Goal: Transaction & Acquisition: Purchase product/service

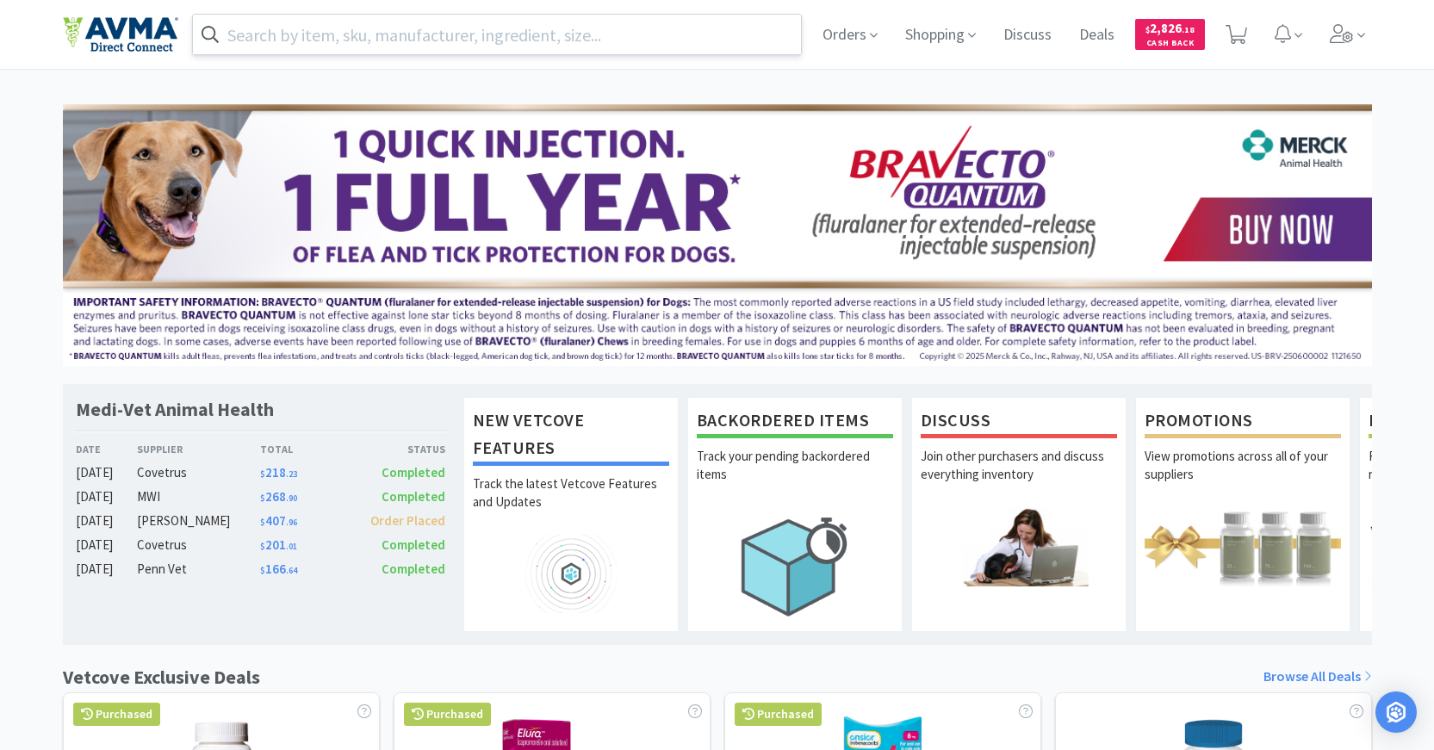
click at [600, 31] on input "text" at bounding box center [497, 35] width 609 height 40
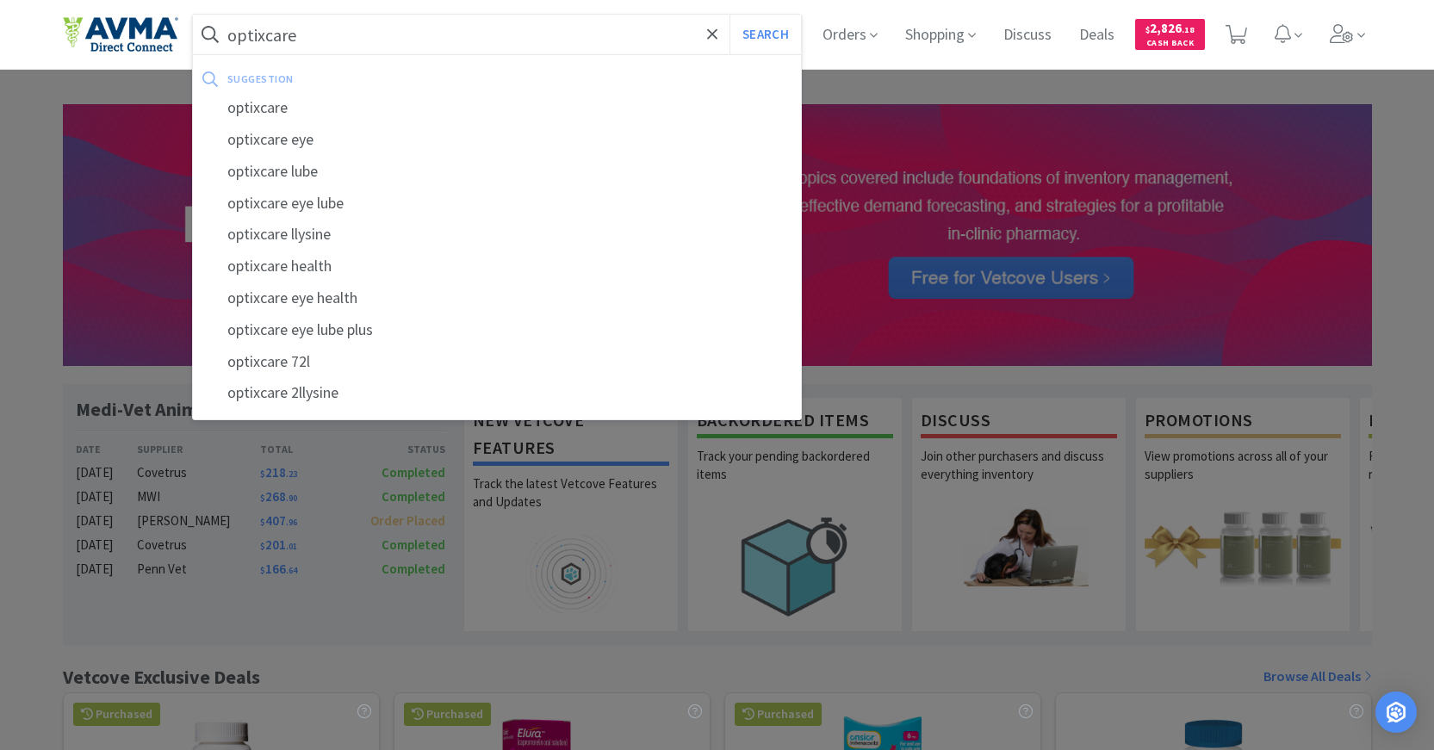
type input "optixcare"
click at [730, 15] on button "Search" at bounding box center [765, 35] width 71 height 40
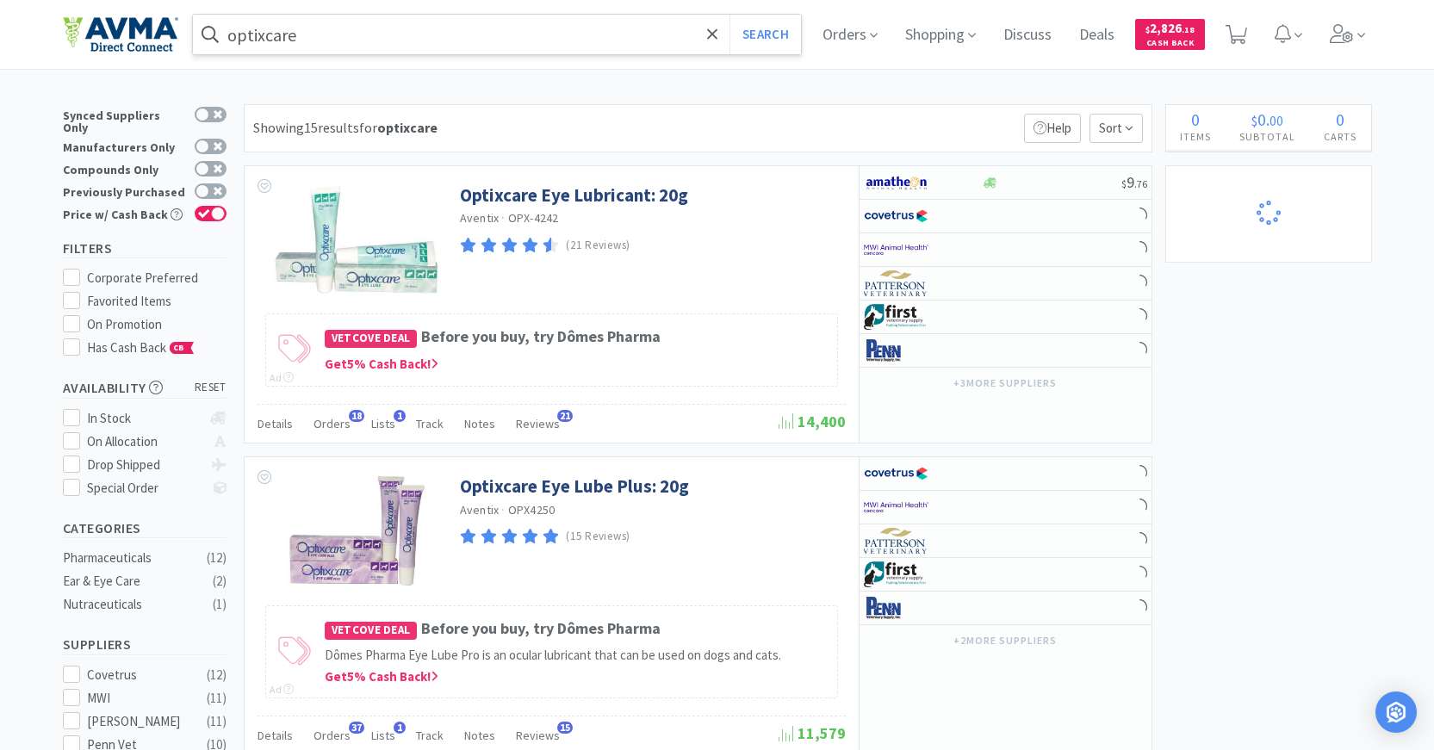
select select "1"
select select "6"
select select "8"
select select "3"
select select "1"
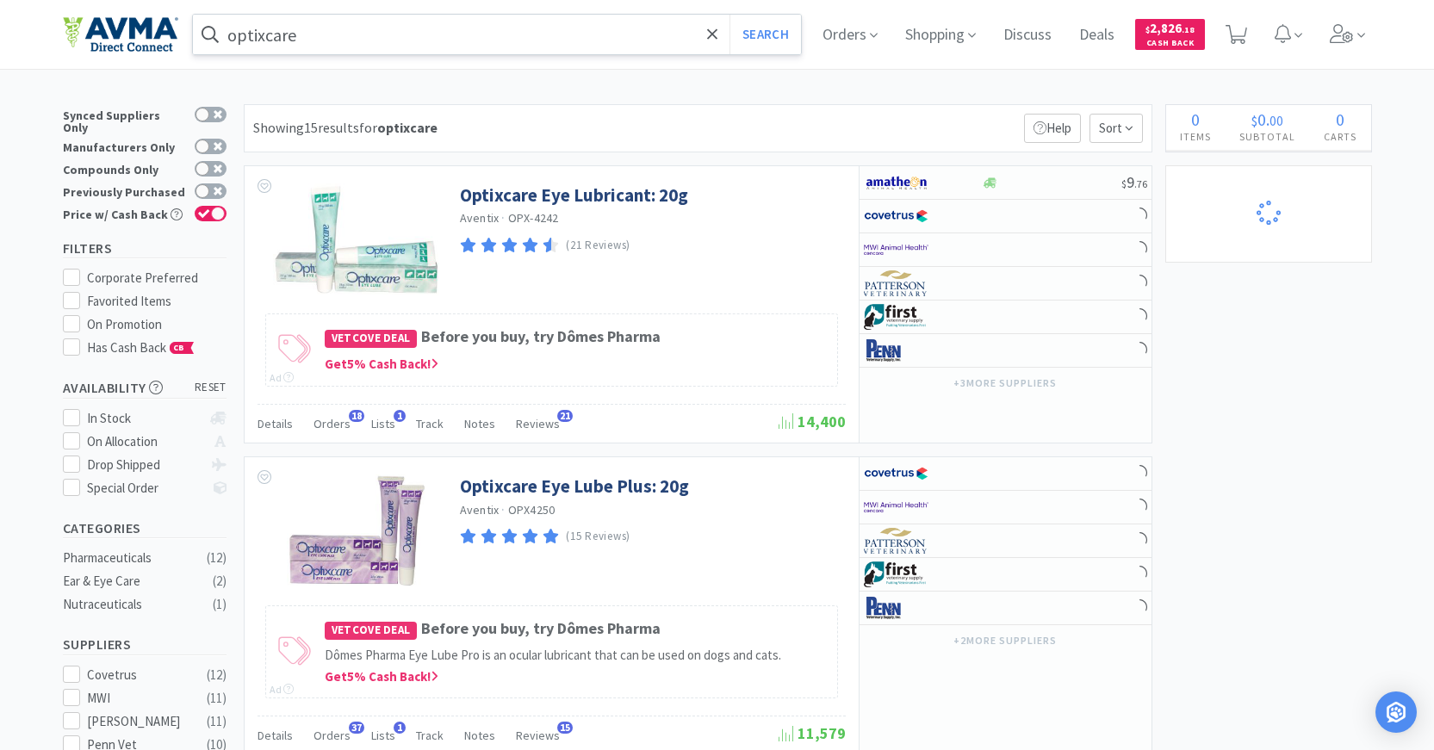
select select "1"
select select "6"
select select "1"
select select "2"
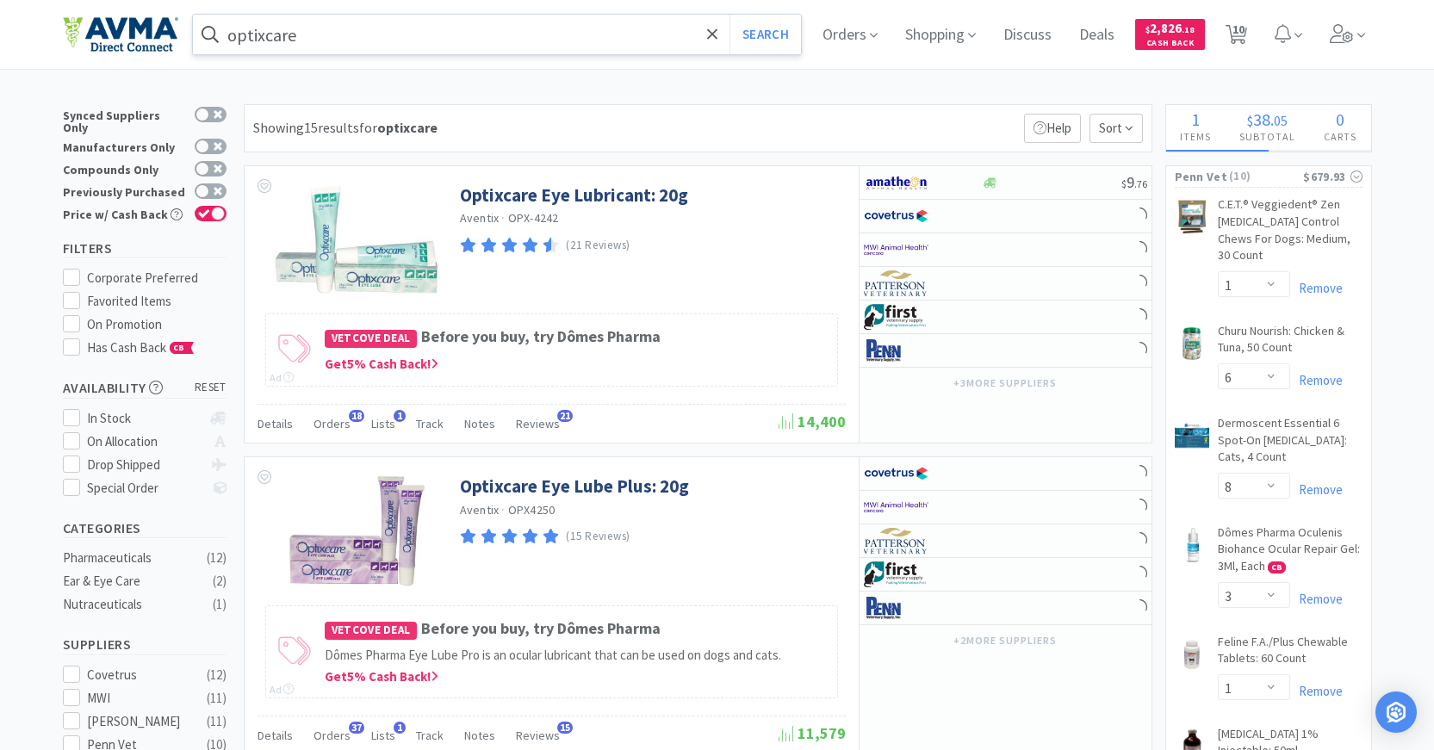
select select "2"
select select "1"
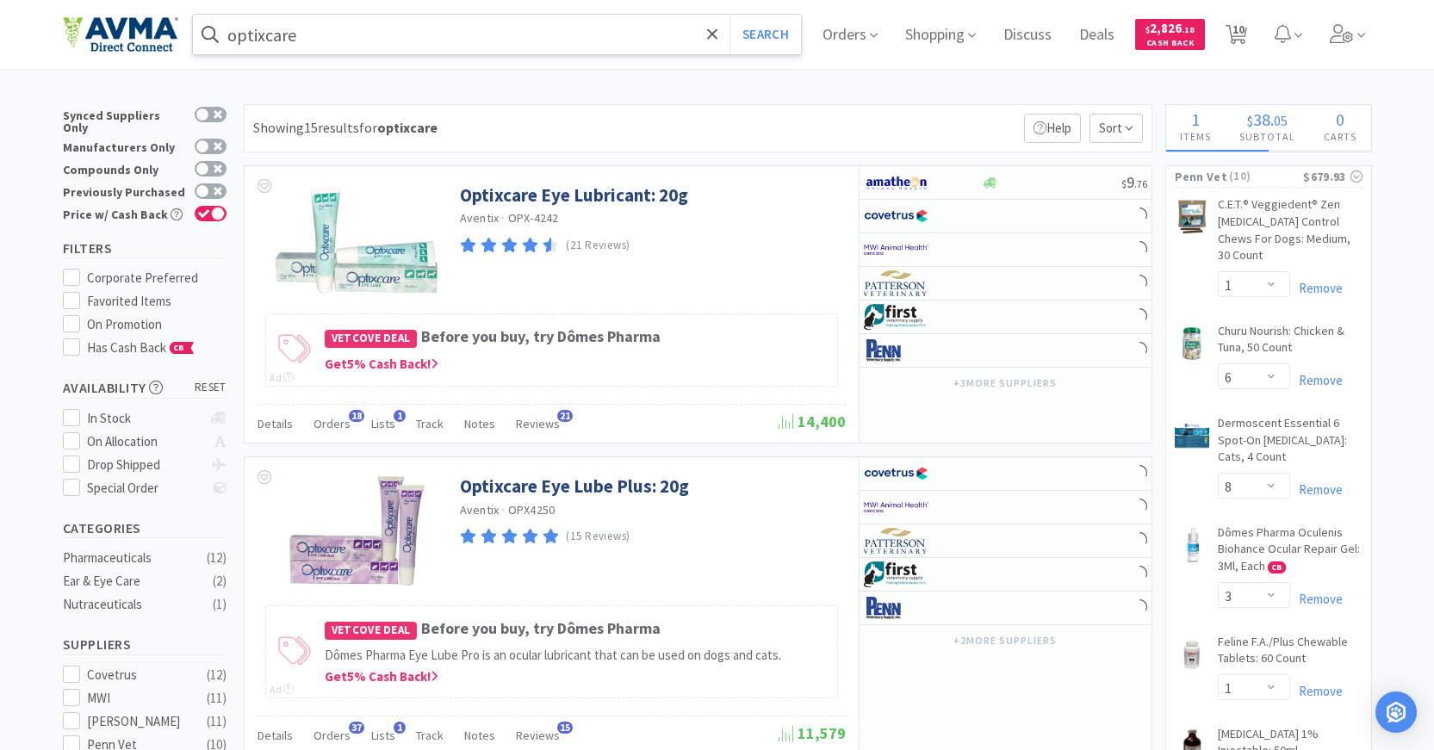
select select "1"
select select "3"
select select "1"
select select "5"
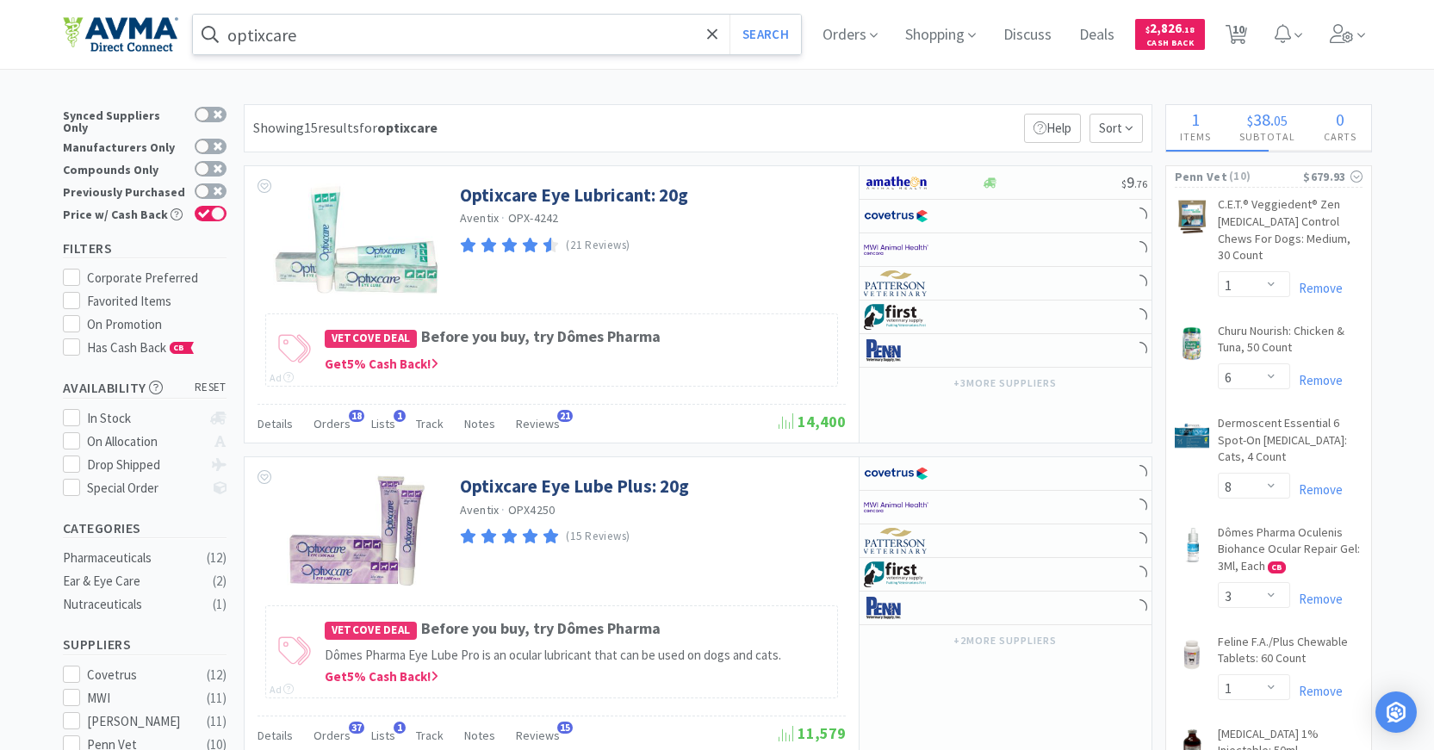
select select "1"
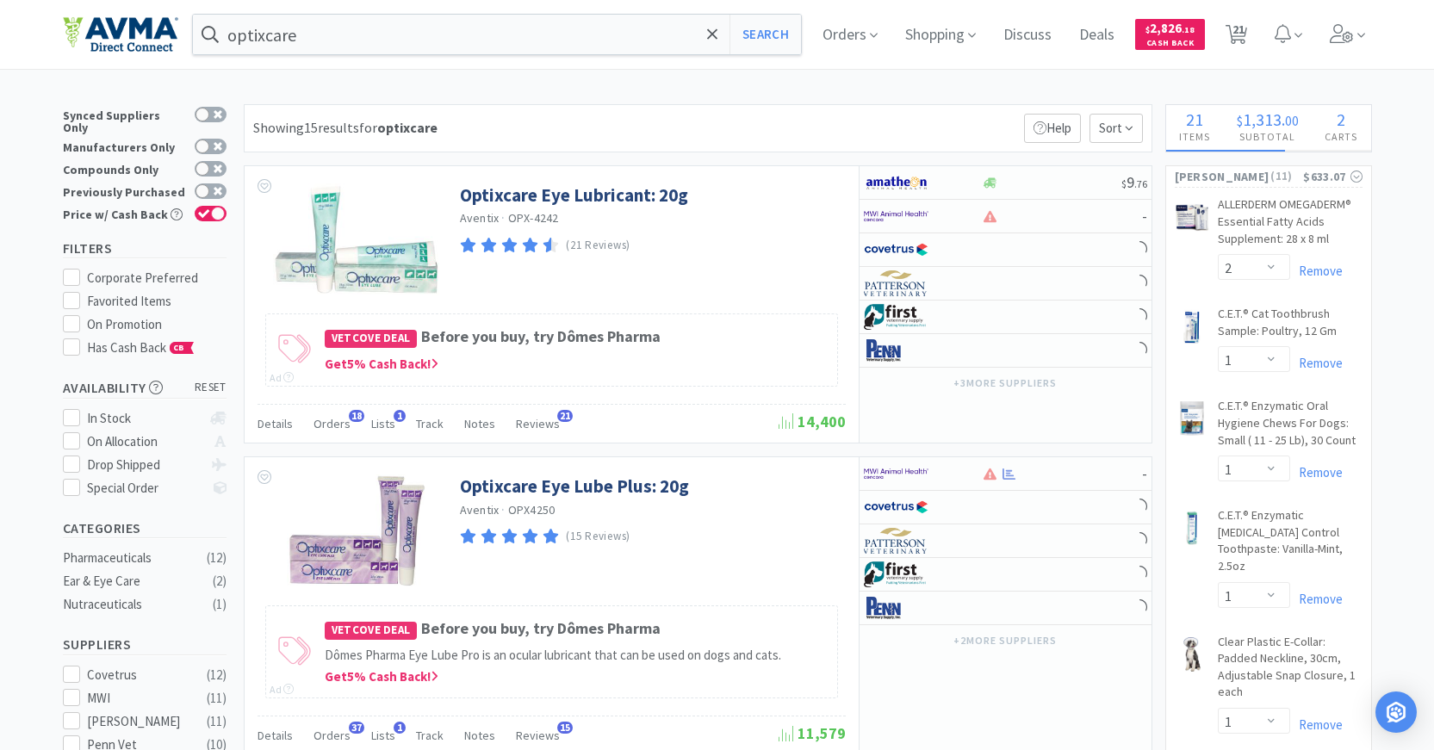
select select "4"
select select "2"
select select "4"
select select "1"
select select "2"
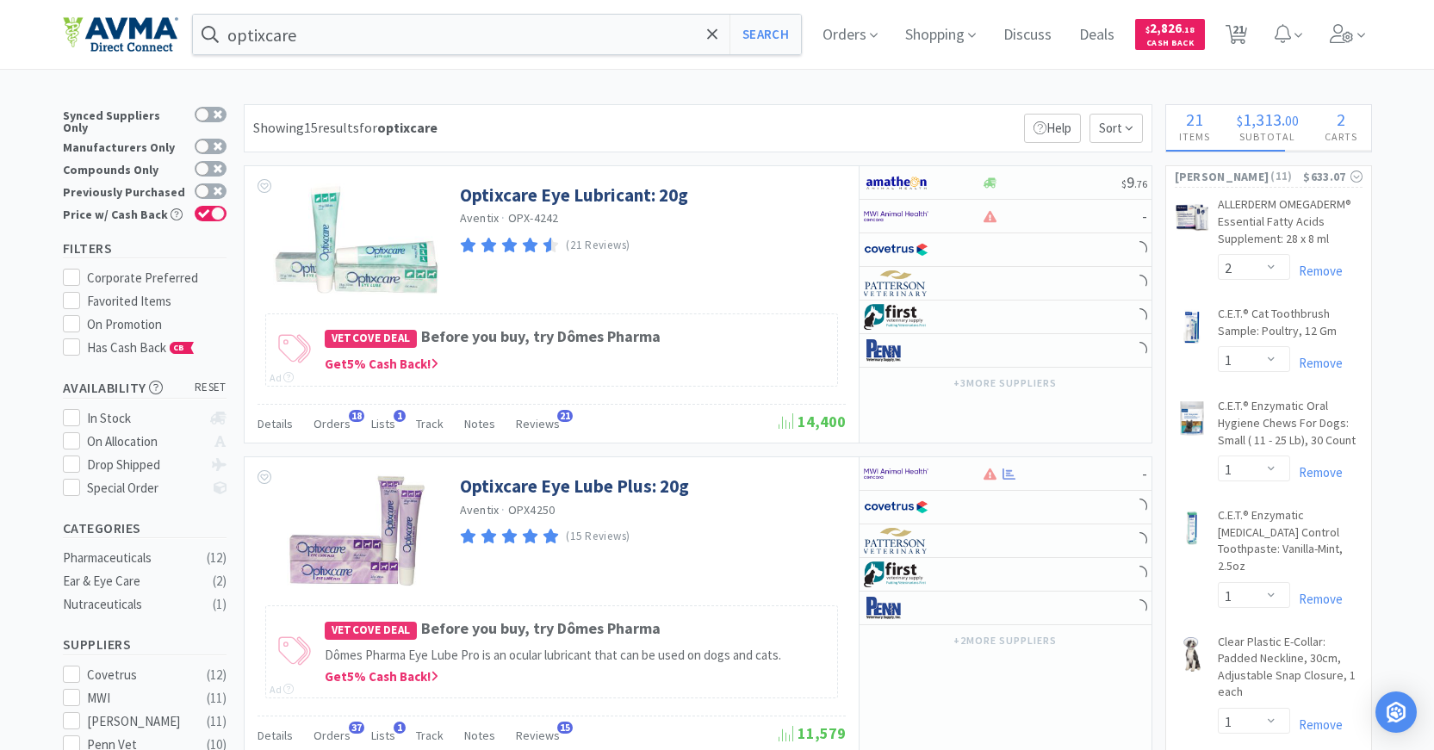
select select "1"
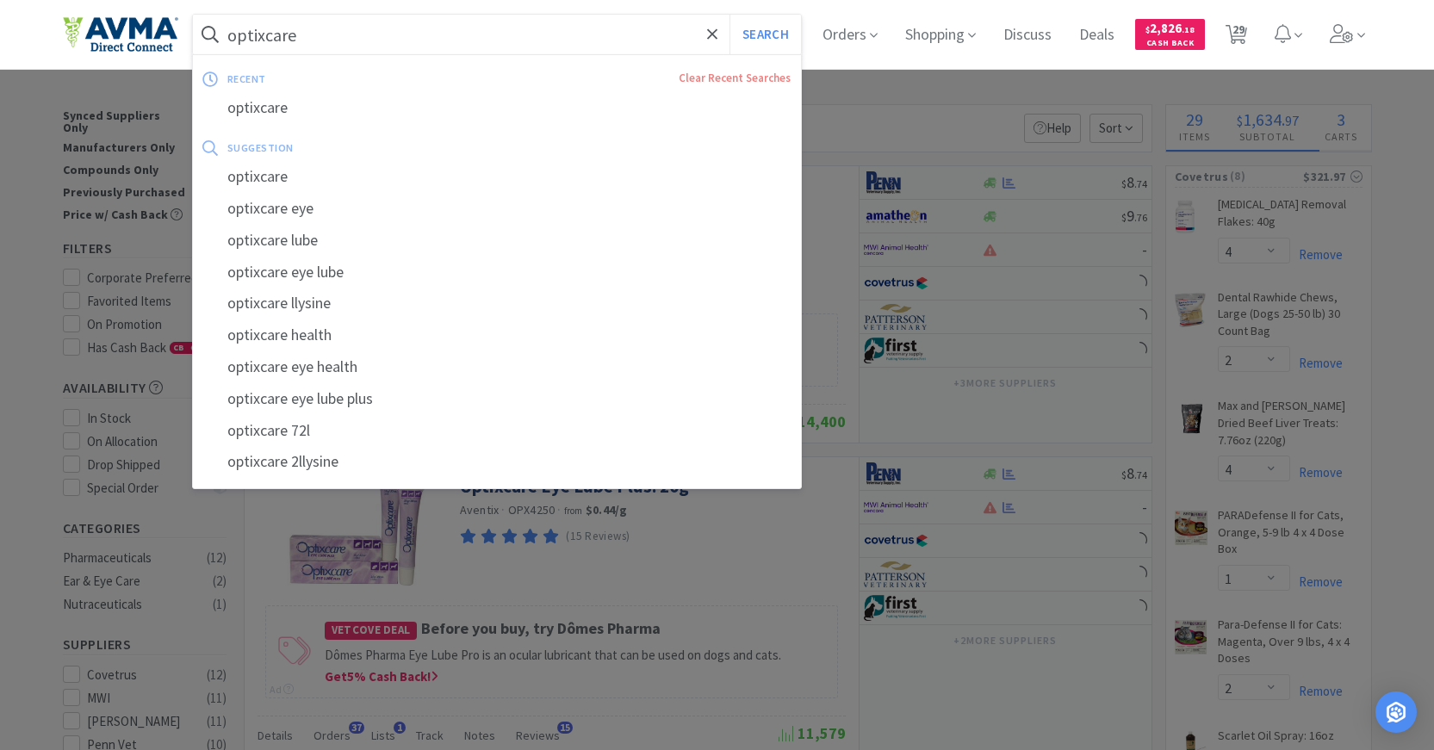
click at [391, 34] on input "optixcare" at bounding box center [497, 35] width 609 height 40
click at [941, 91] on div at bounding box center [717, 375] width 1434 height 750
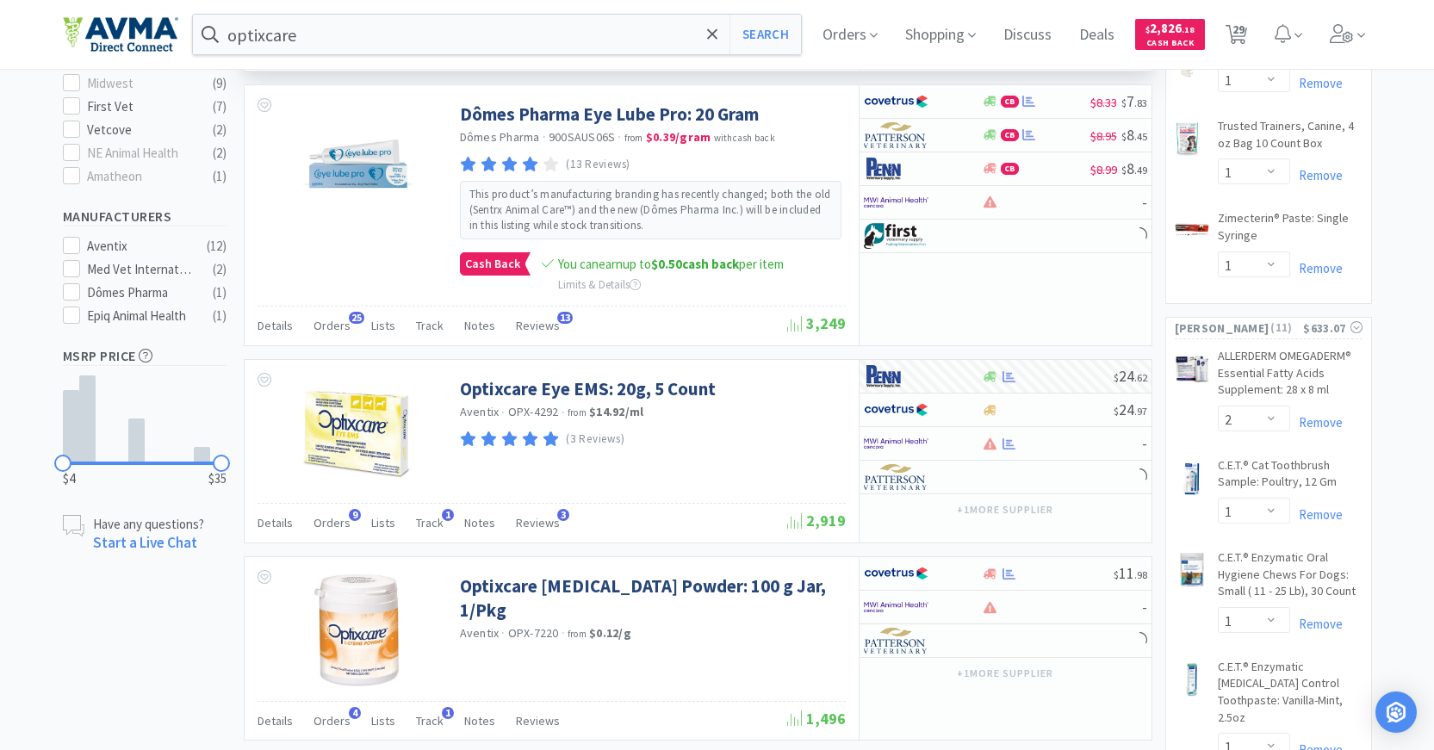
scroll to position [775, 0]
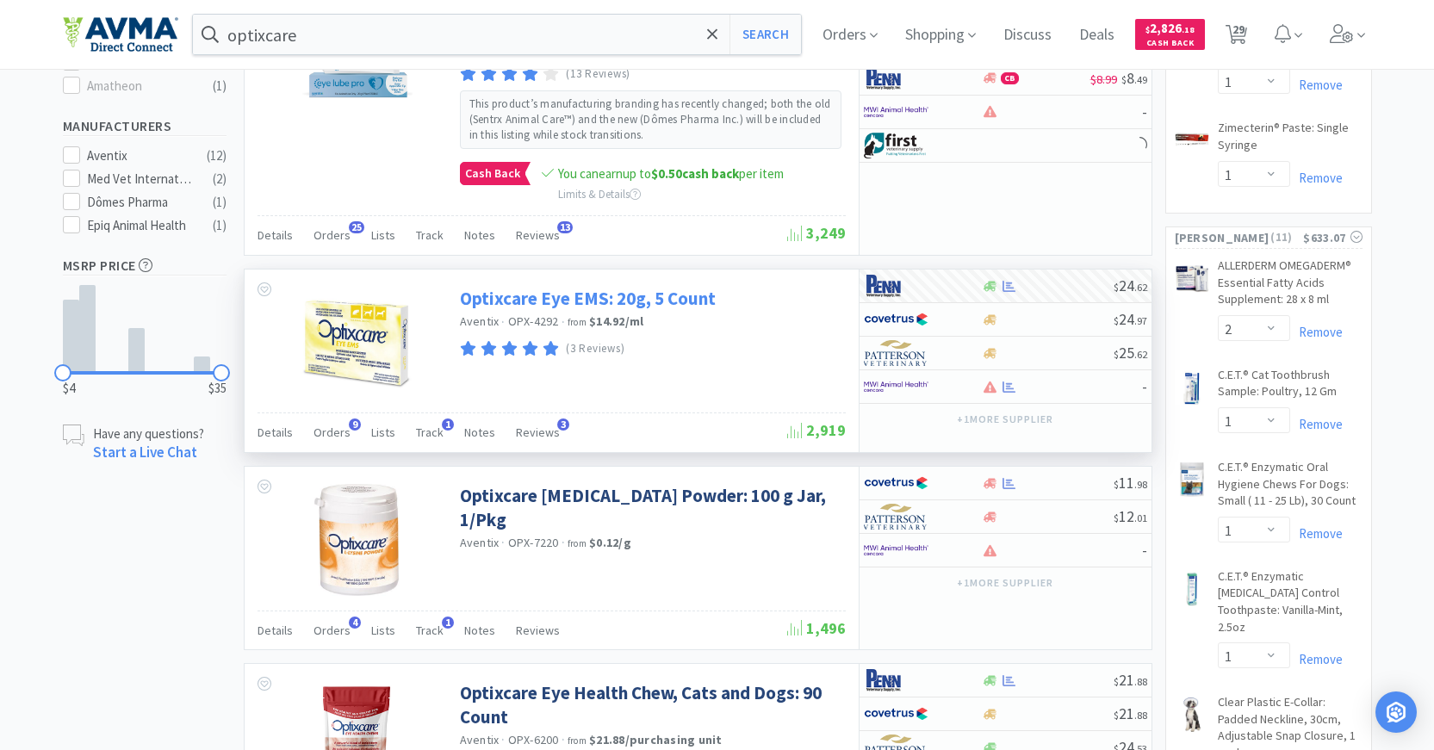
select select "1"
select select "4"
select select "1"
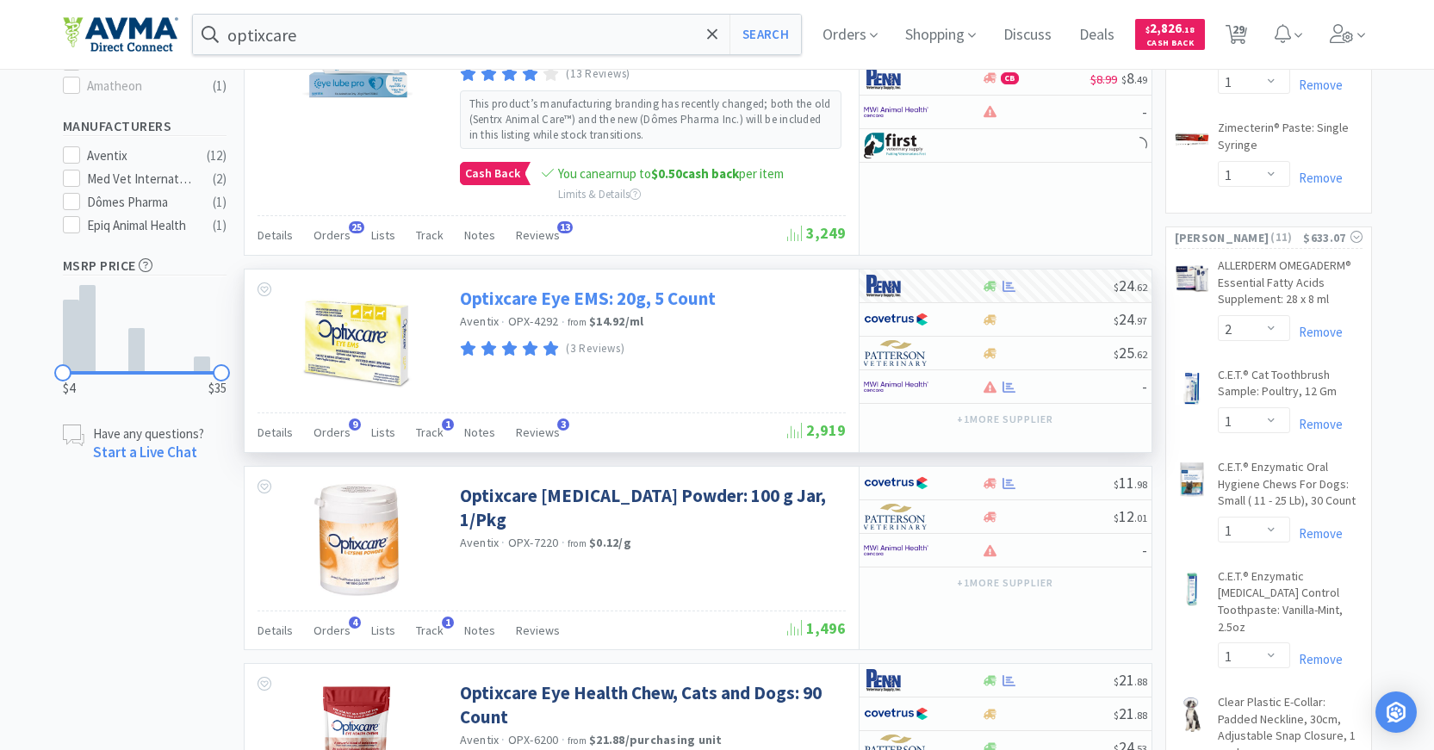
select select "2"
select select "1"
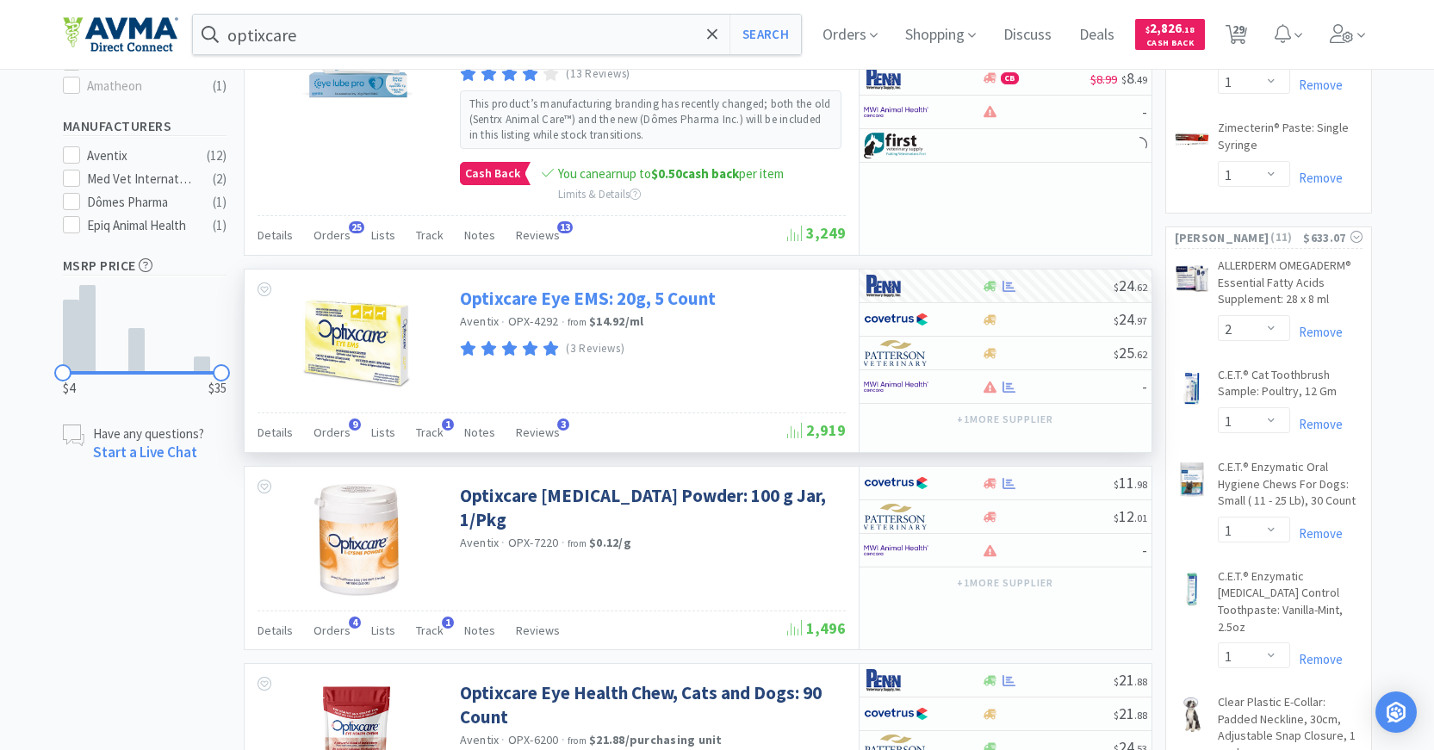
select select "2"
select select "10"
select select "1"
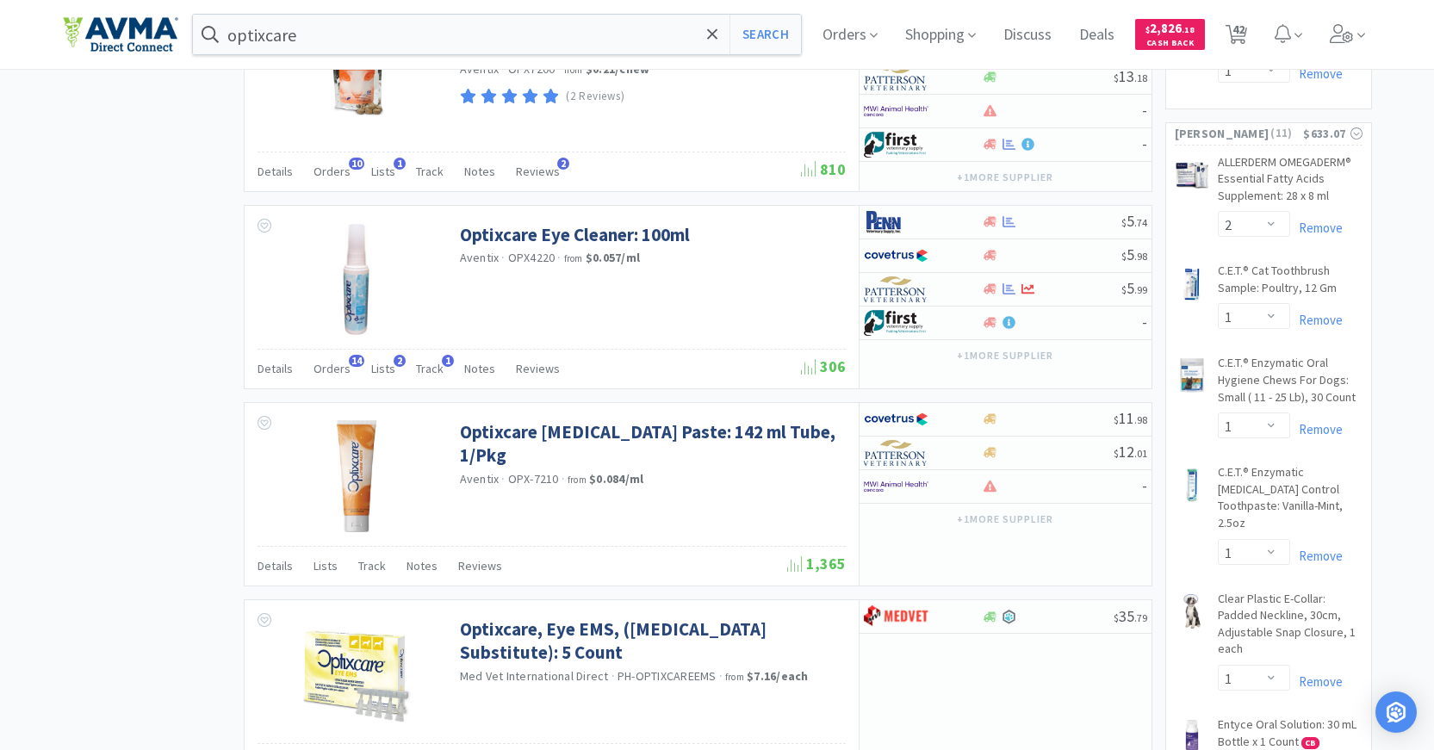
scroll to position [2154, 0]
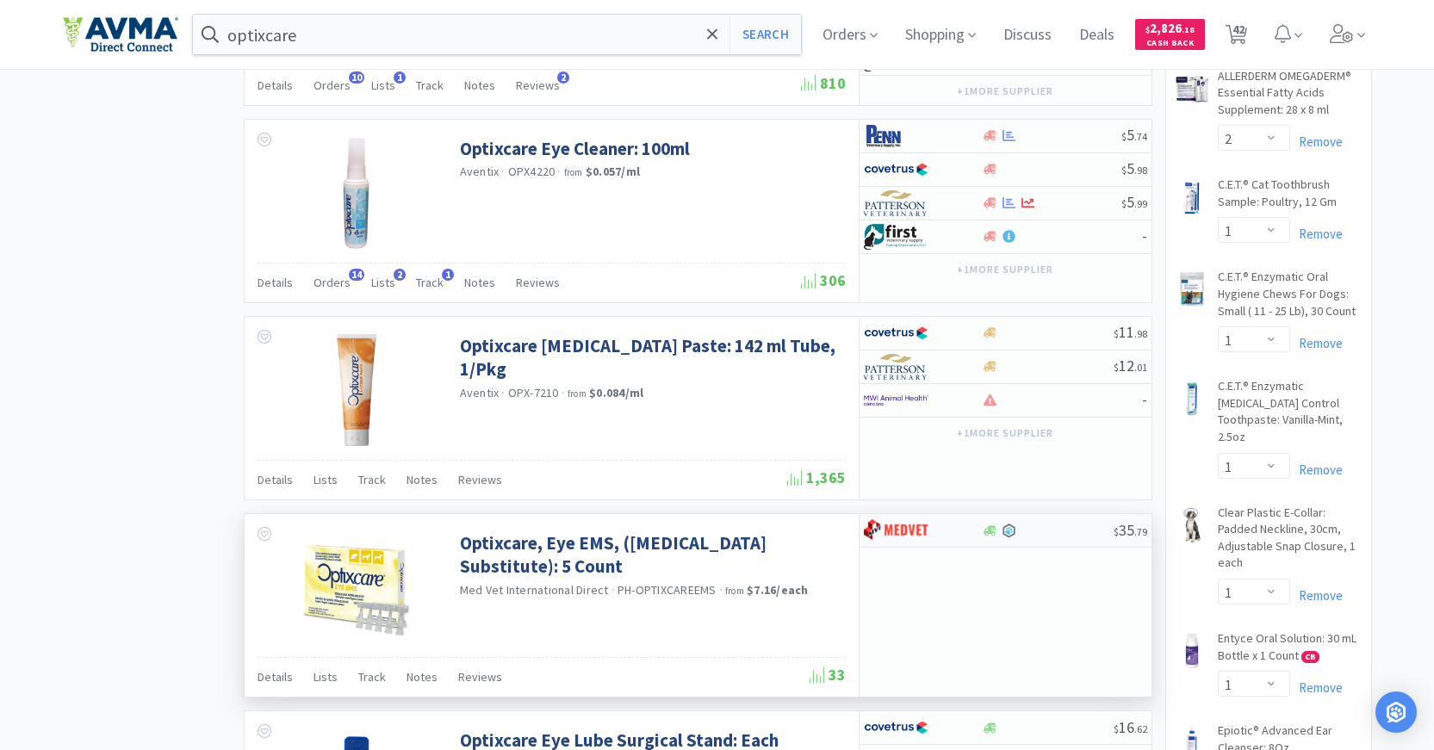
click at [887, 536] on img at bounding box center [896, 531] width 65 height 26
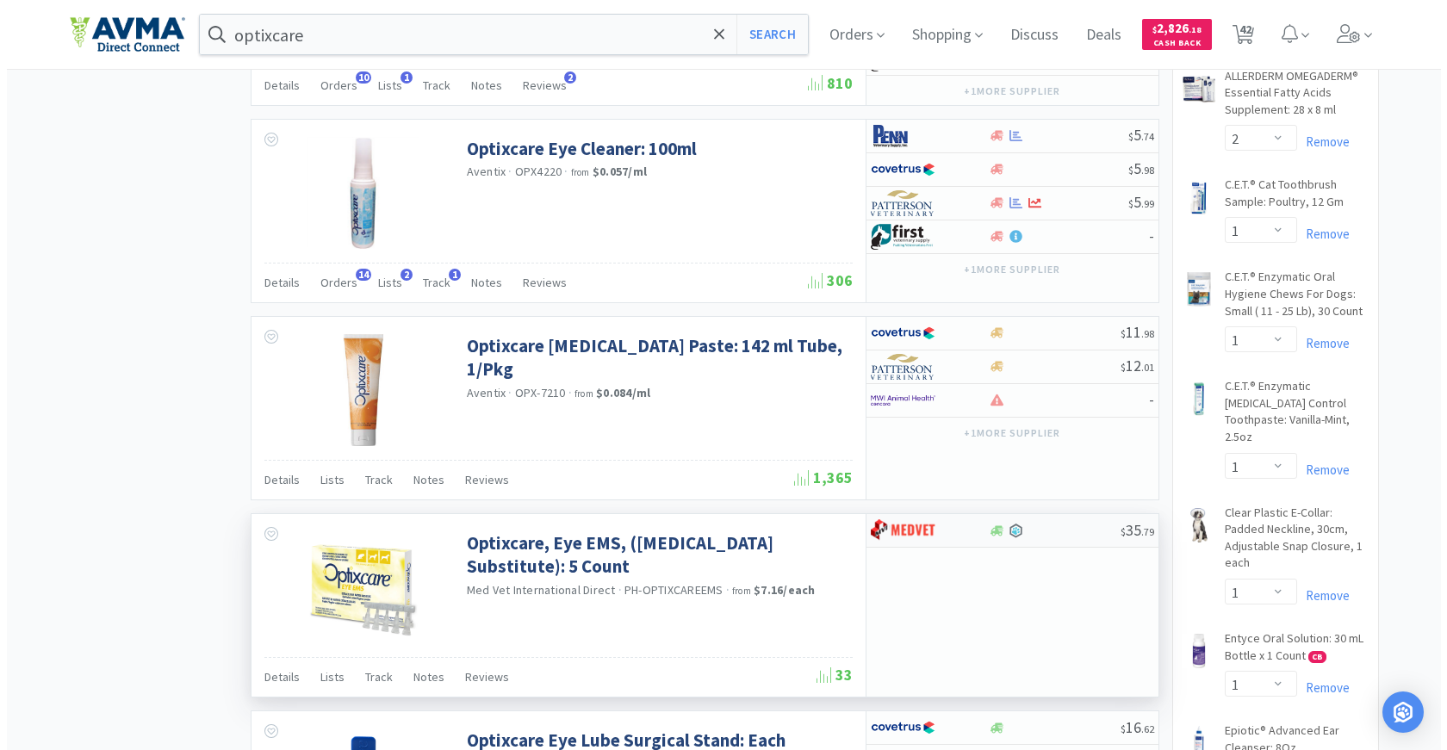
select select "1"
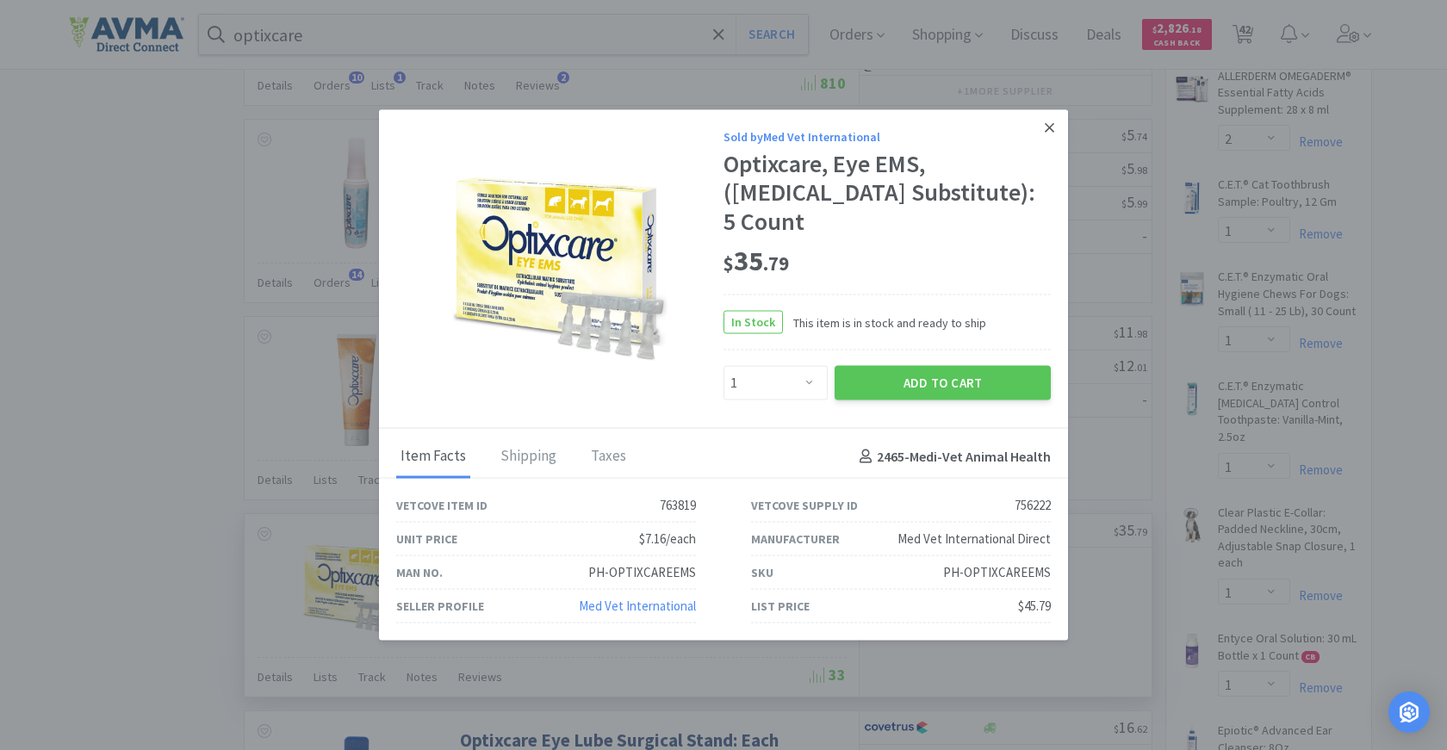
click at [1054, 123] on icon at bounding box center [1049, 126] width 9 height 9
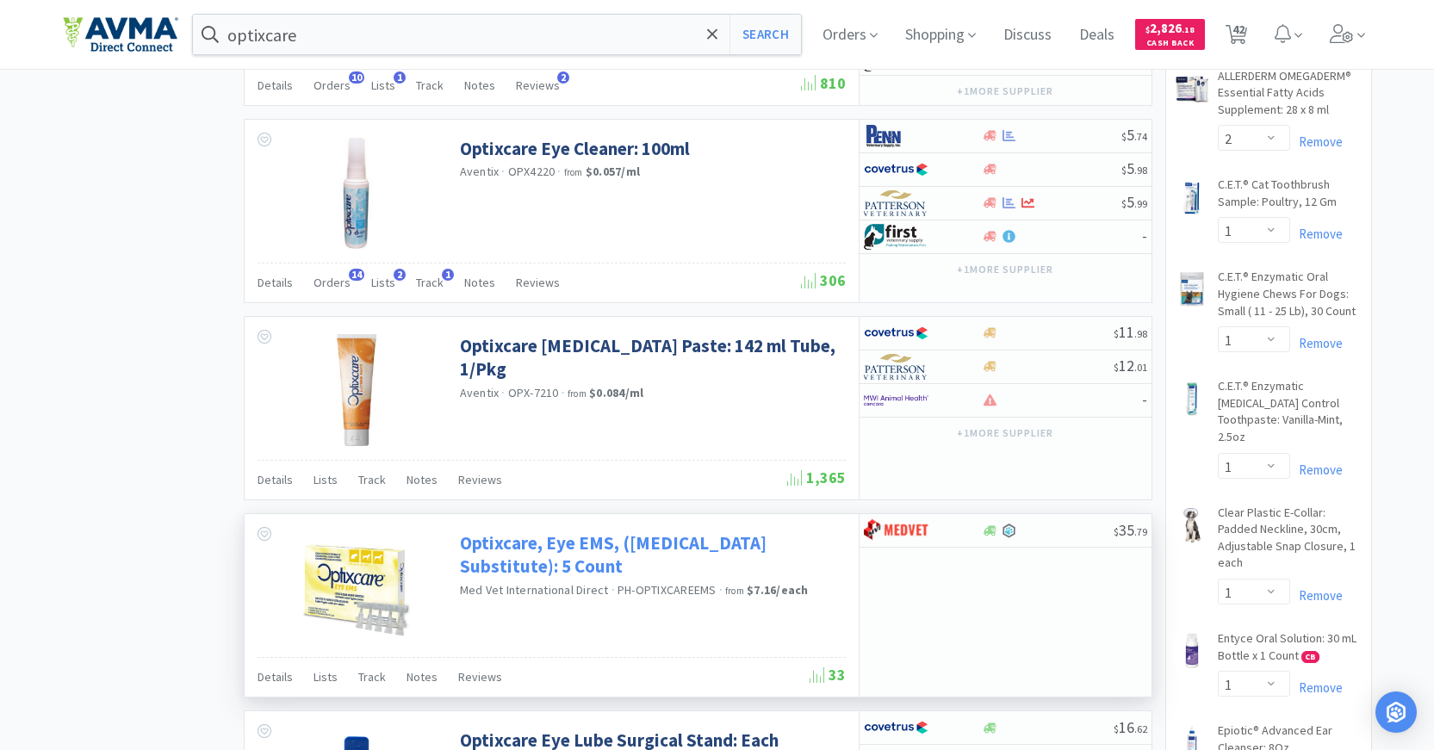
click at [538, 552] on link "Optixcare, Eye EMS, ([MEDICAL_DATA] Substitute): 5 Count" at bounding box center [651, 554] width 382 height 47
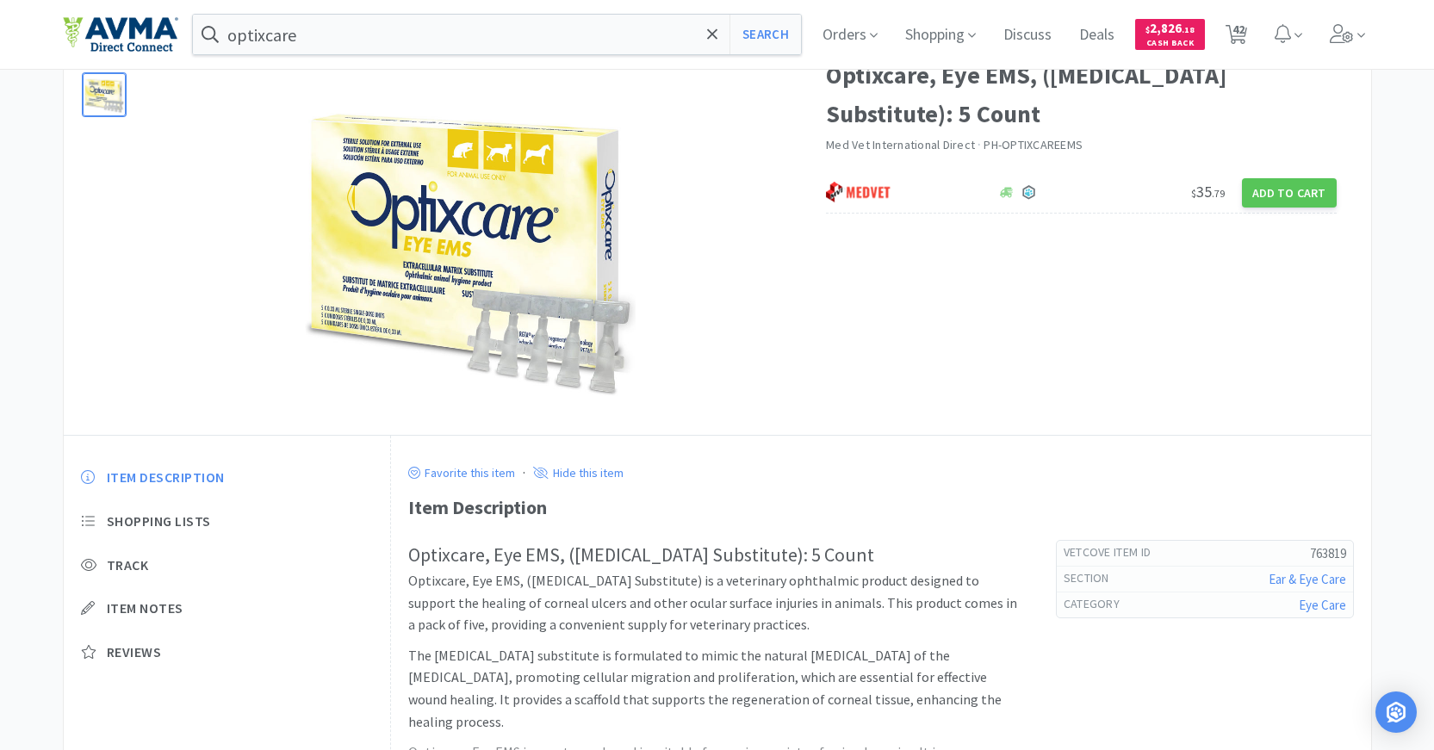
scroll to position [86, 0]
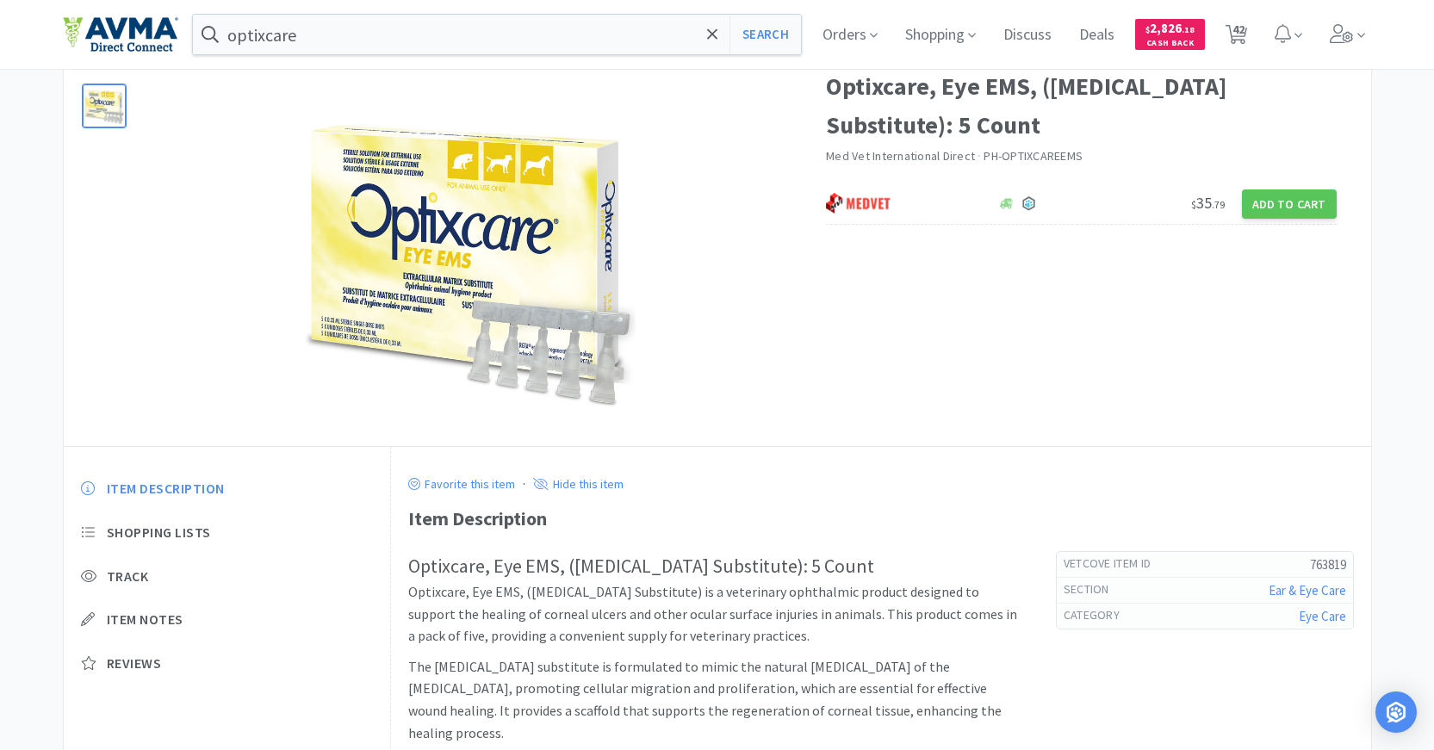
select select "4"
select select "2"
select select "4"
select select "1"
select select "2"
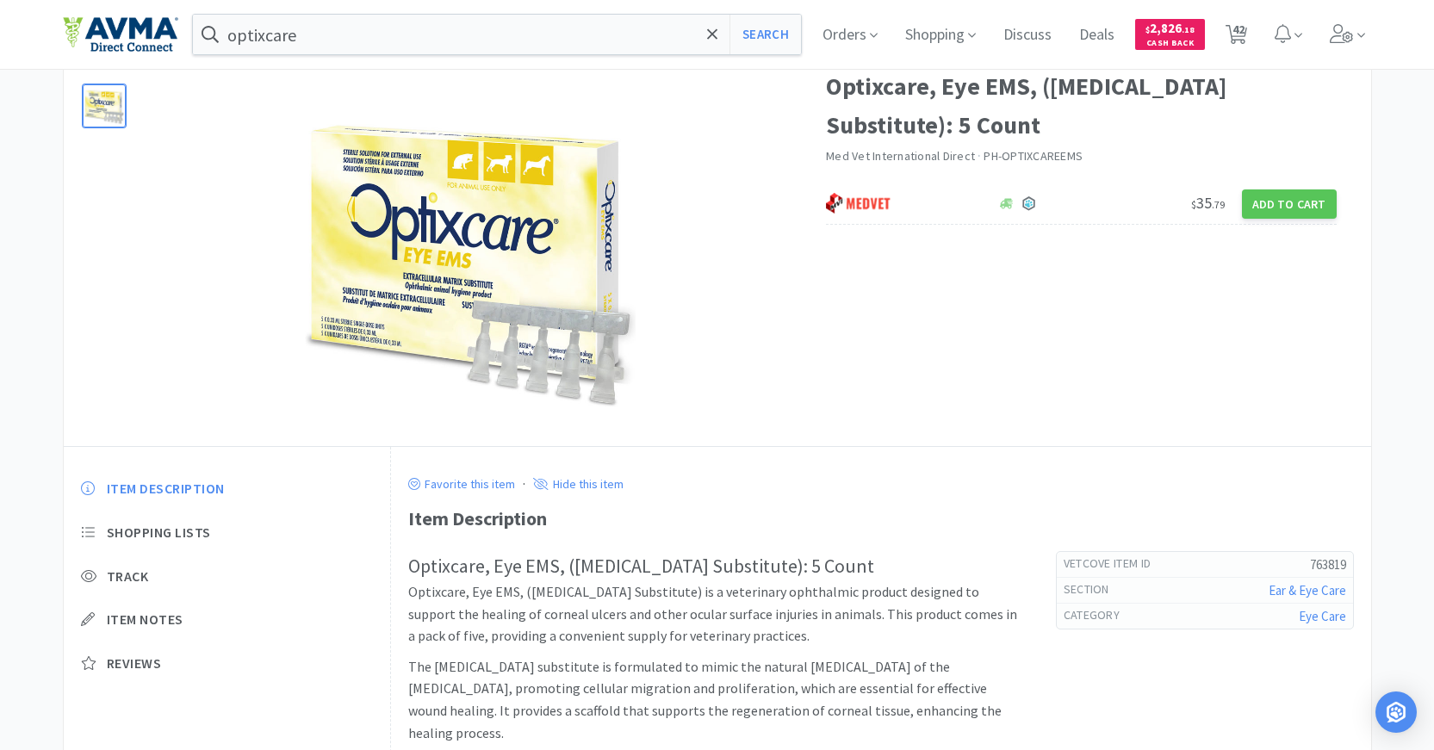
select select "1"
select select "4"
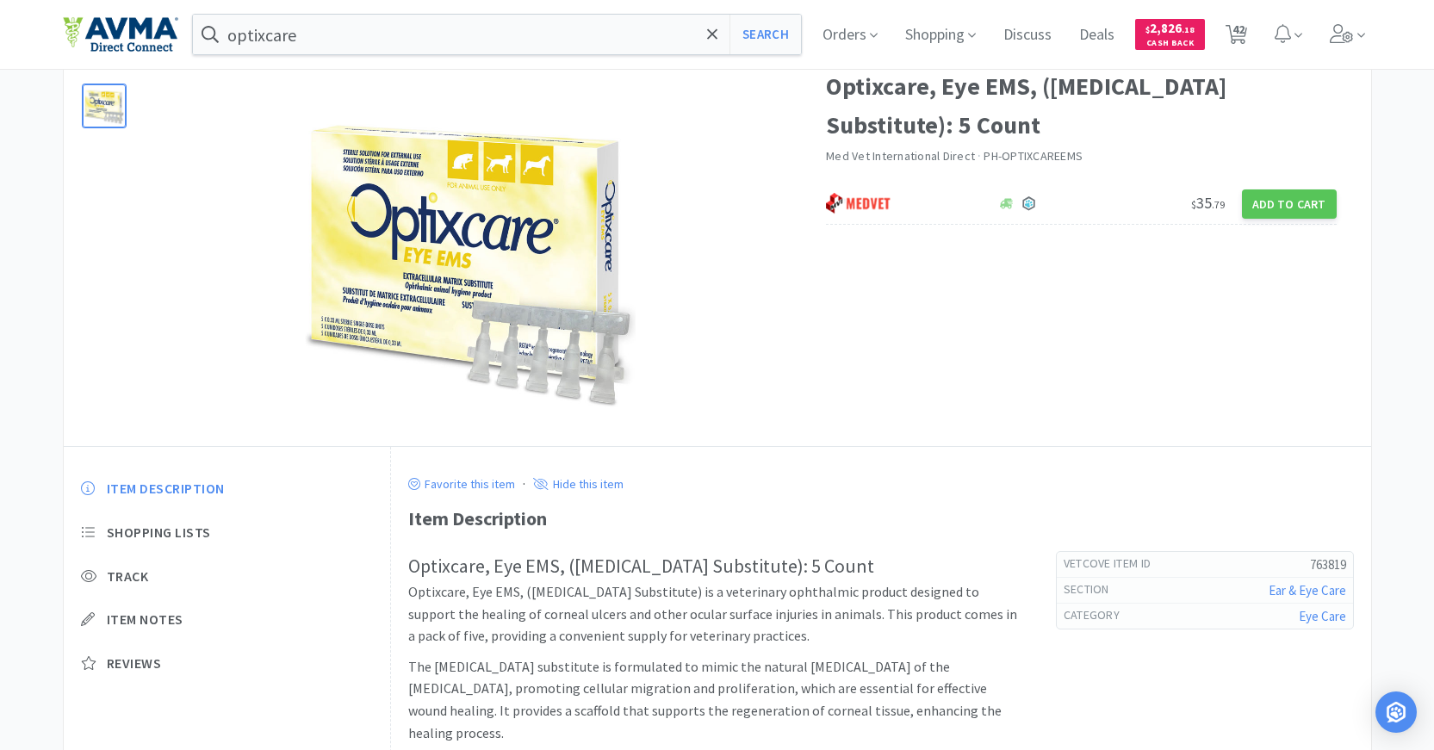
select select "1"
select select "2"
select select "1"
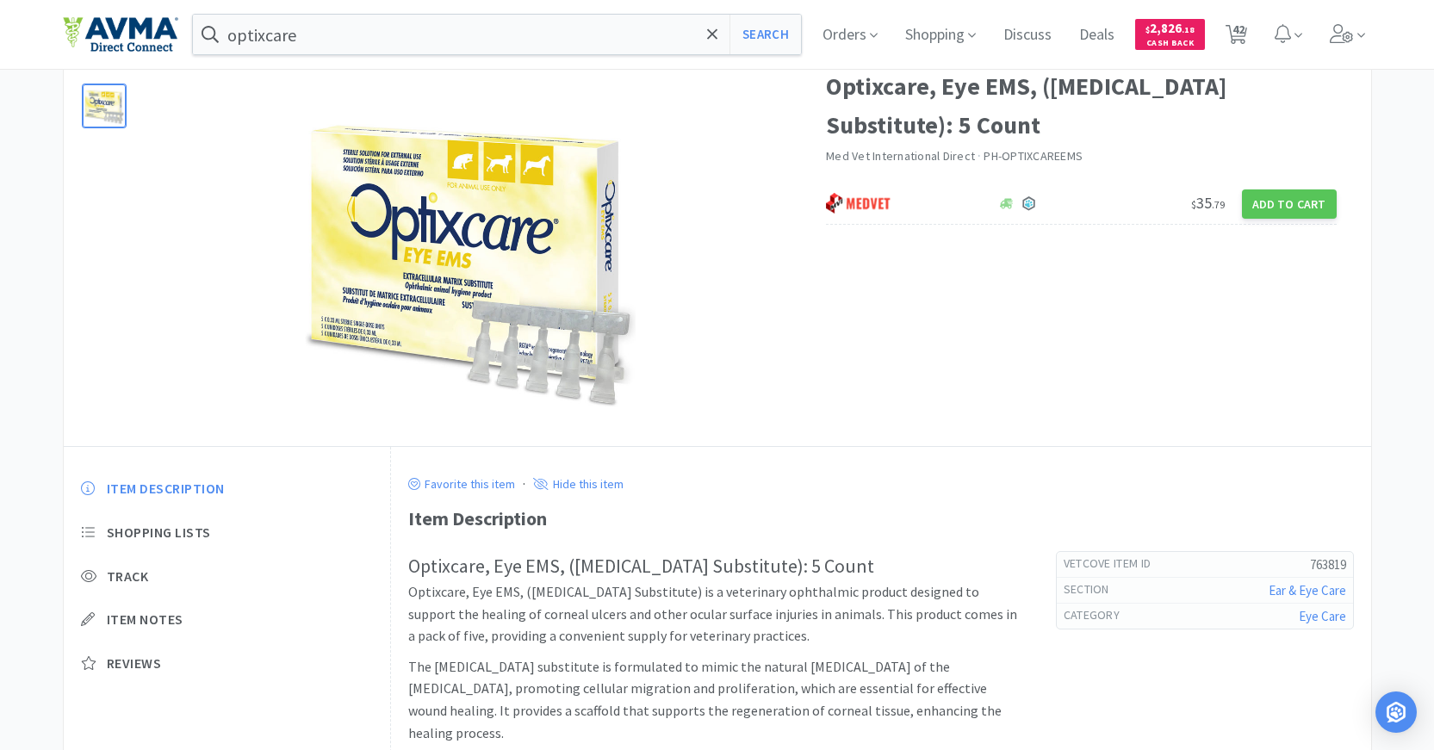
select select "1"
select select "2"
select select "10"
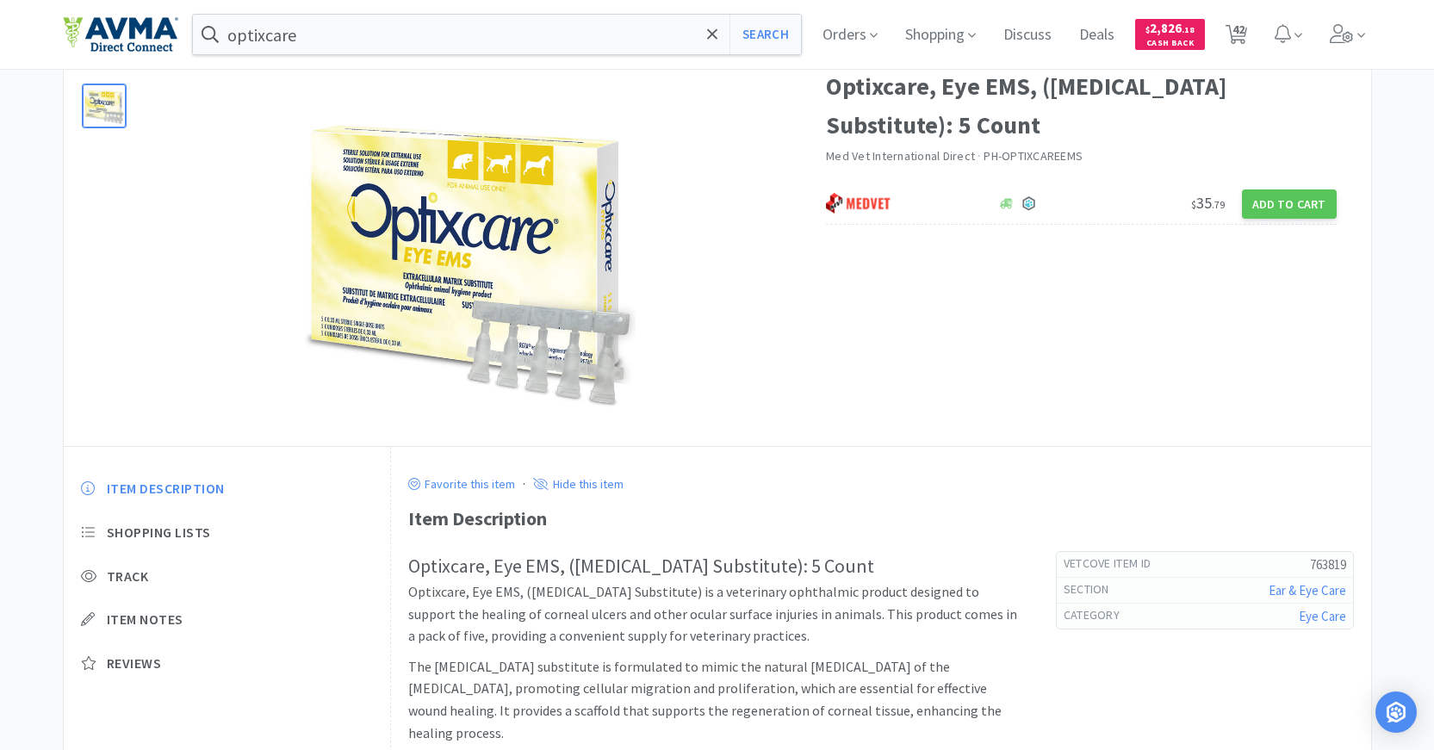
select select "1"
select select "2"
select select "1"
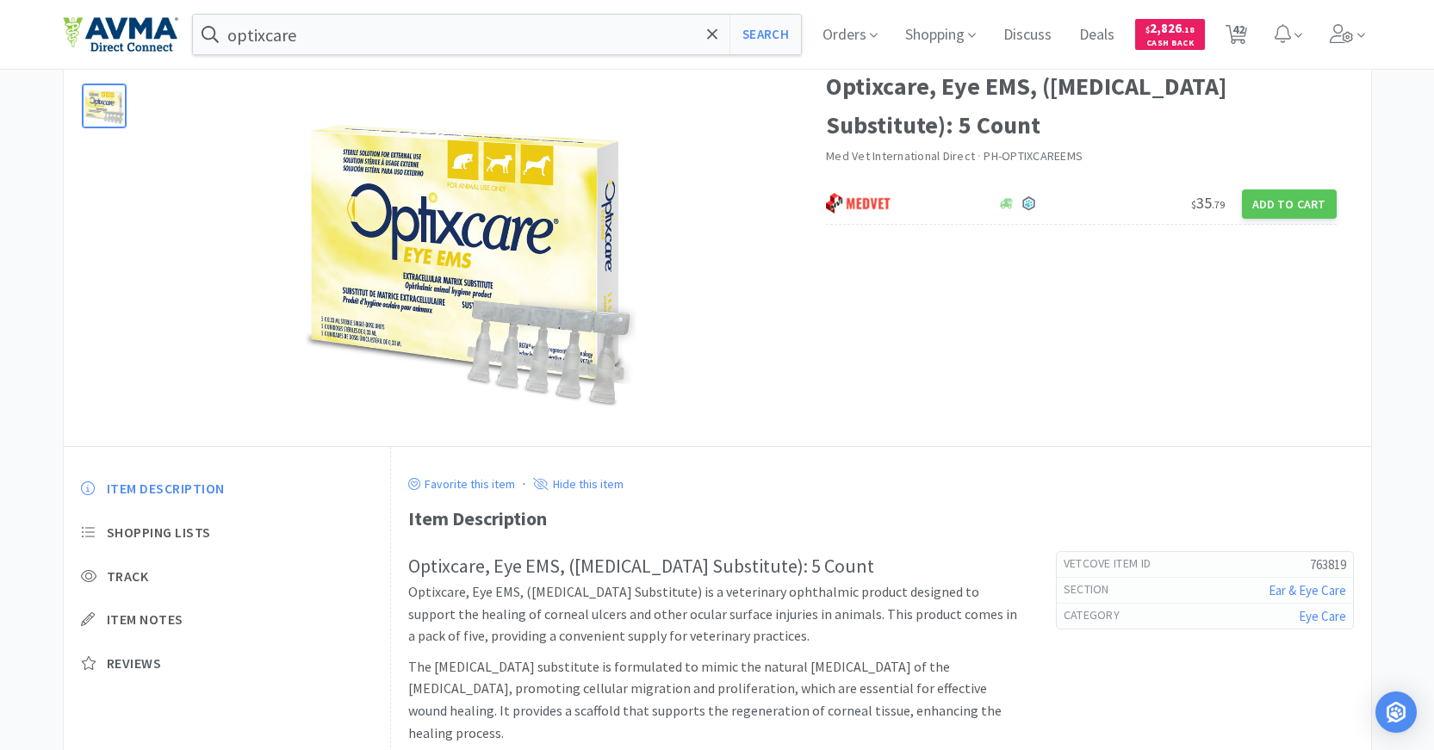
select select "1"
select select "3"
select select "1"
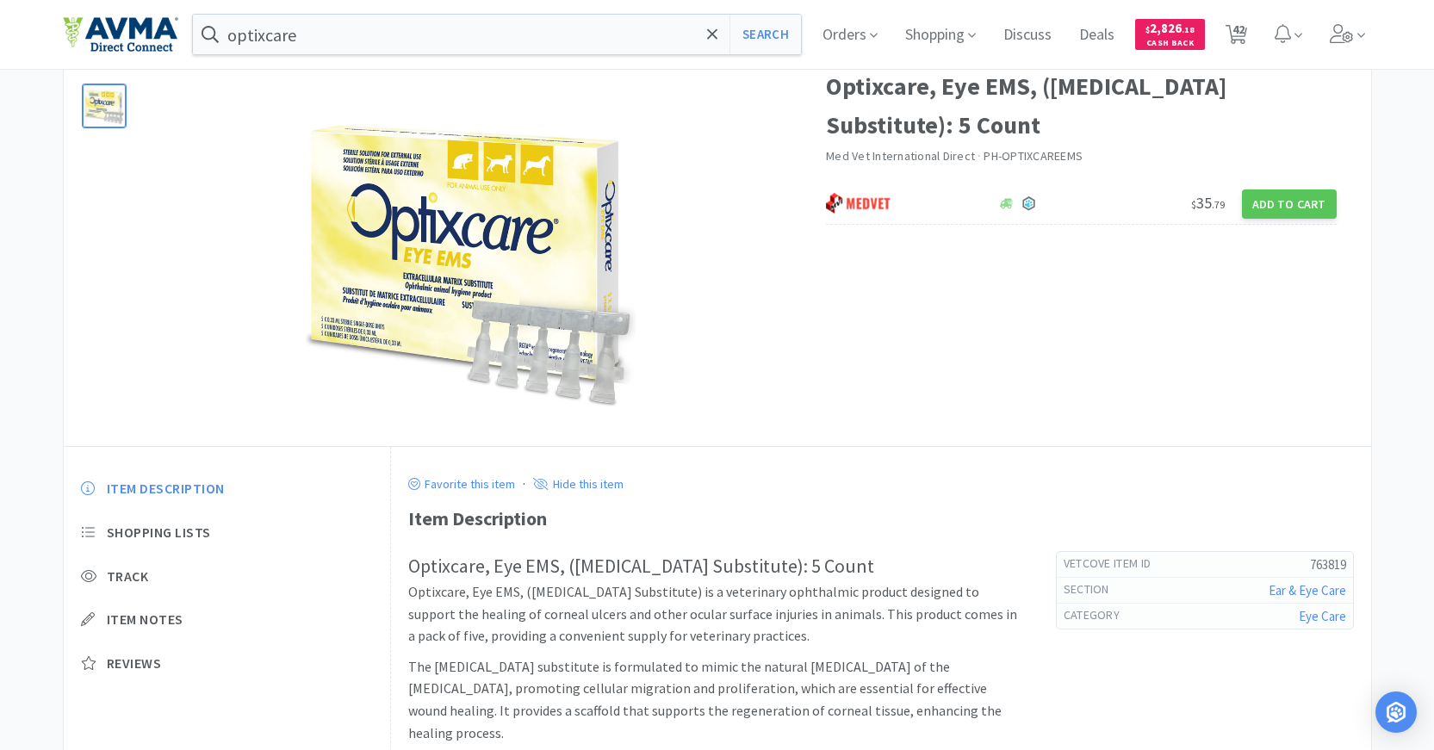
select select "5"
select select "1"
select select "6"
select select "8"
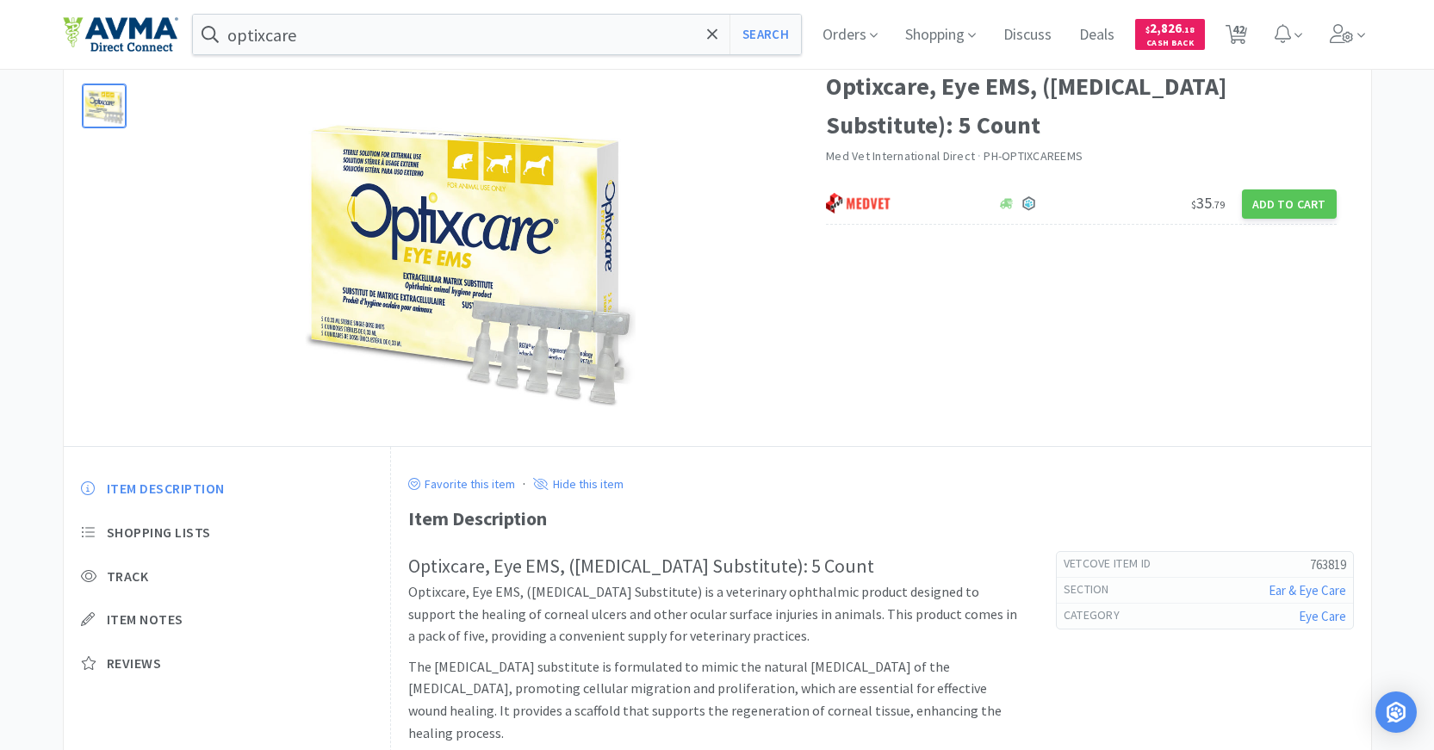
select select "3"
select select "1"
select select "6"
select select "1"
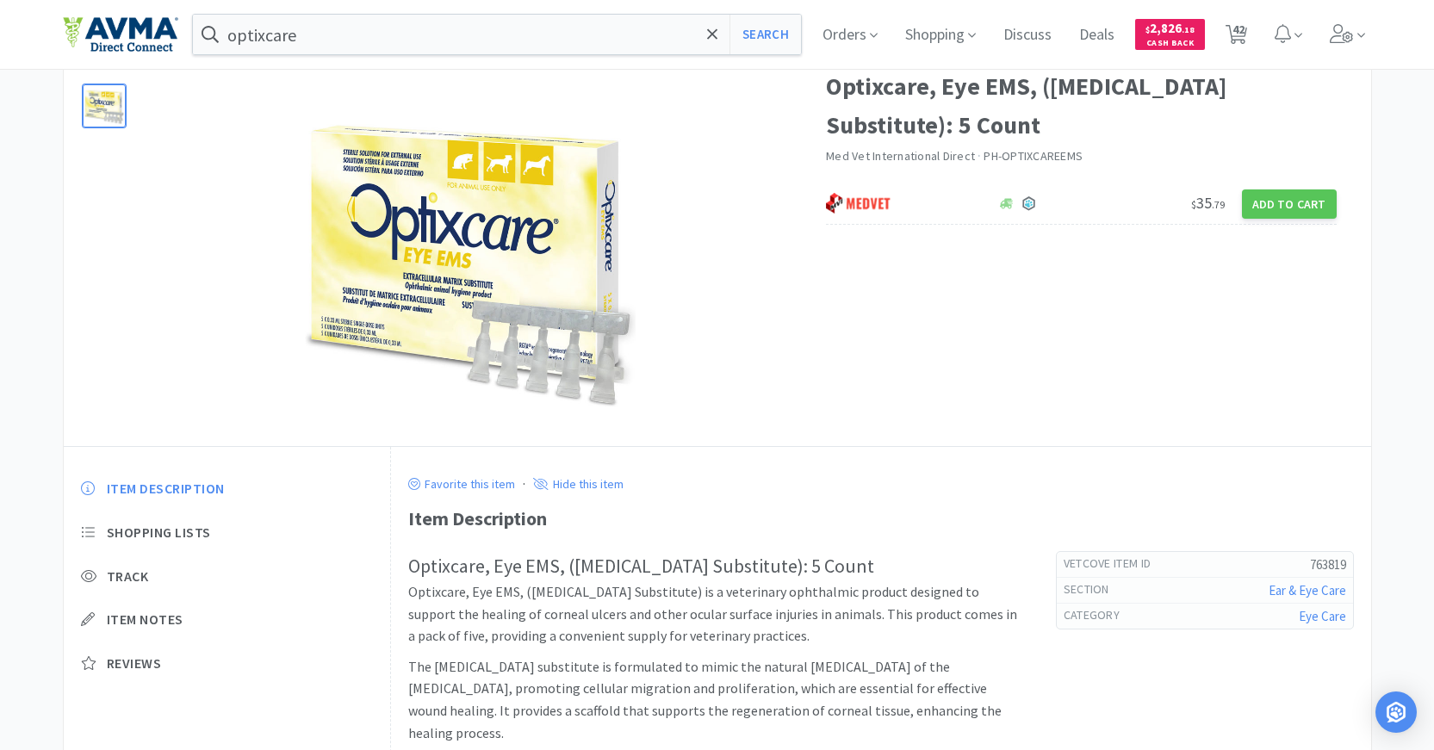
select select "1"
select select "2"
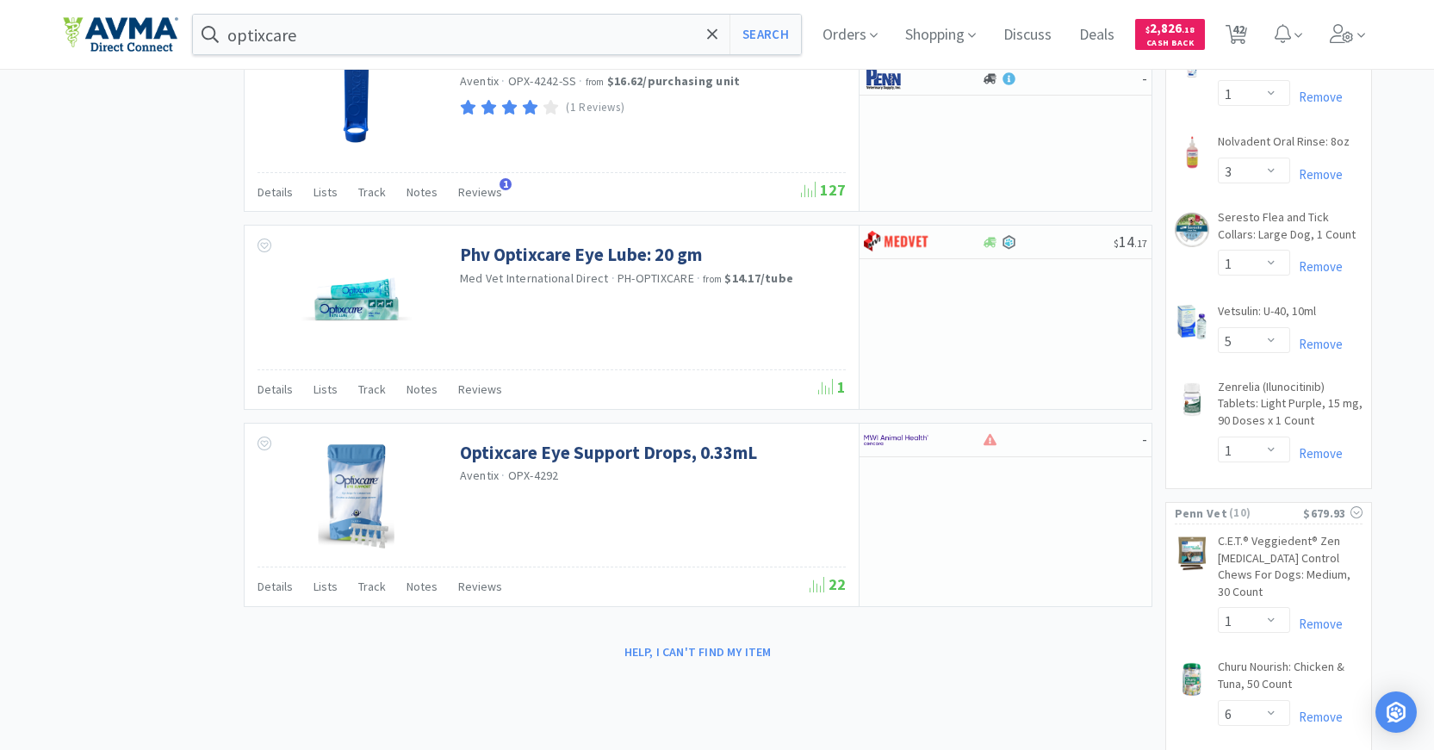
scroll to position [2843, 0]
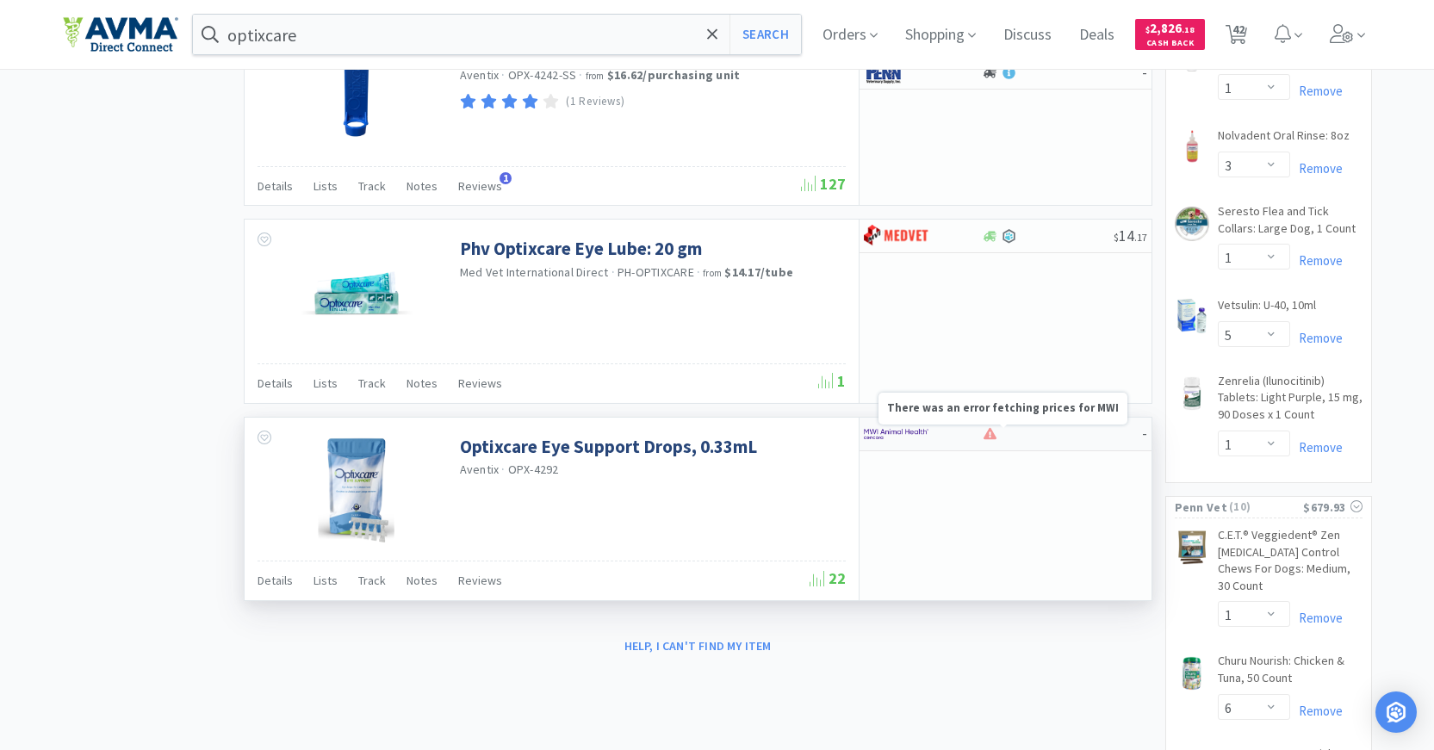
click at [989, 438] on icon at bounding box center [990, 433] width 13 height 11
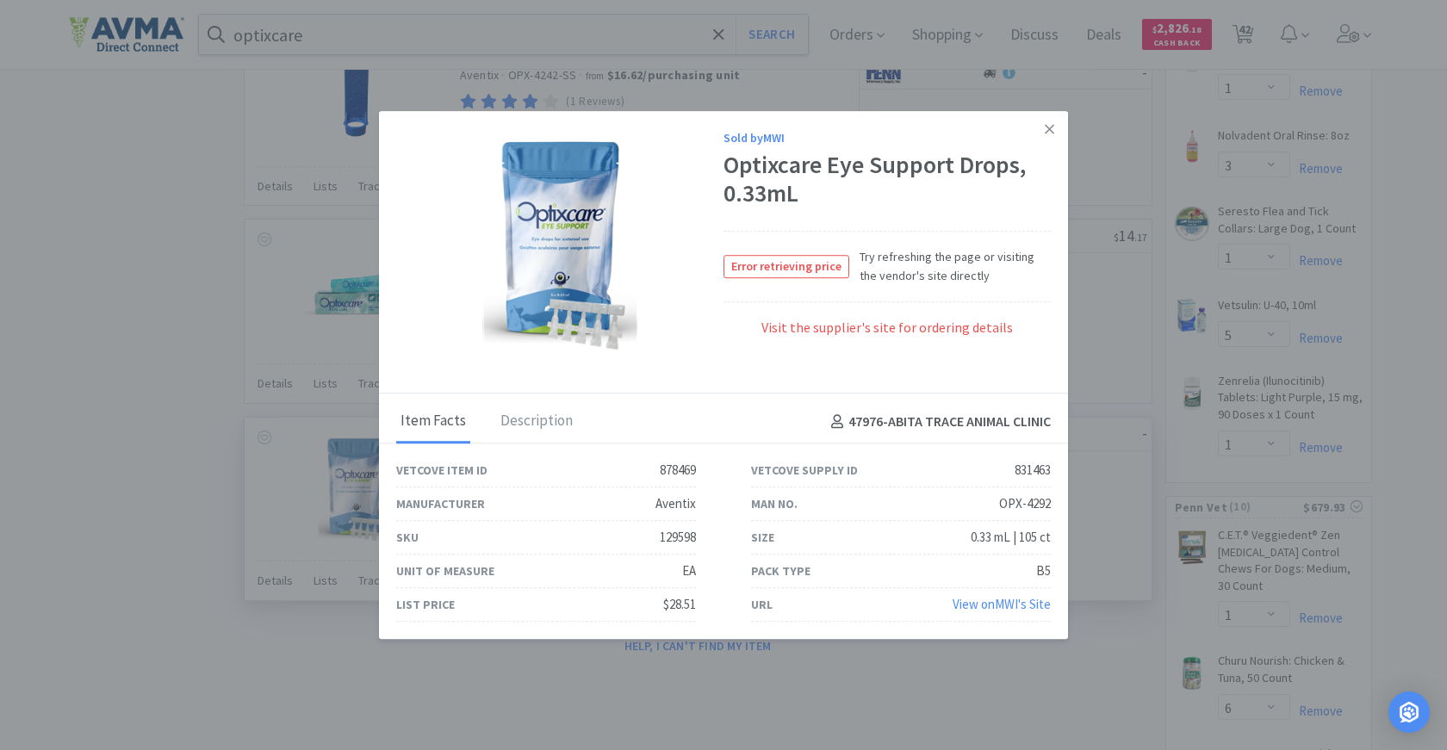
click at [818, 333] on div "Visit the supplier's site for ordering details" at bounding box center [887, 337] width 327 height 39
click at [1010, 608] on link "View on MWI 's Site" at bounding box center [1002, 604] width 98 height 16
click at [576, 258] on img at bounding box center [559, 246] width 154 height 224
click at [551, 407] on div "Description" at bounding box center [536, 422] width 81 height 43
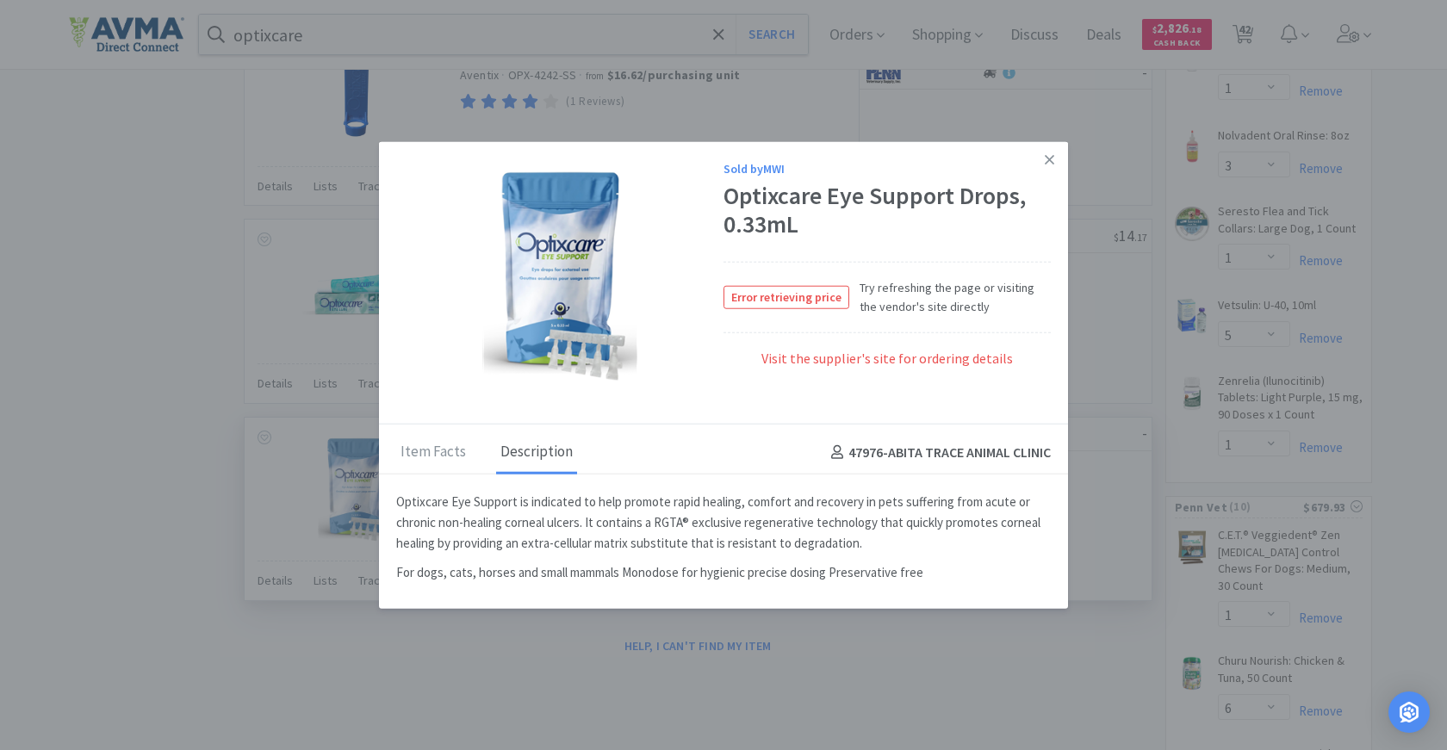
click at [575, 301] on img at bounding box center [559, 277] width 154 height 224
click at [1053, 163] on icon at bounding box center [1049, 159] width 9 height 9
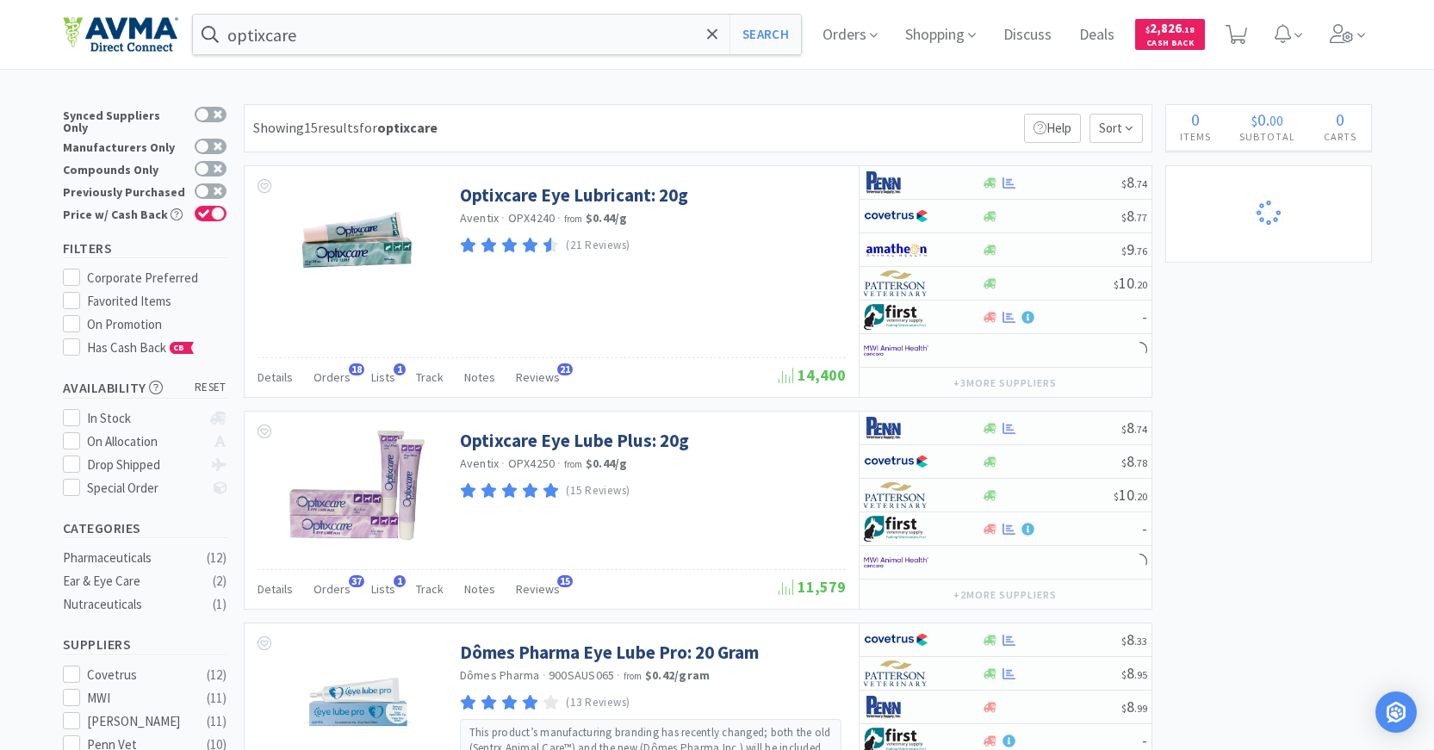
select select "4"
select select "2"
select select "4"
select select "1"
select select "2"
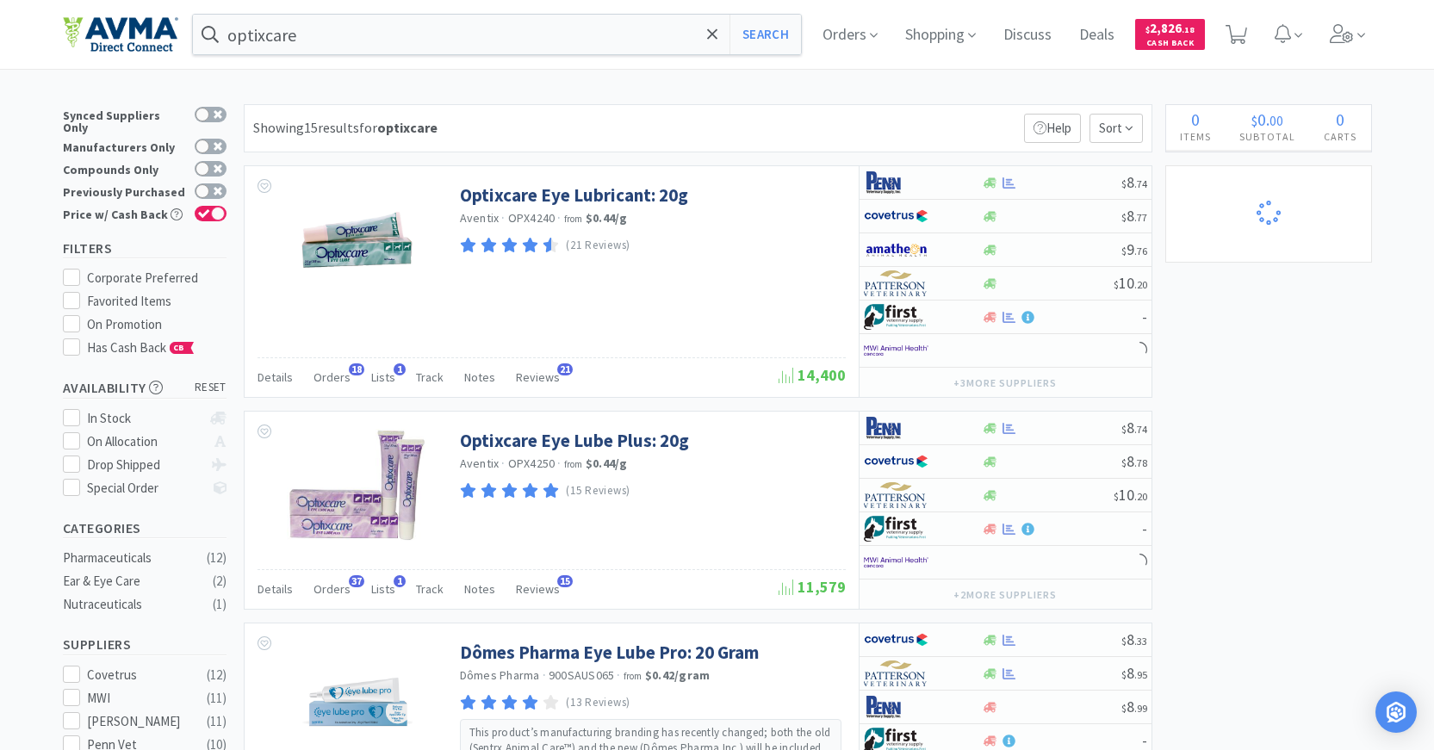
select select "1"
select select "4"
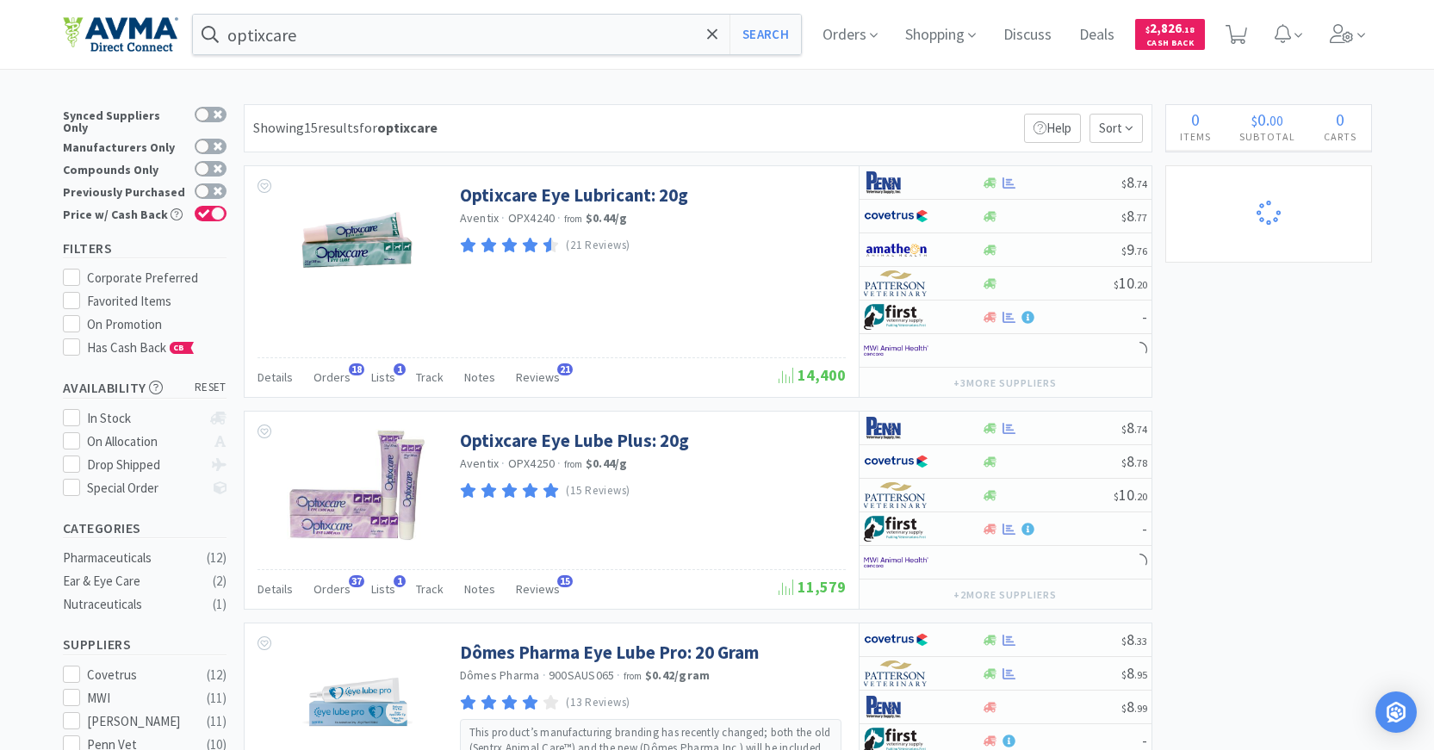
select select "1"
select select "2"
select select "1"
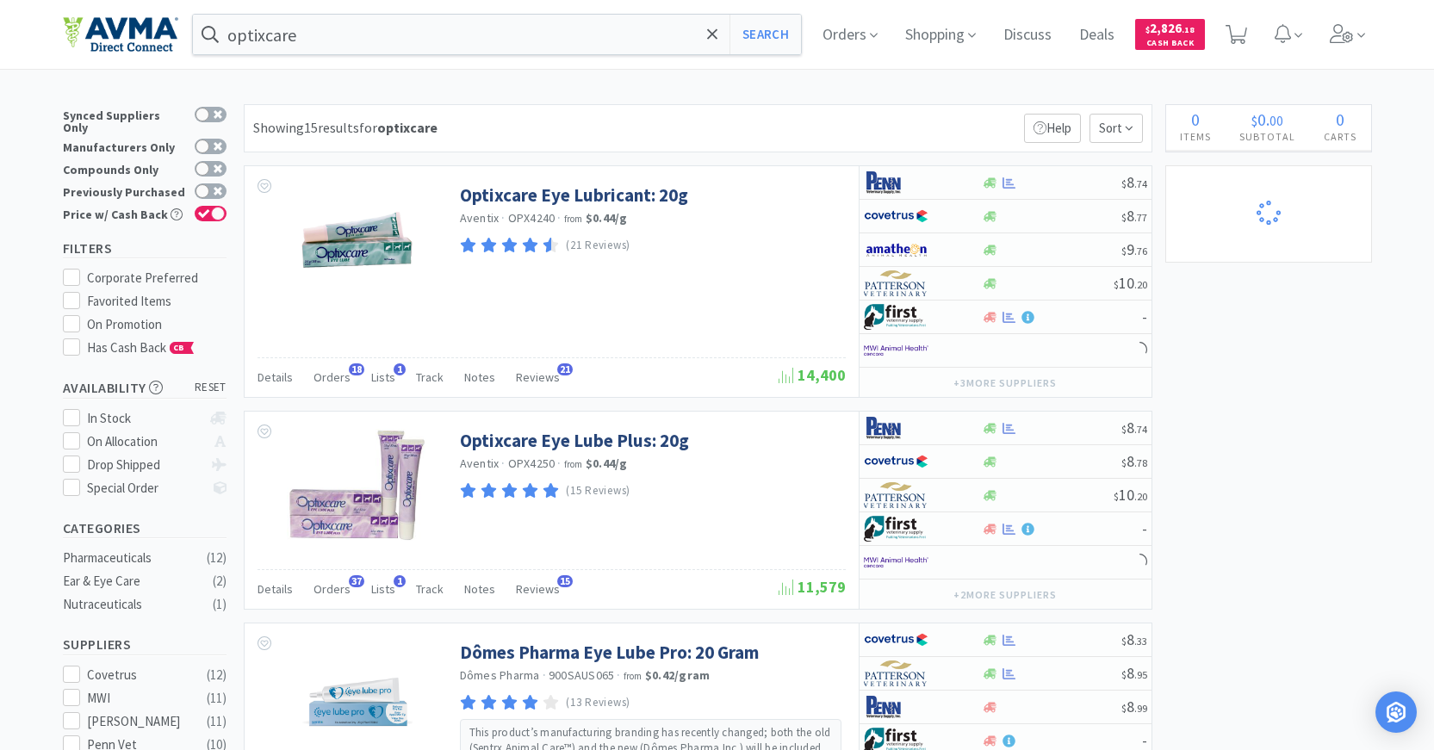
select select "1"
select select "2"
select select "10"
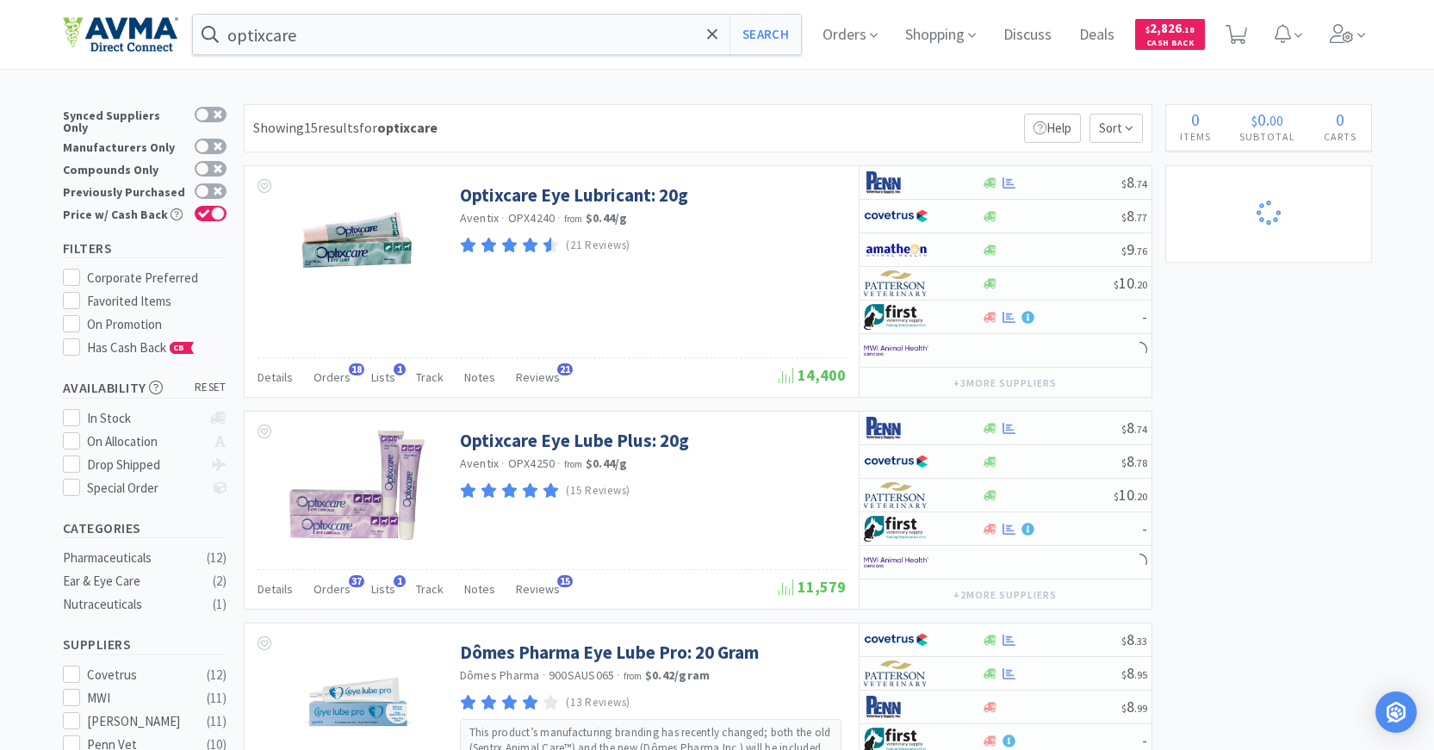
select select "1"
select select "2"
select select "1"
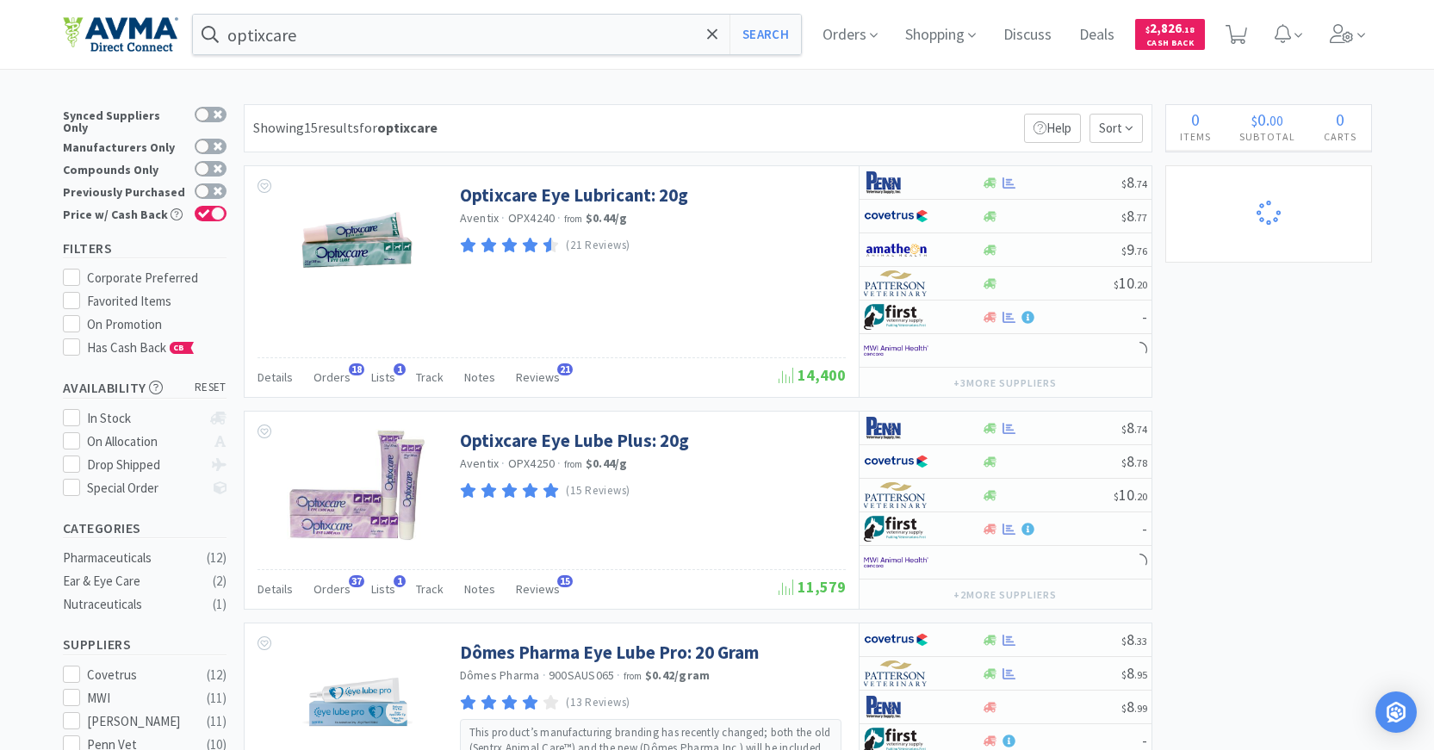
select select "1"
select select "3"
select select "1"
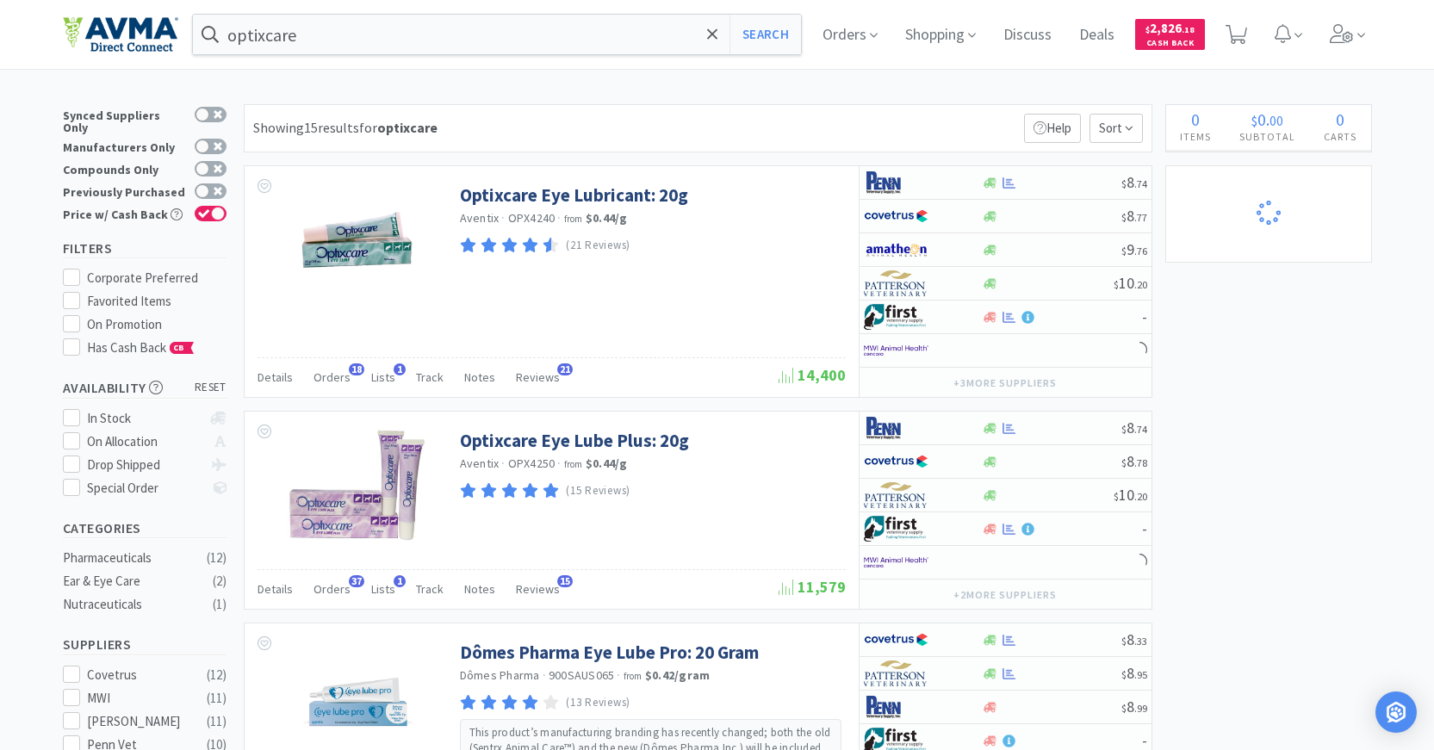
select select "5"
select select "1"
select select "6"
select select "8"
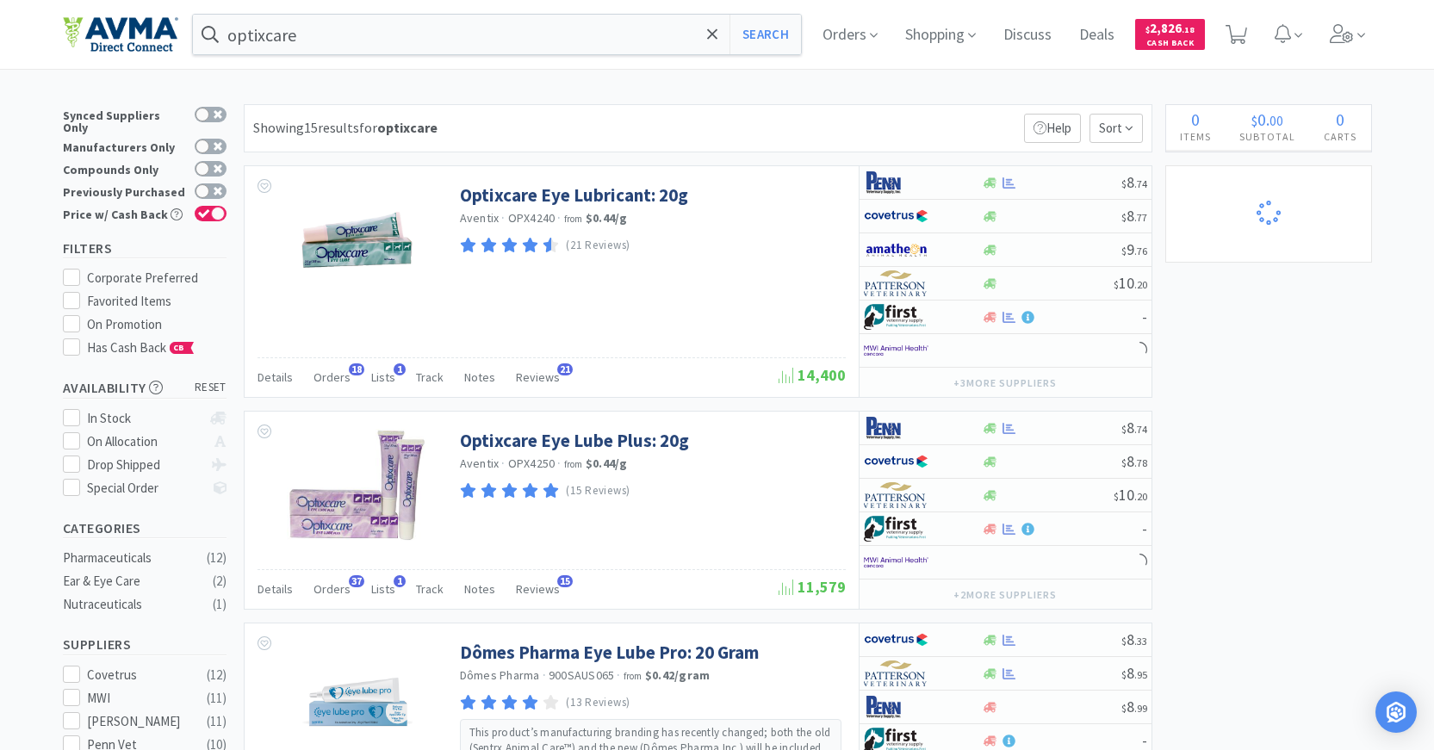
select select "3"
select select "1"
select select "6"
select select "1"
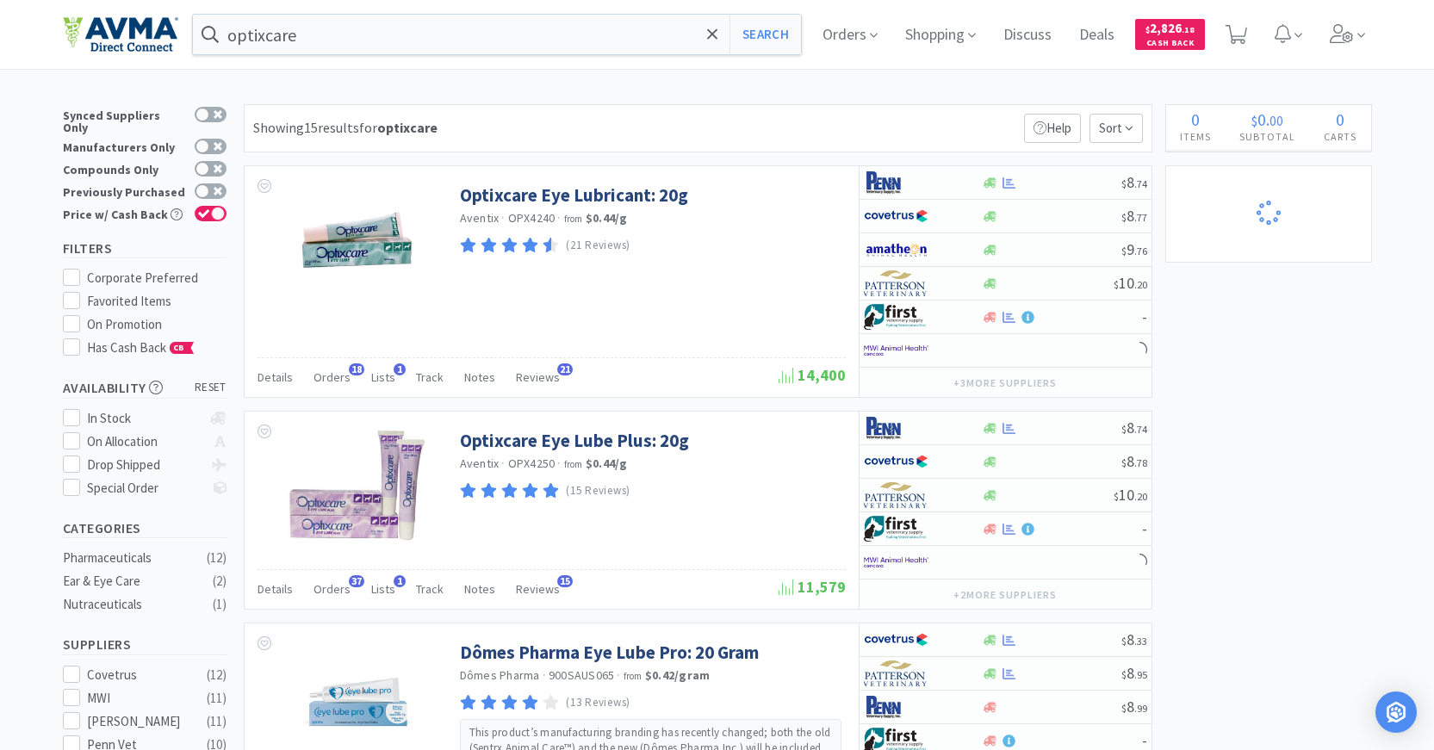
select select "1"
select select "2"
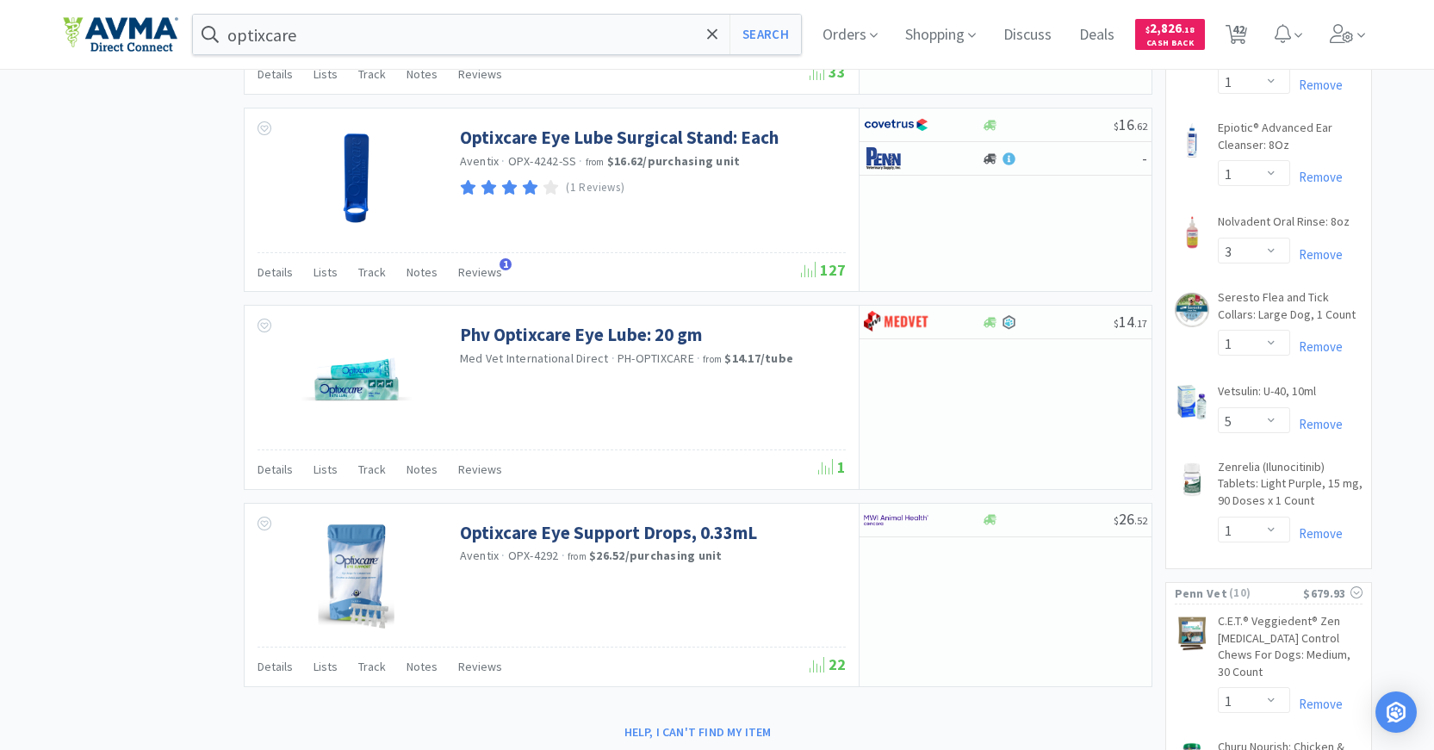
scroll to position [3015, 0]
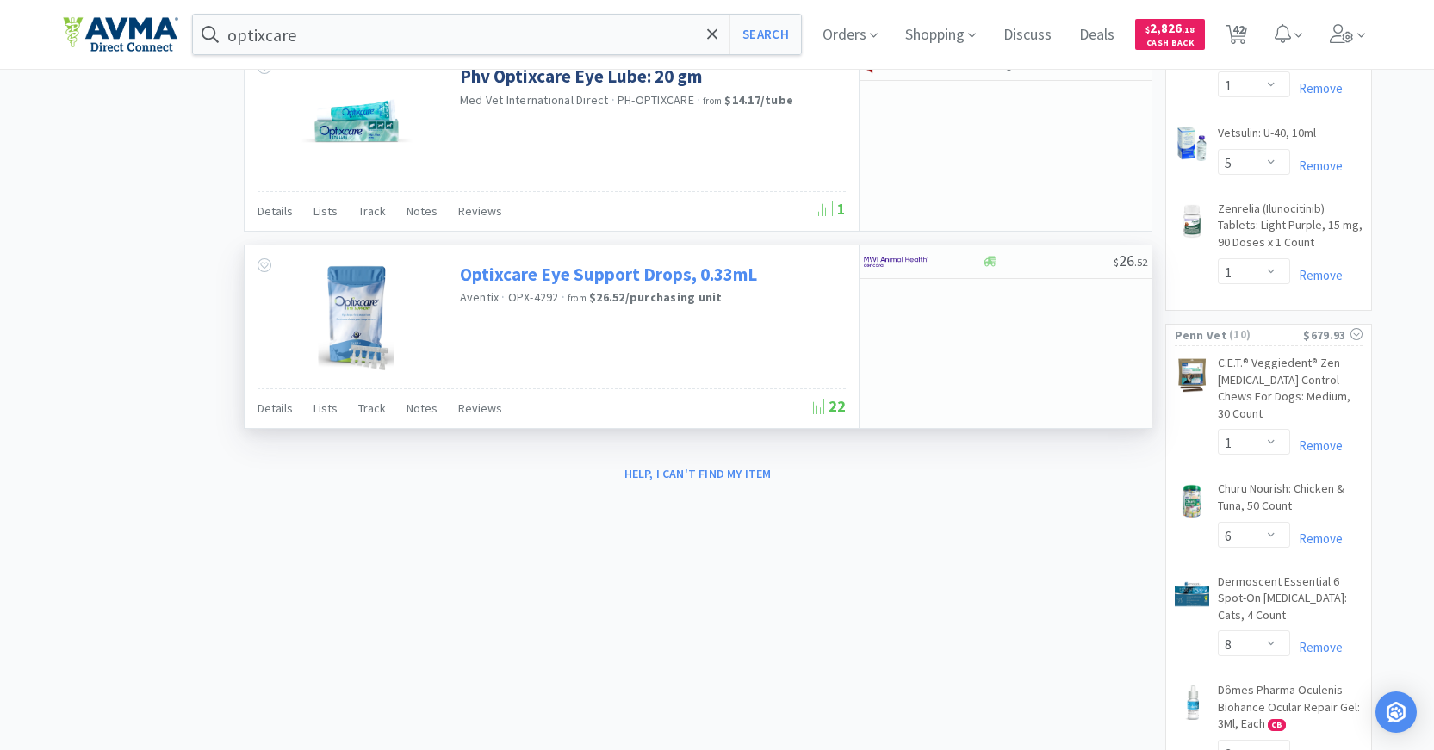
click at [627, 276] on link "Optixcare Eye Support Drops, 0.33mL" at bounding box center [608, 274] width 297 height 23
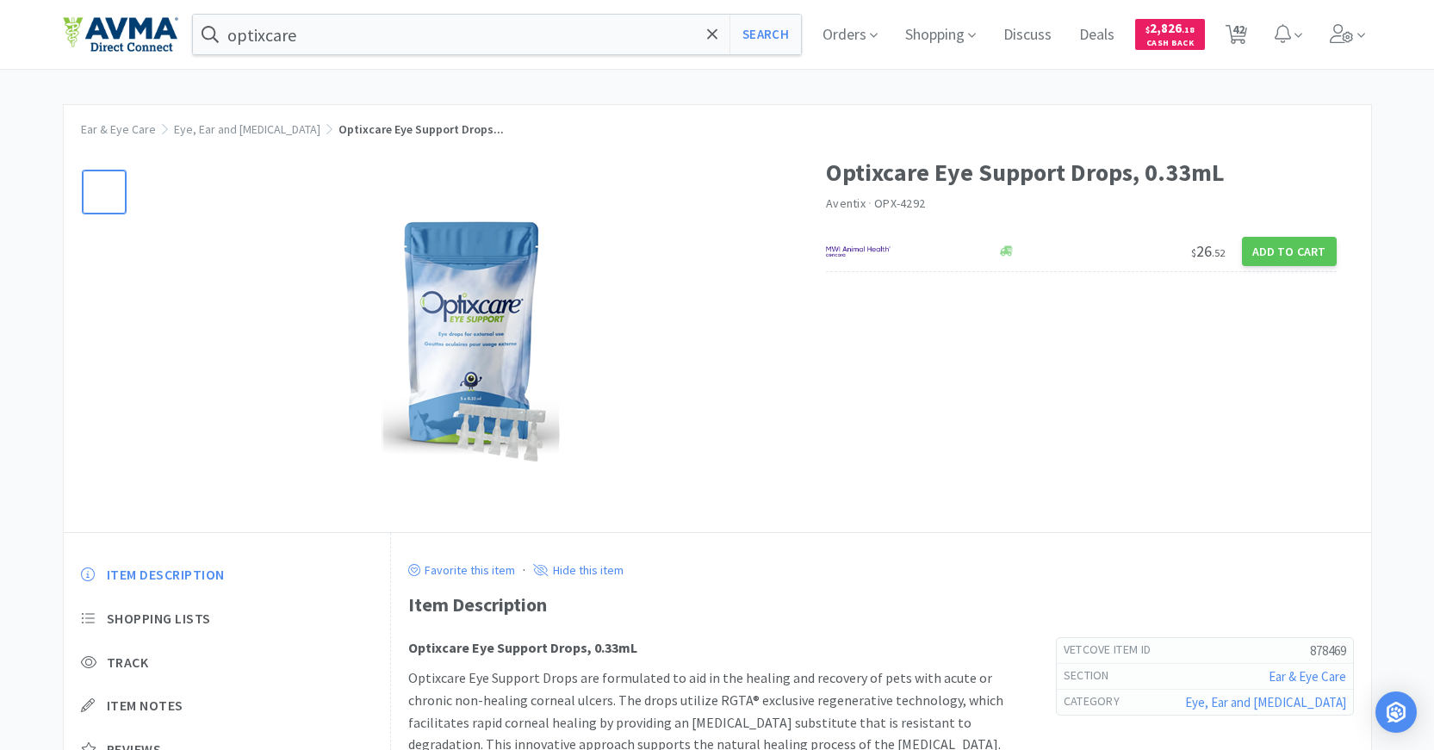
scroll to position [234, 0]
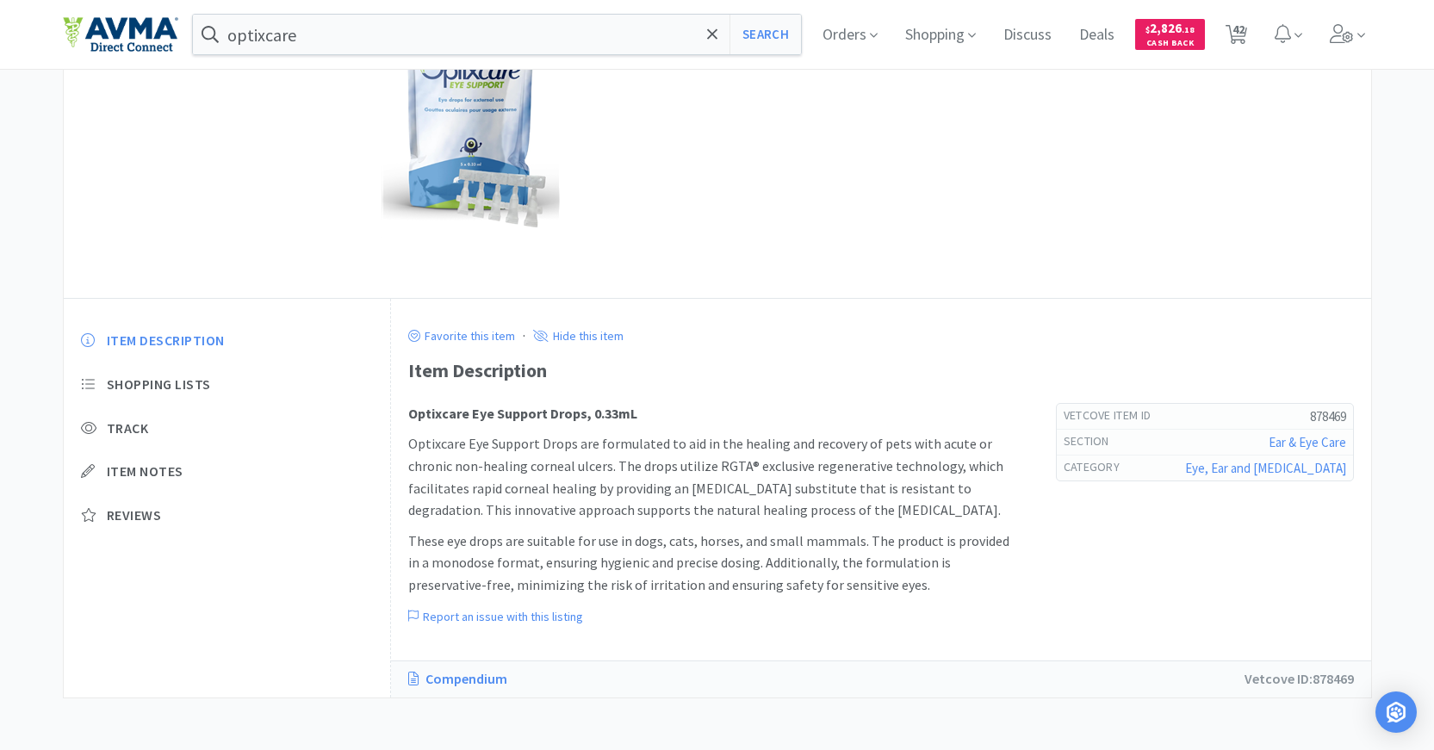
click at [469, 674] on link "Compendium" at bounding box center [466, 679] width 116 height 22
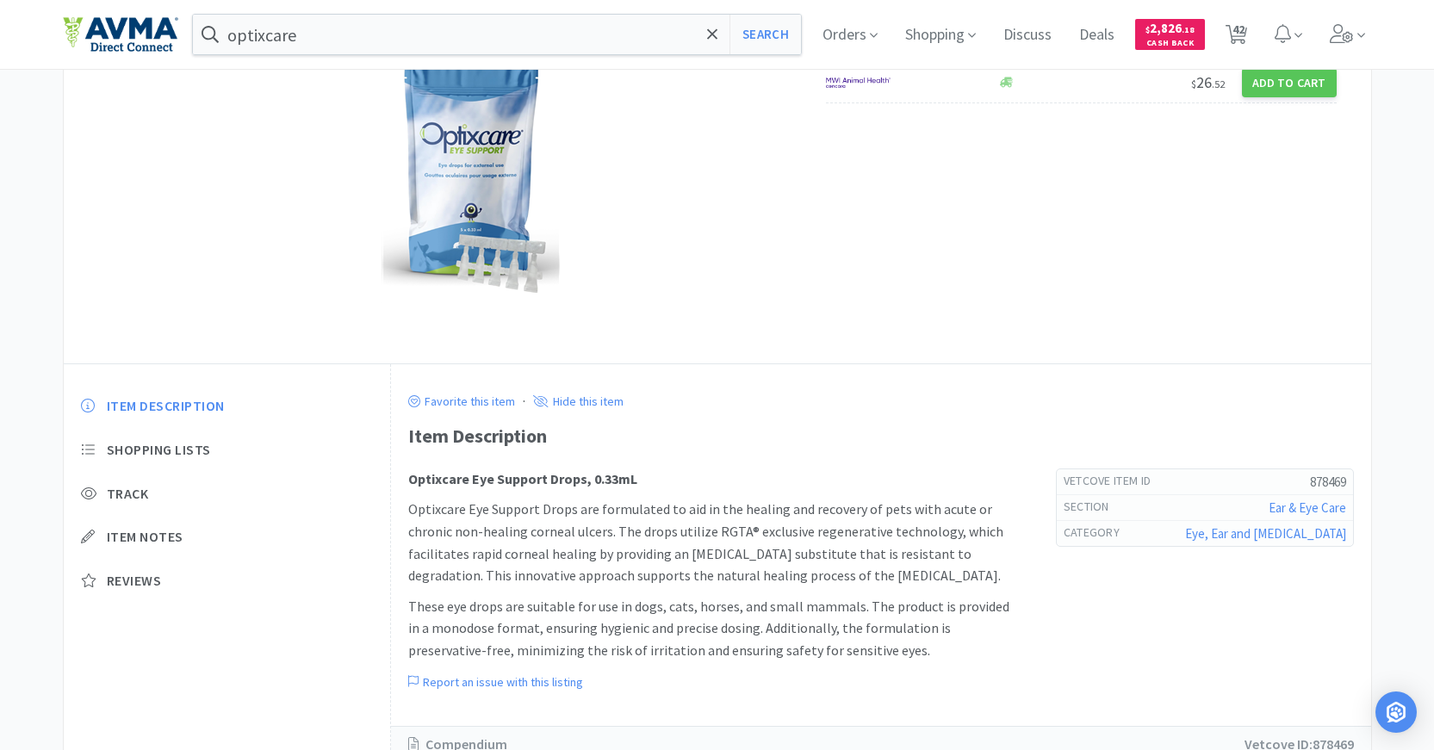
scroll to position [62, 0]
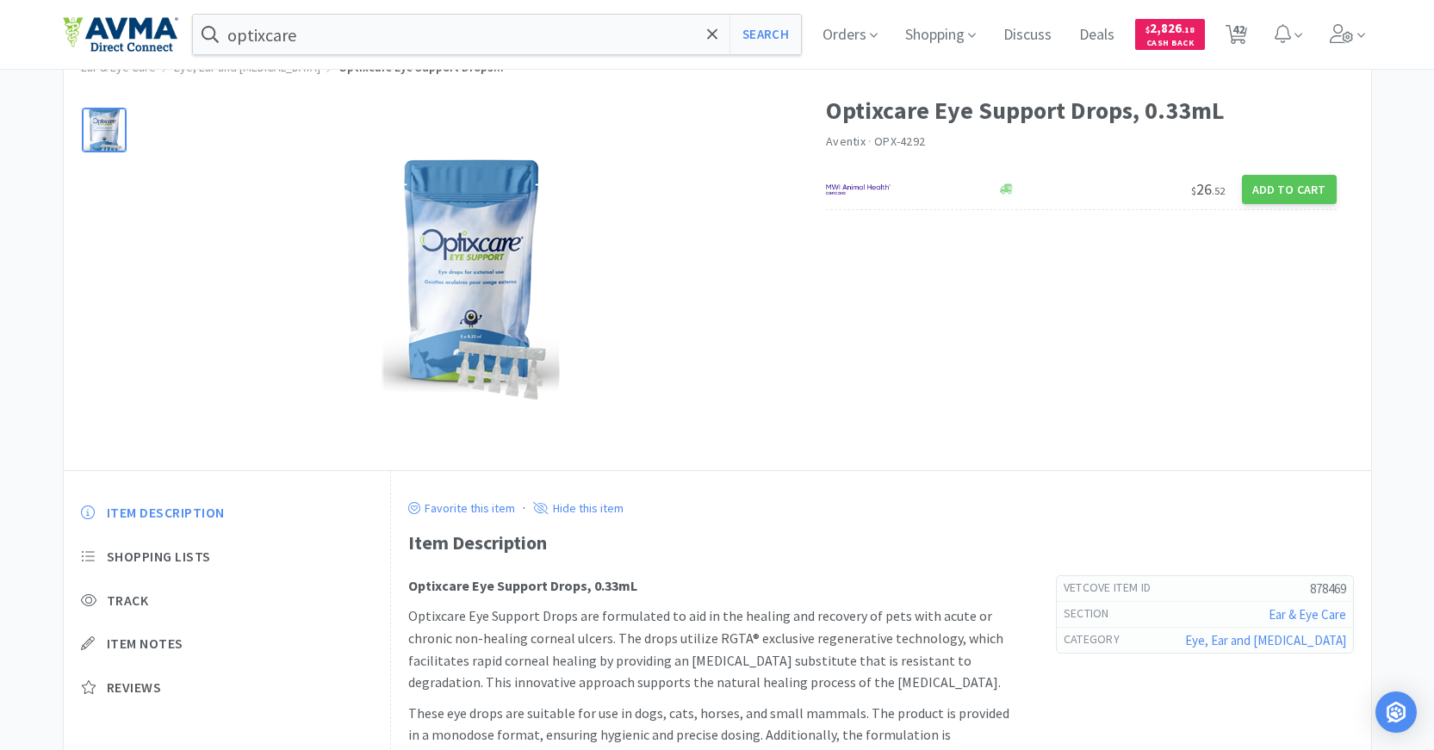
click at [451, 279] on img at bounding box center [471, 281] width 178 height 258
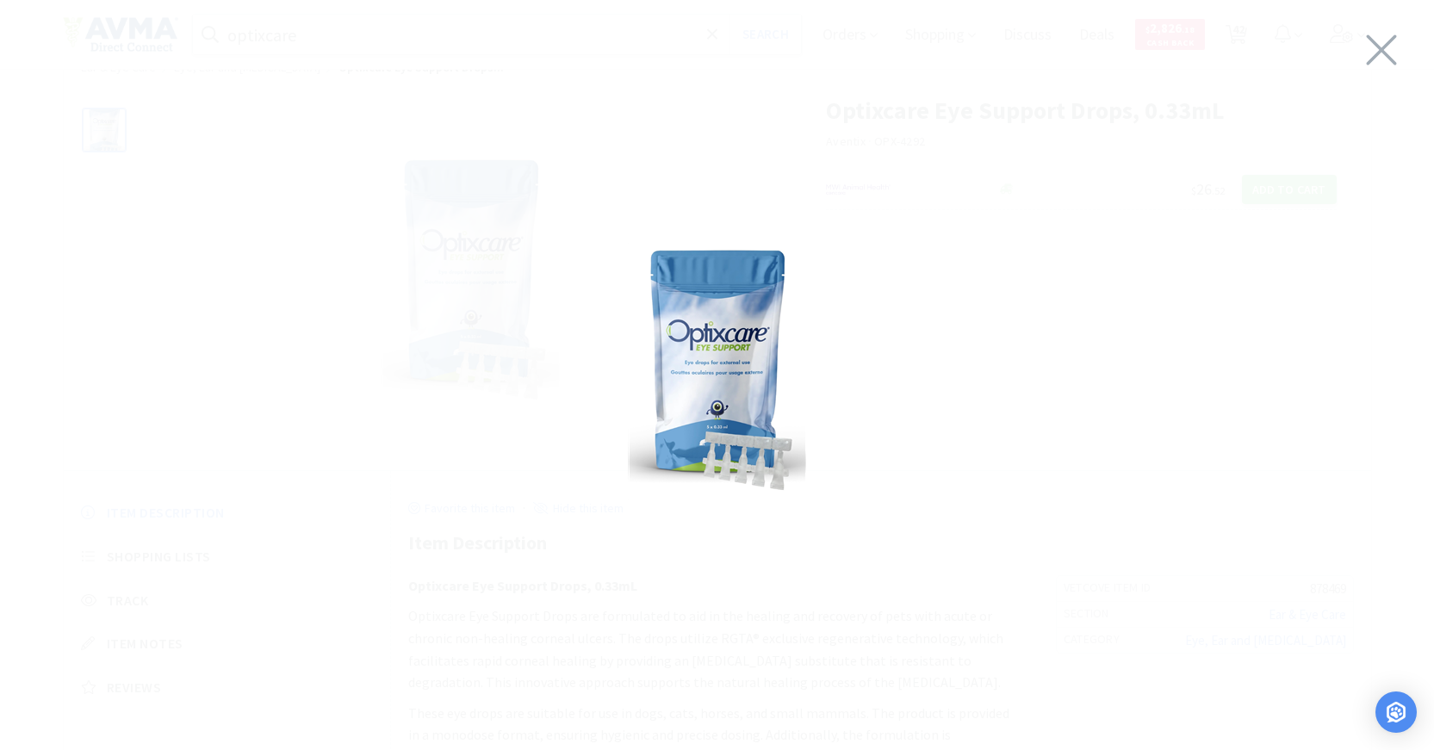
click at [737, 443] on img at bounding box center [717, 371] width 178 height 258
click at [808, 314] on div at bounding box center [717, 370] width 1434 height 707
click at [1380, 53] on icon at bounding box center [1382, 50] width 30 height 30
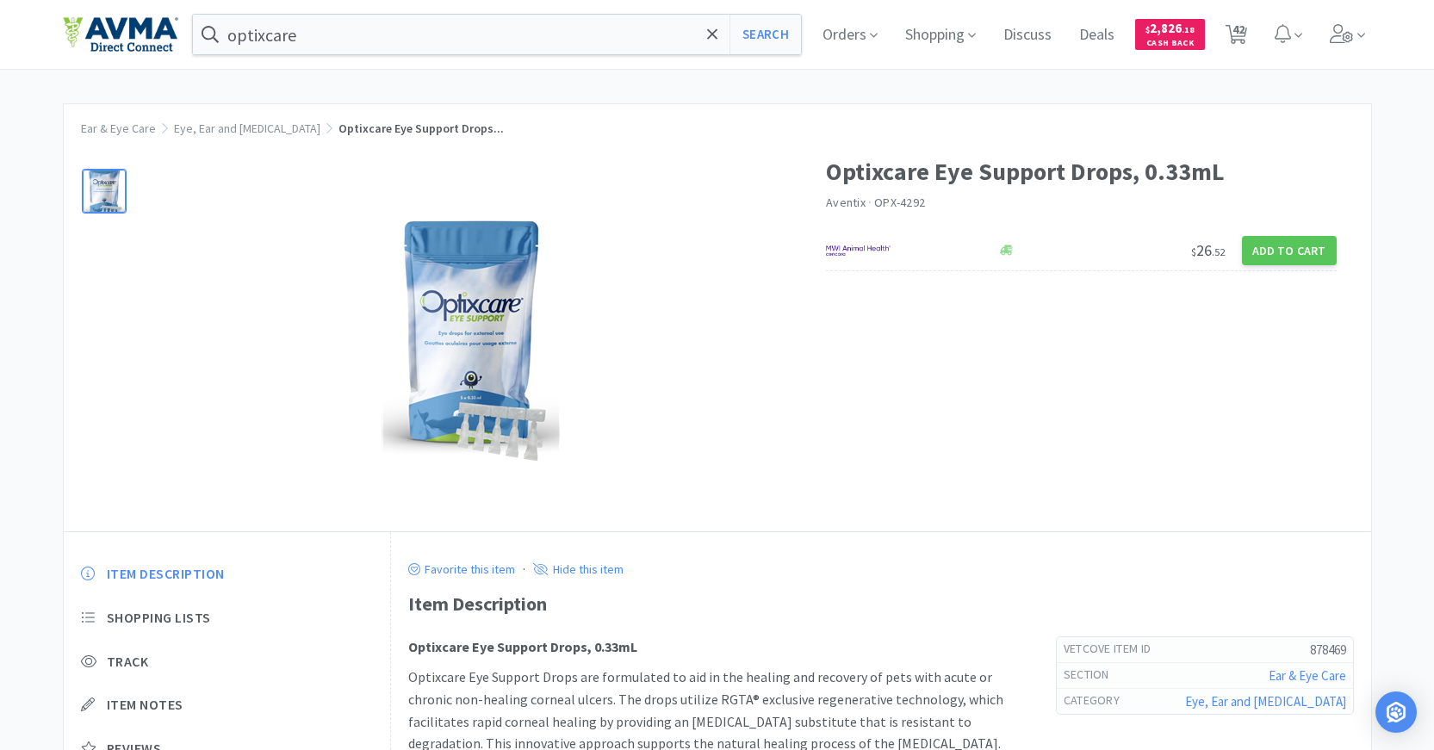
scroll to position [0, 0]
click at [479, 333] on img at bounding box center [471, 343] width 178 height 258
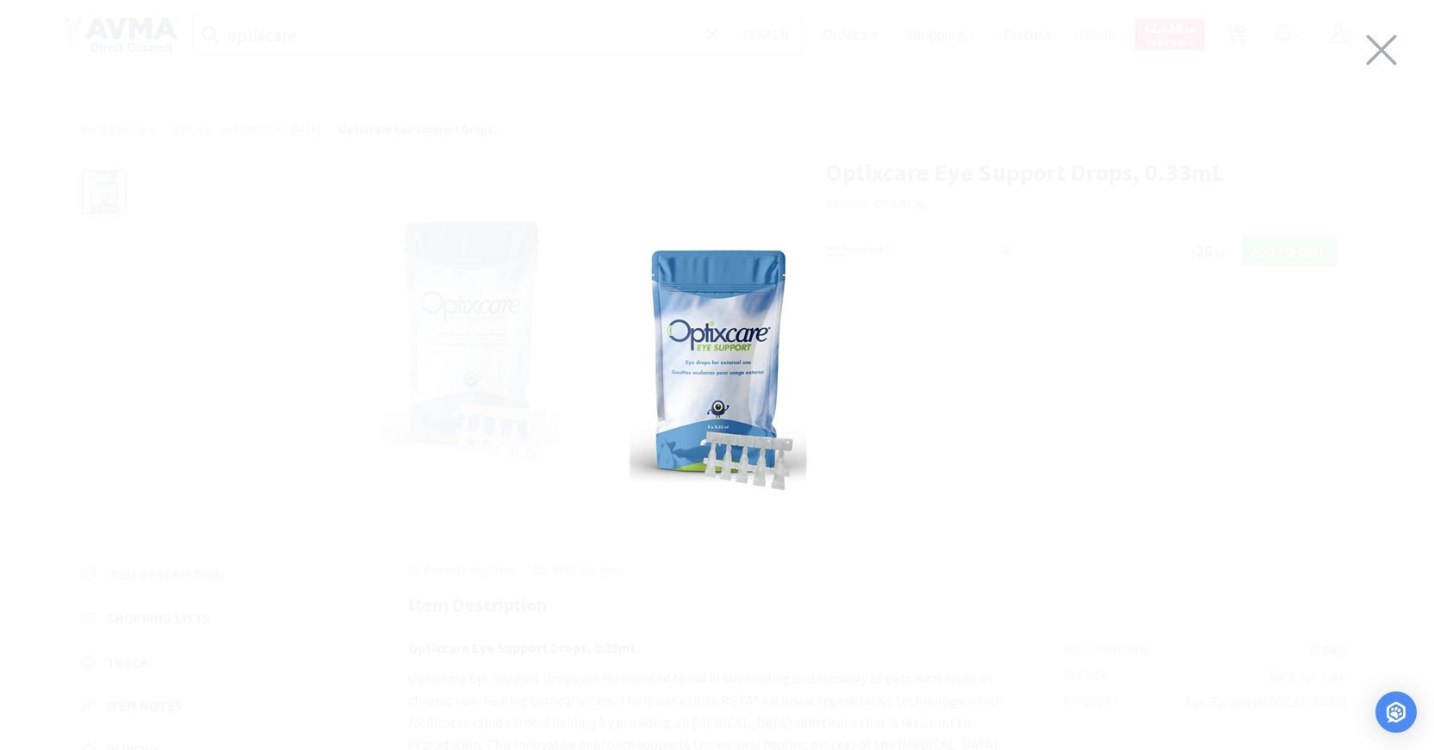
click at [802, 307] on img at bounding box center [718, 371] width 178 height 258
click at [1371, 49] on icon at bounding box center [1382, 50] width 36 height 48
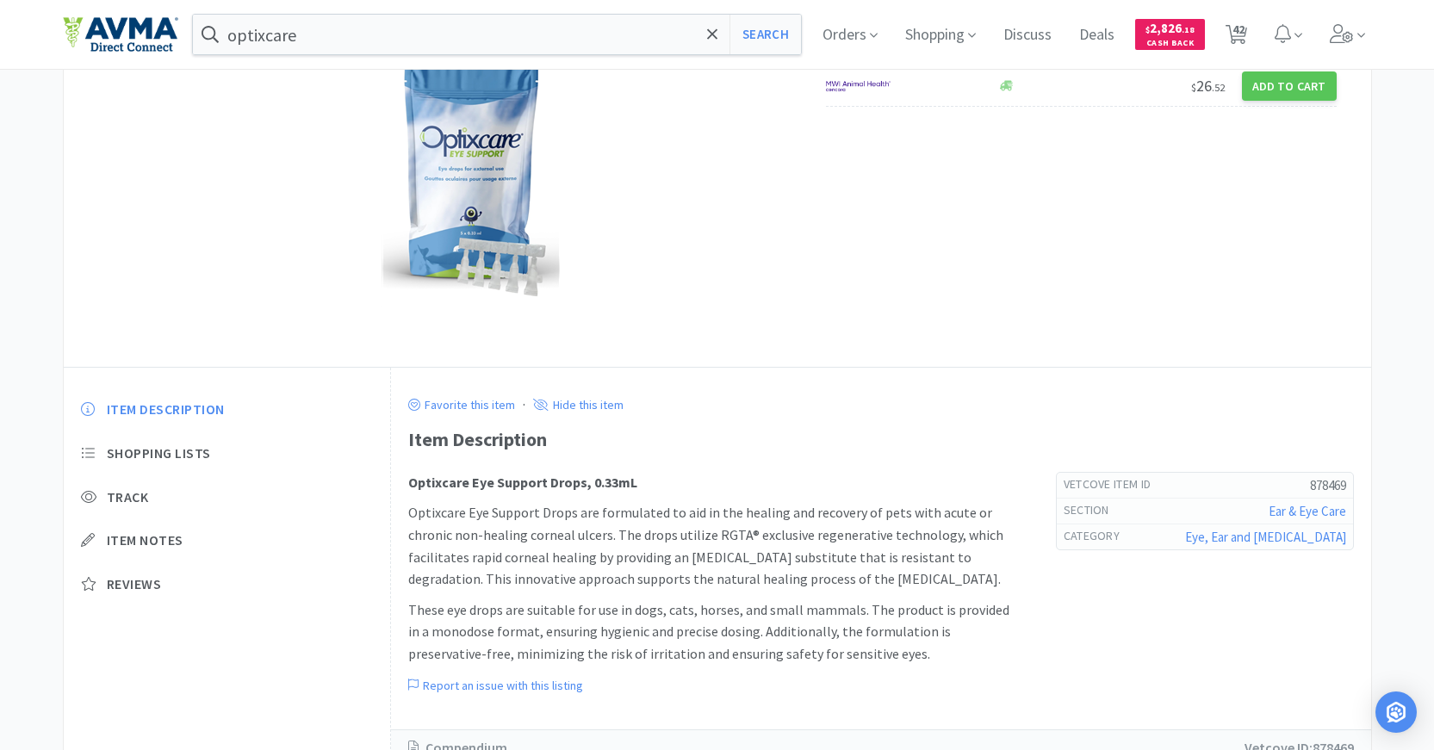
scroll to position [234, 0]
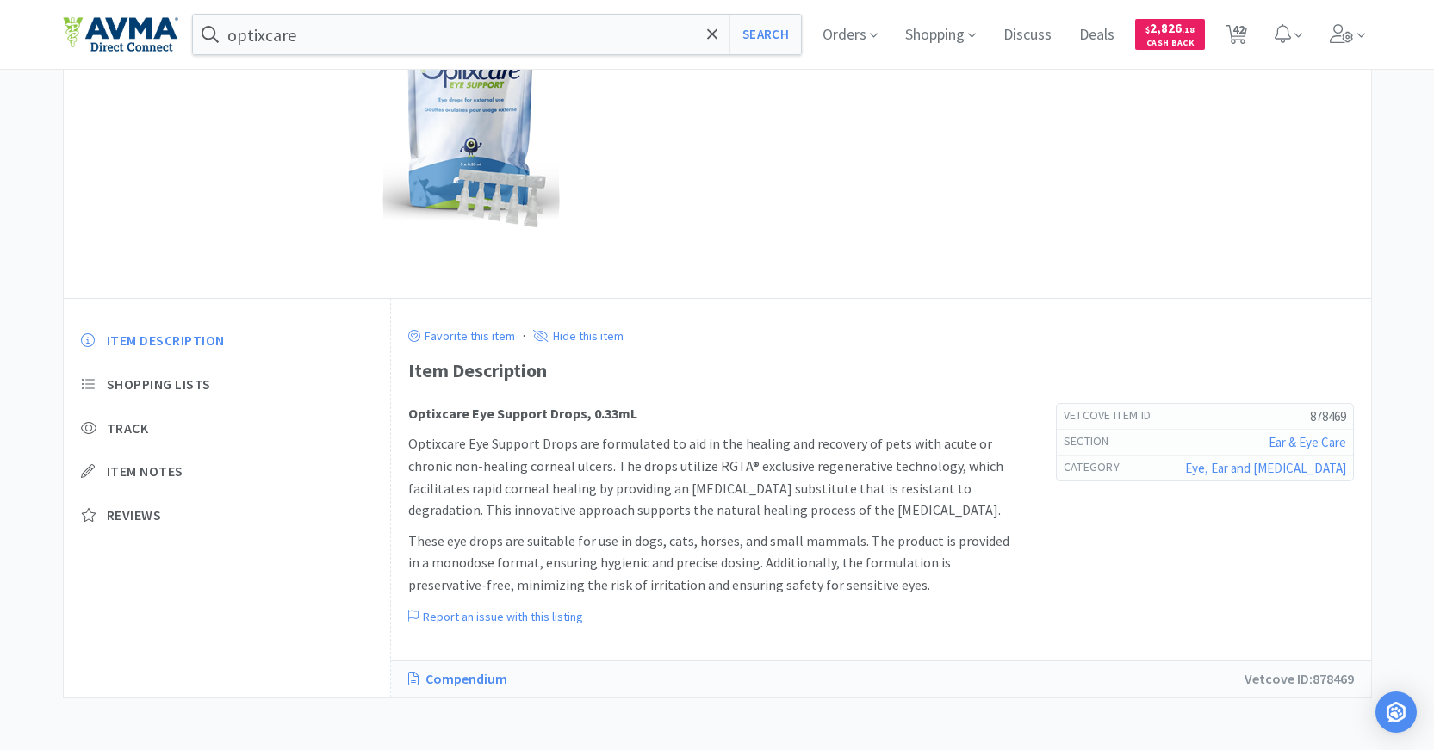
click at [469, 672] on link "Compendium" at bounding box center [466, 679] width 116 height 22
click at [500, 671] on link "Compendium" at bounding box center [466, 679] width 116 height 22
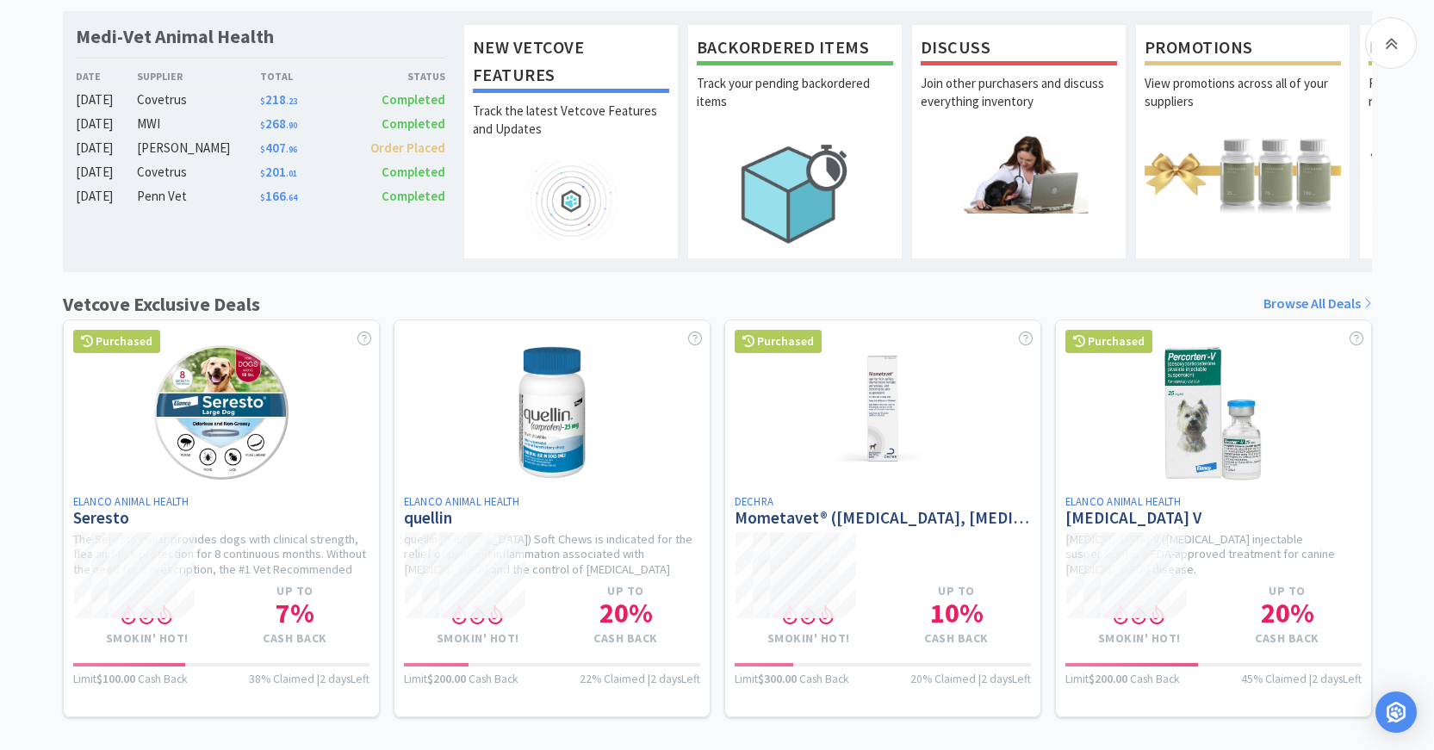
scroll to position [345, 0]
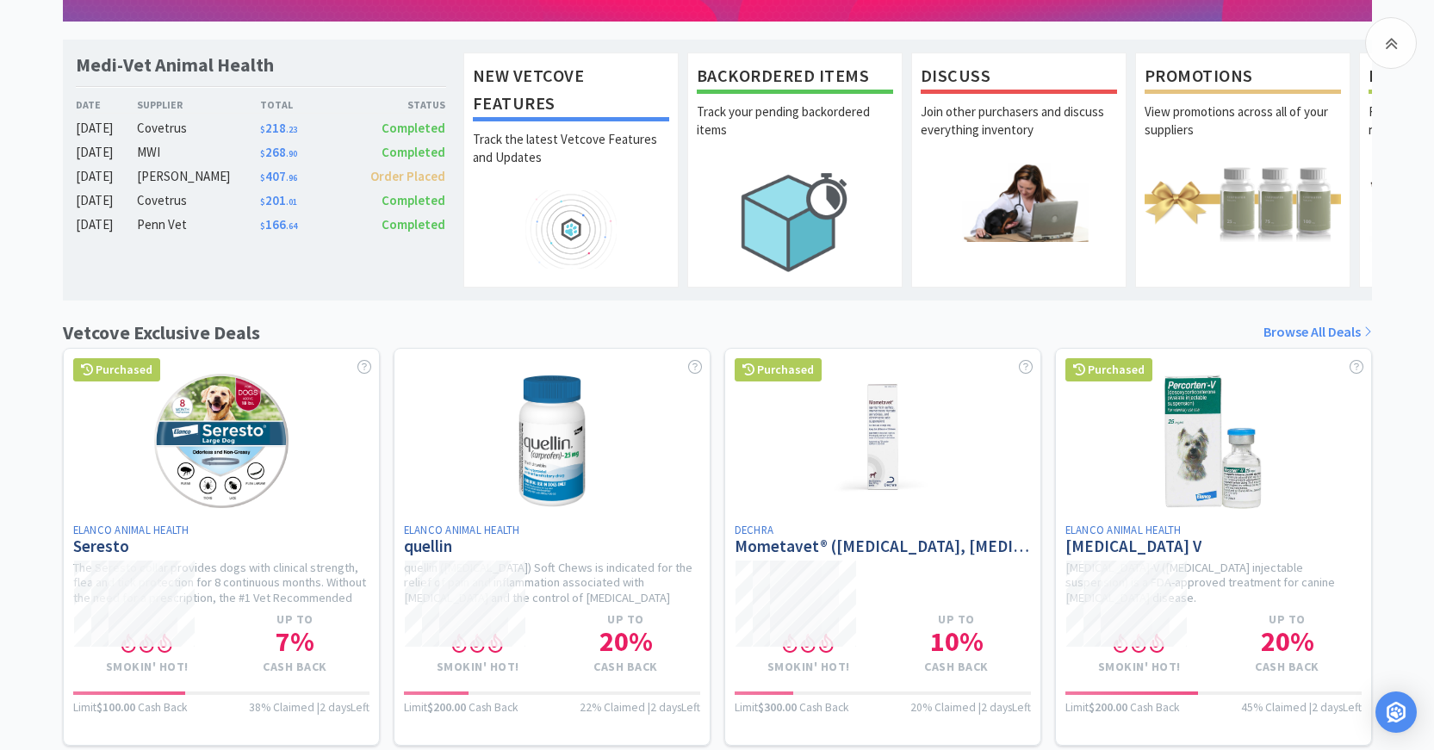
click at [289, 231] on span ". 64" at bounding box center [291, 226] width 11 height 11
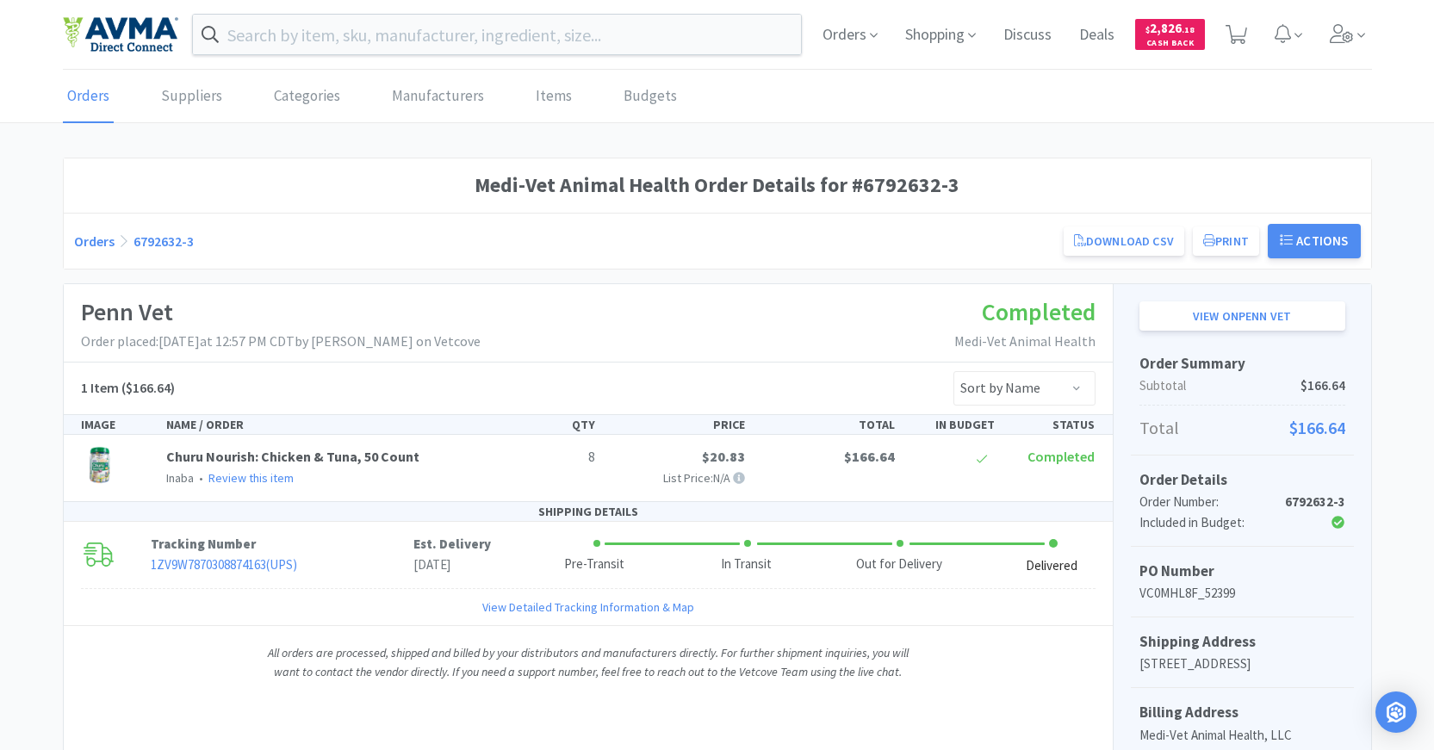
click at [91, 241] on link "Orders" at bounding box center [94, 241] width 40 height 17
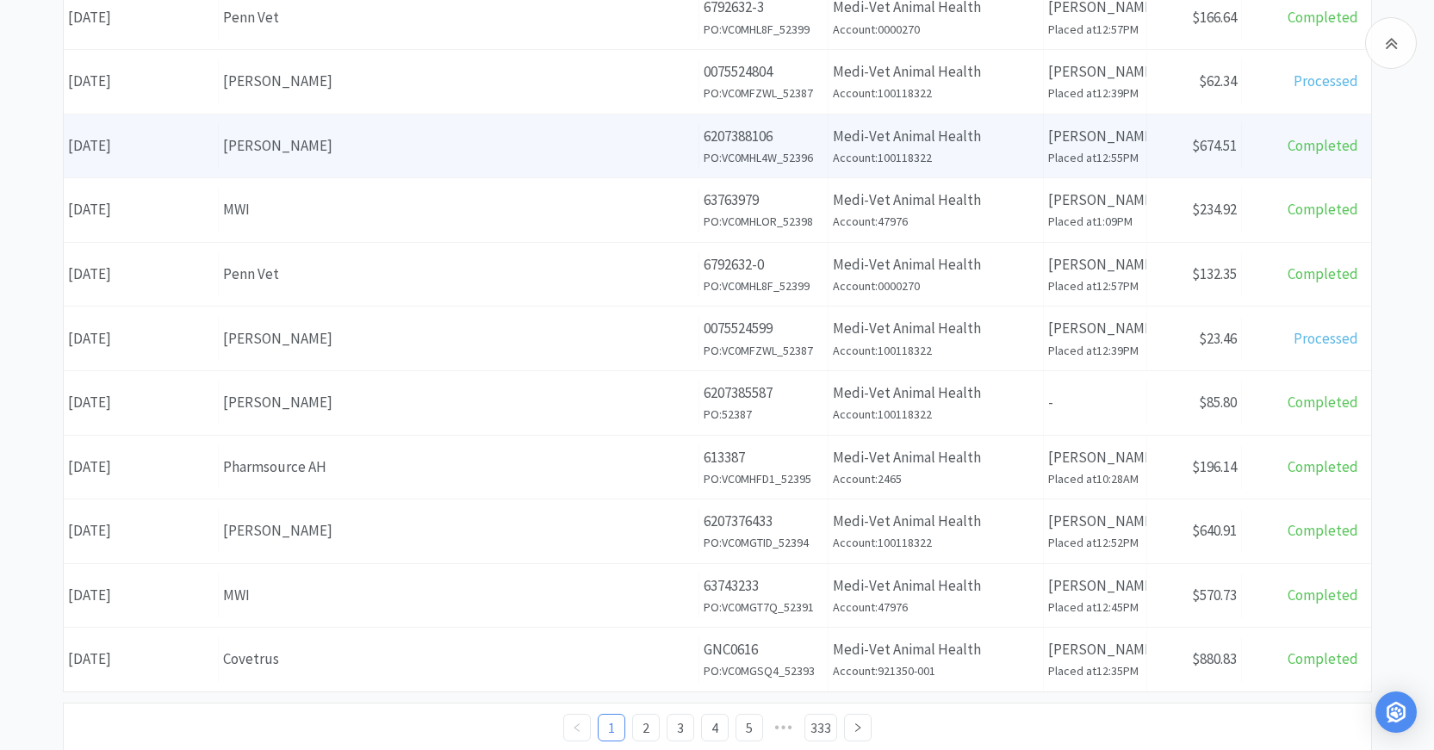
scroll to position [648, 0]
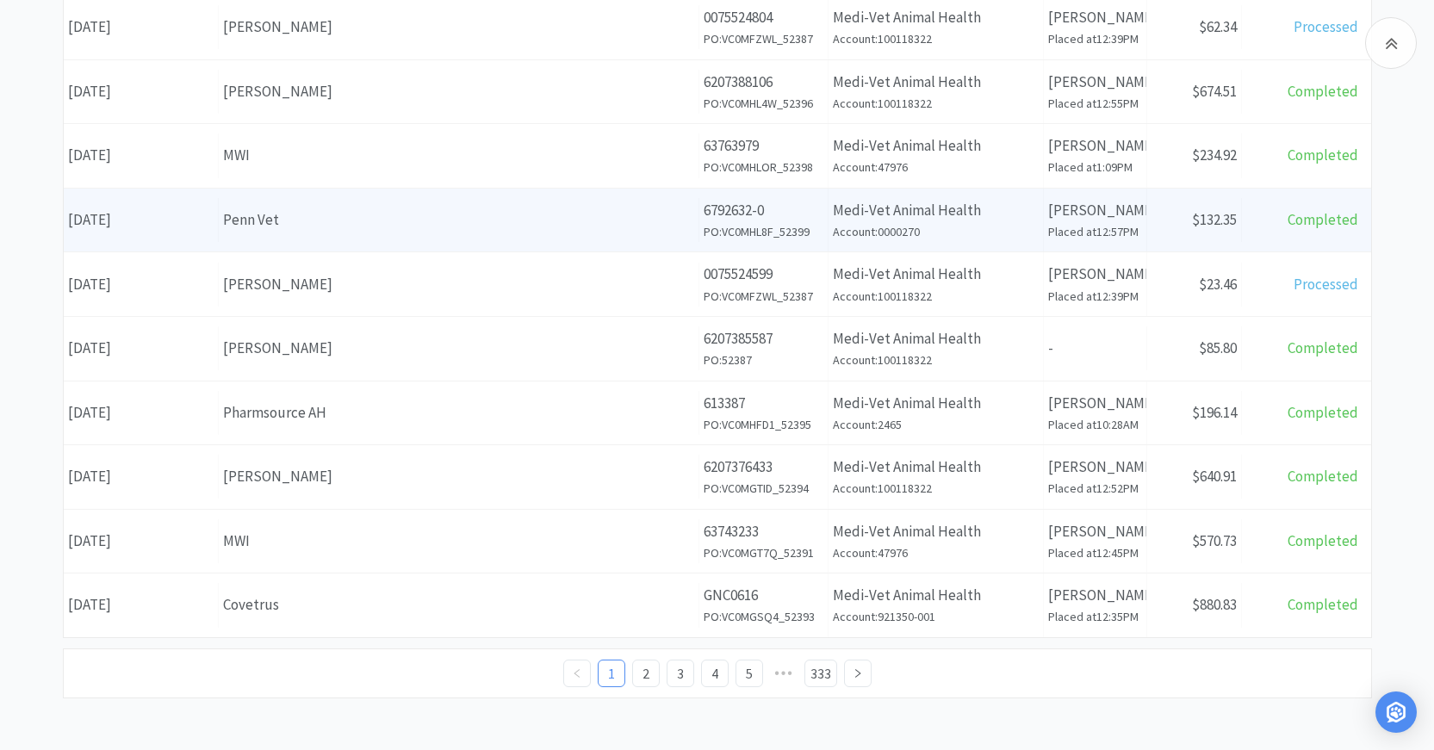
click at [397, 231] on div "Penn Vet" at bounding box center [458, 219] width 471 height 23
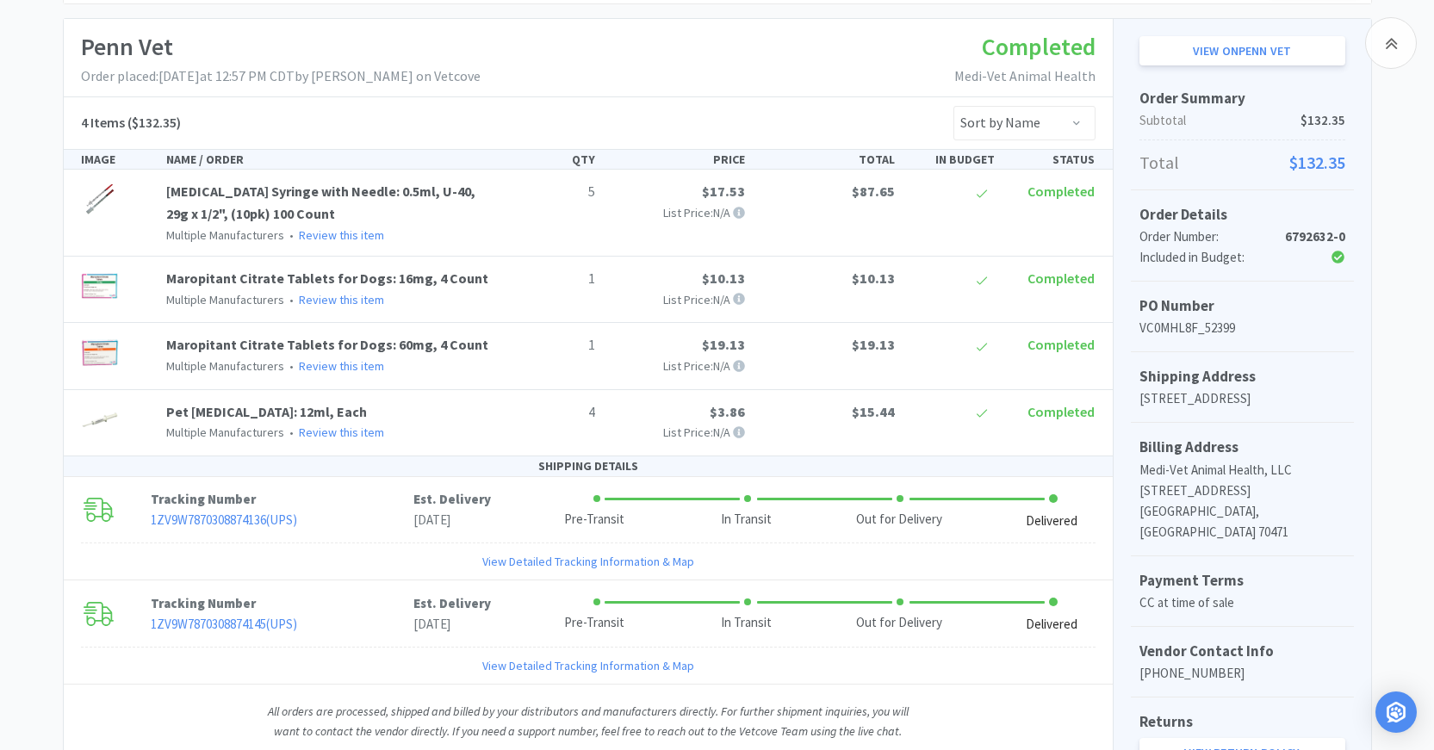
scroll to position [172, 0]
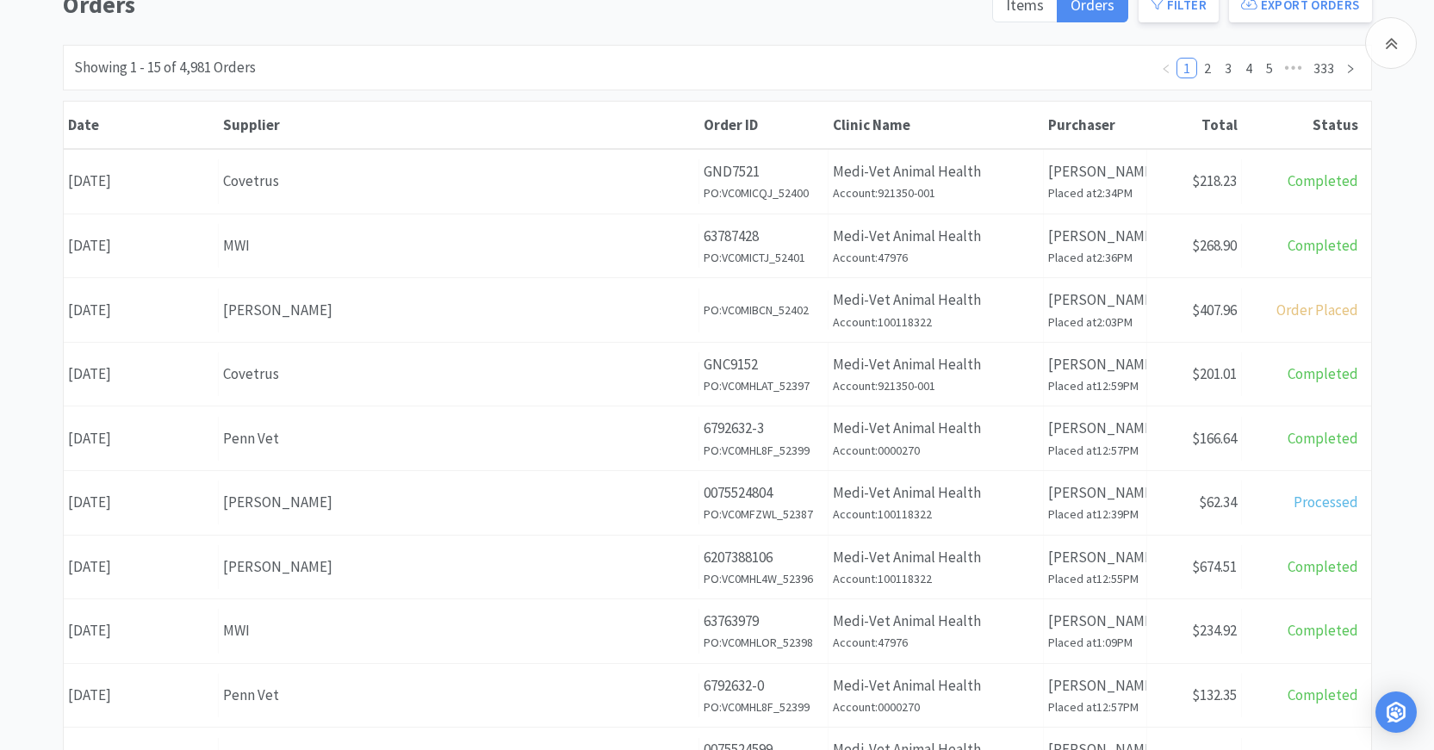
scroll to position [648, 0]
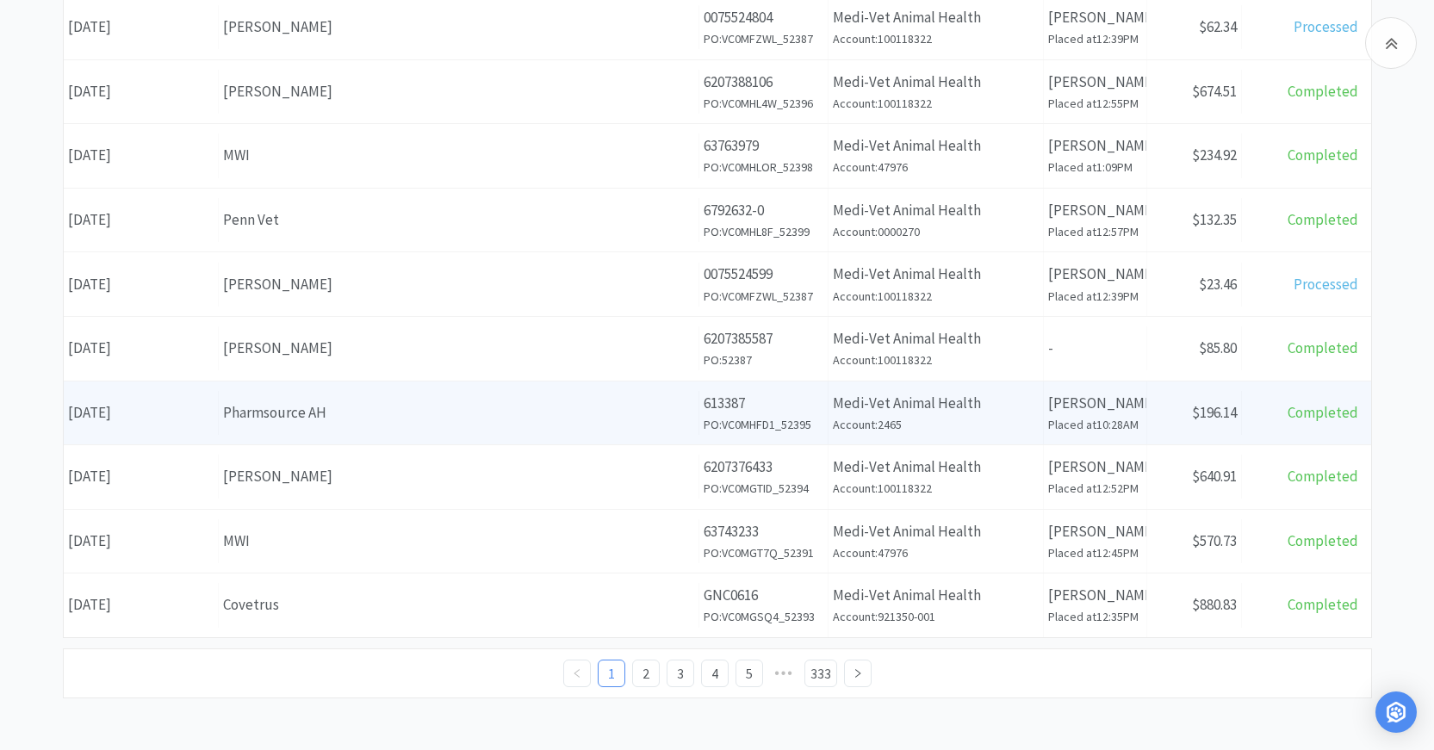
click at [333, 411] on div "Pharmsource AH" at bounding box center [458, 412] width 471 height 23
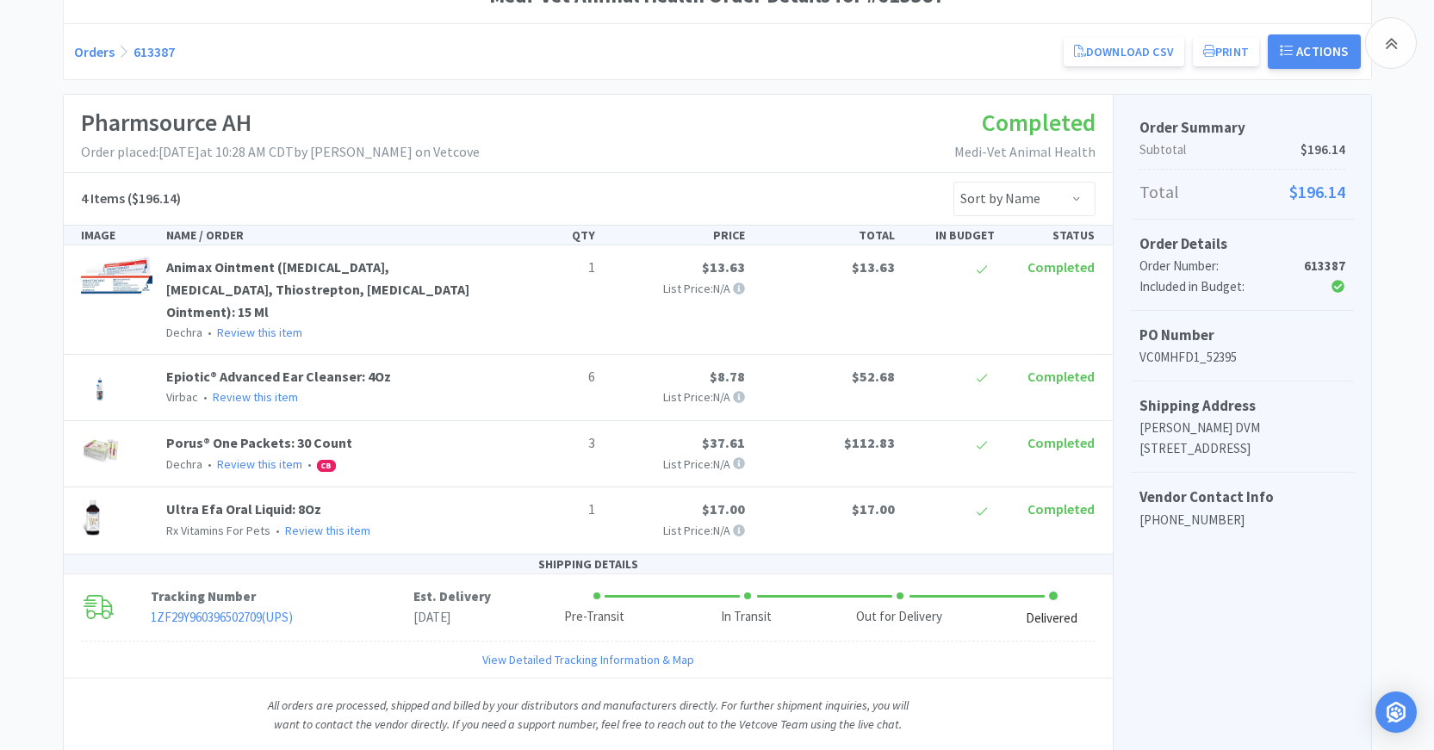
scroll to position [192, 0]
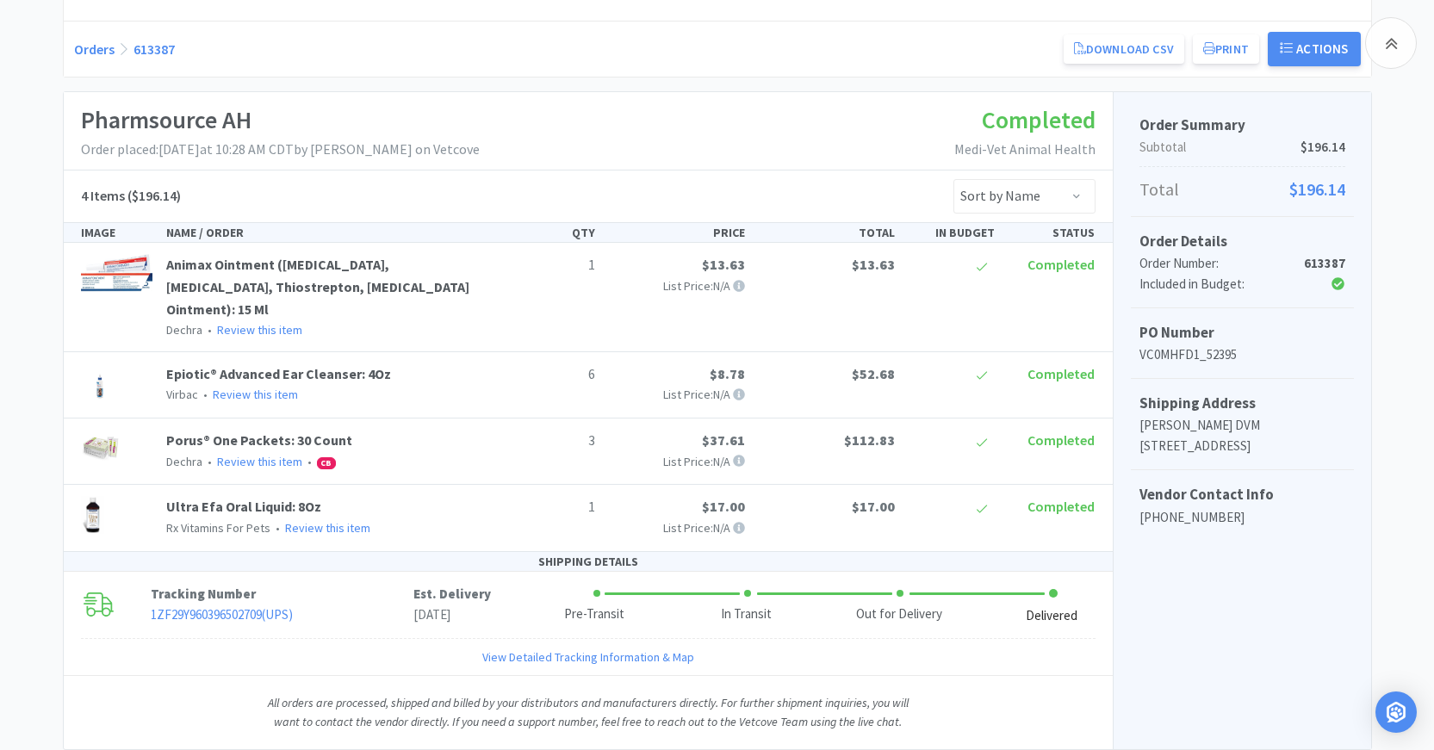
scroll to position [648, 0]
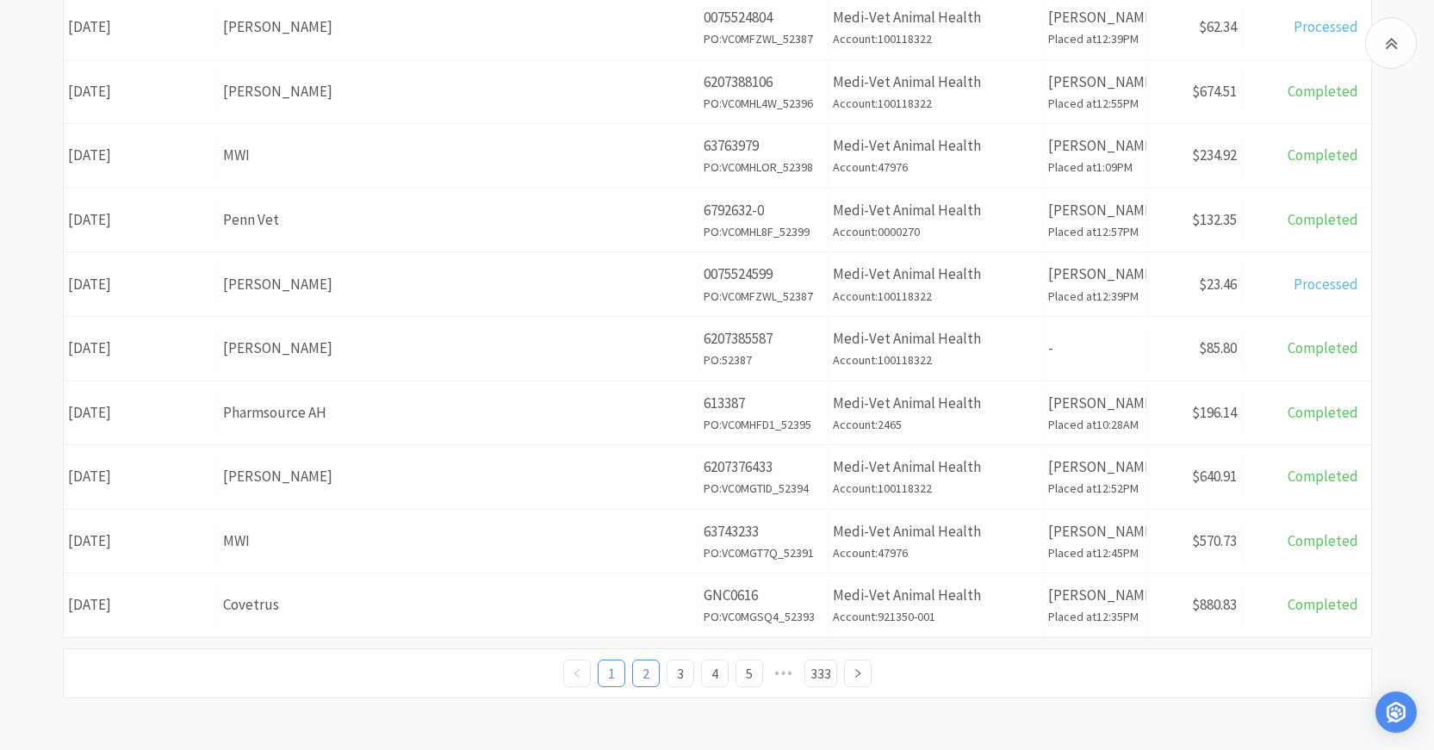
click at [643, 681] on link "2" at bounding box center [646, 674] width 26 height 26
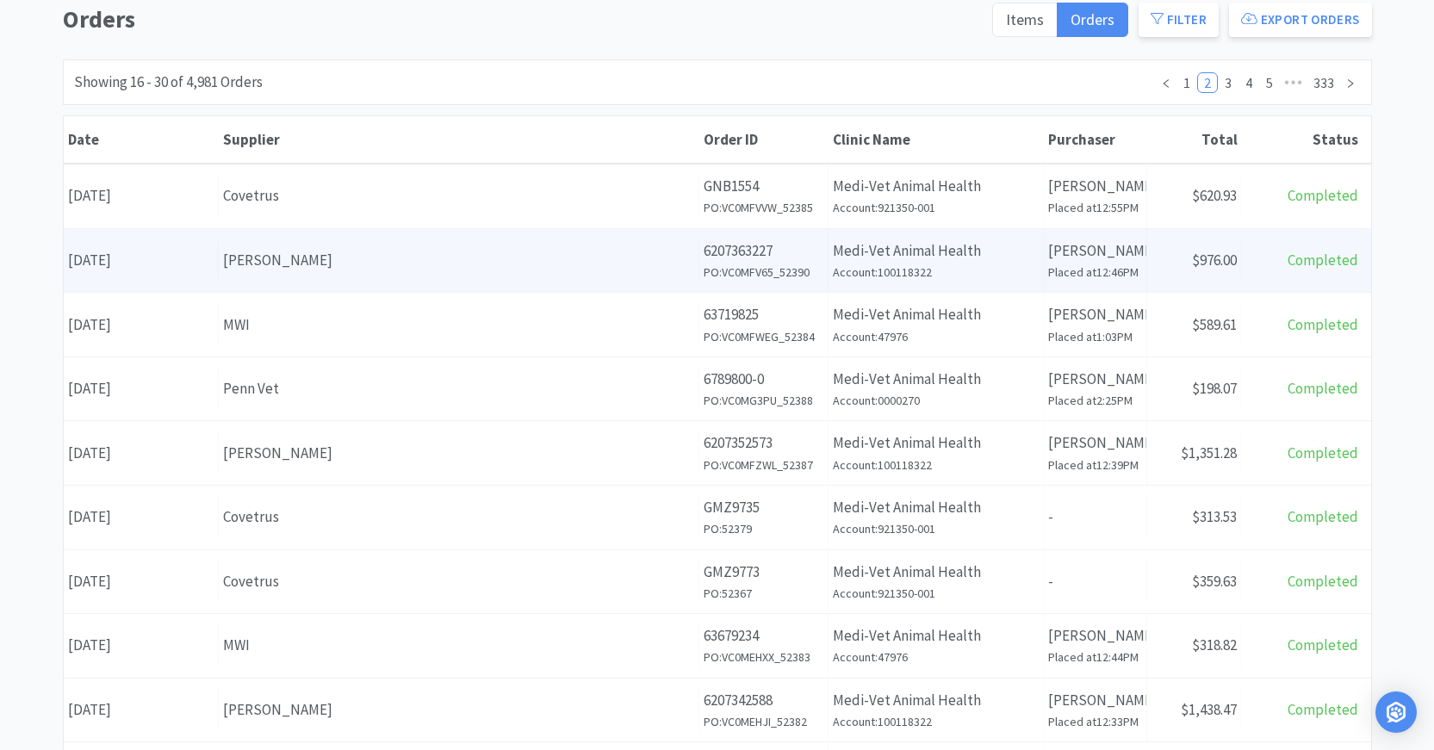
scroll to position [172, 0]
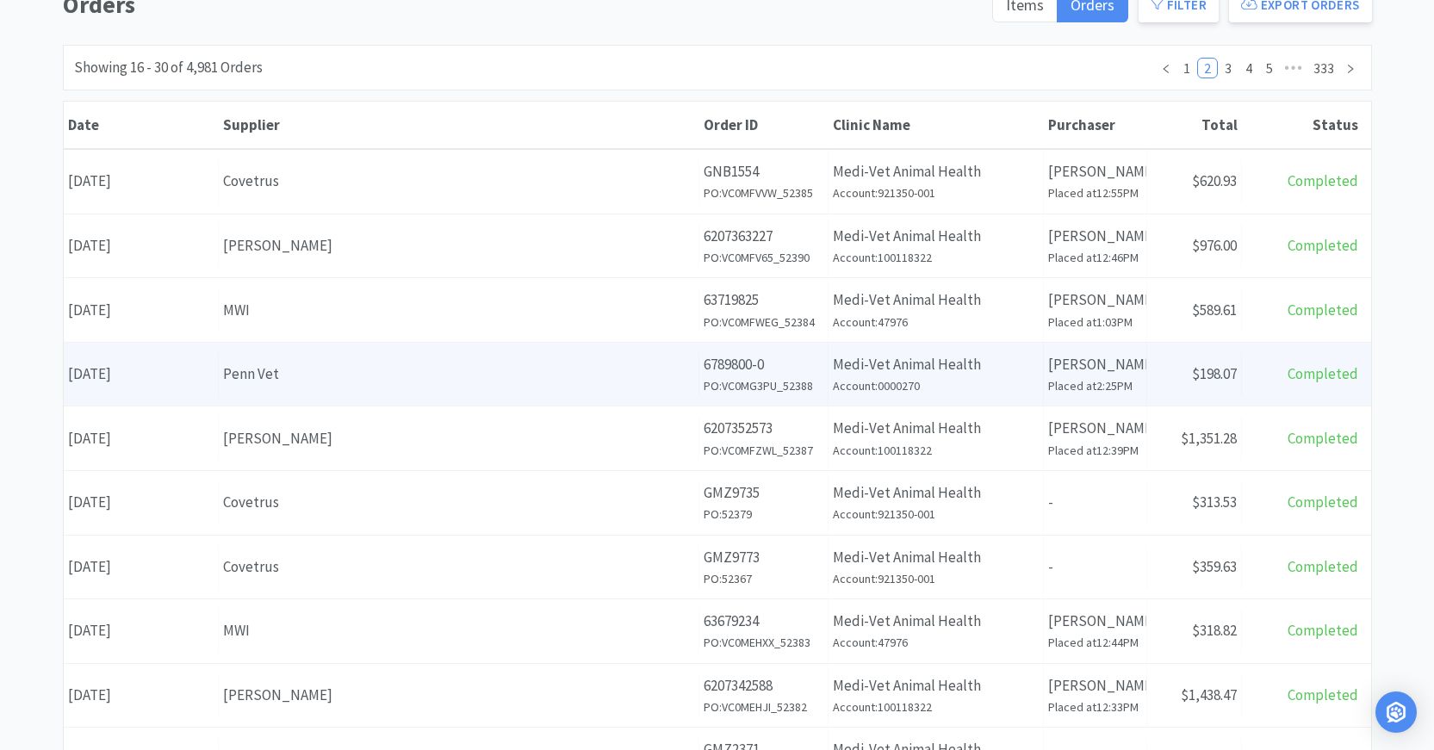
click at [267, 369] on div "Penn Vet" at bounding box center [458, 374] width 471 height 23
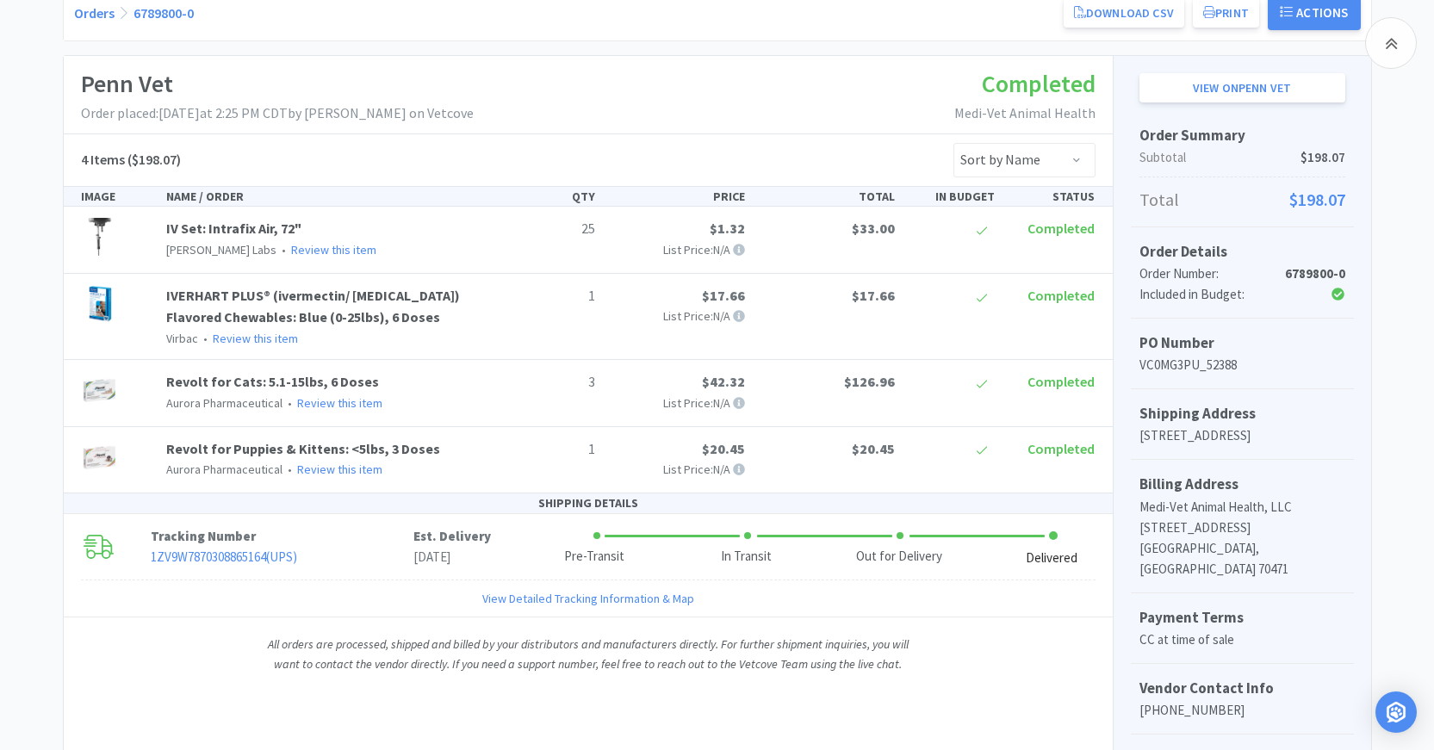
scroll to position [258, 0]
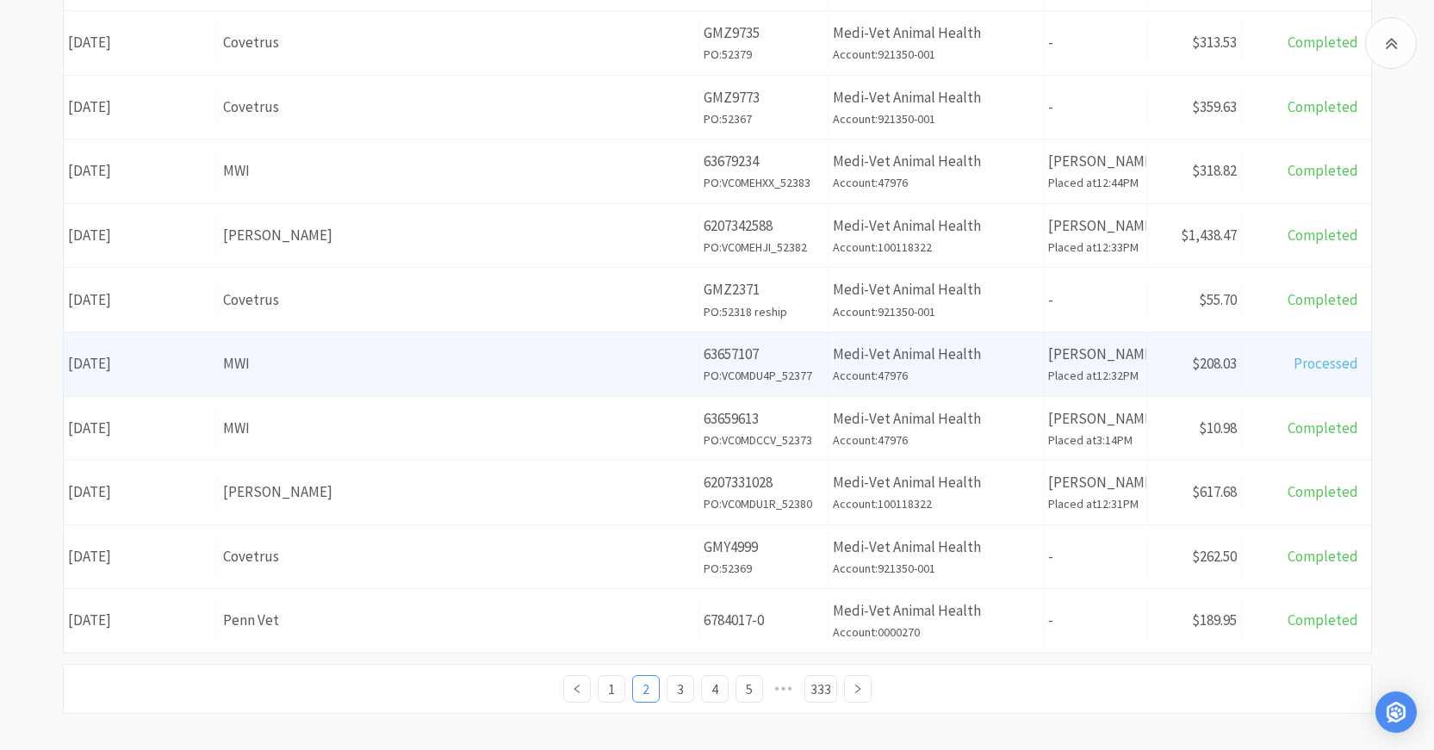
scroll to position [648, 0]
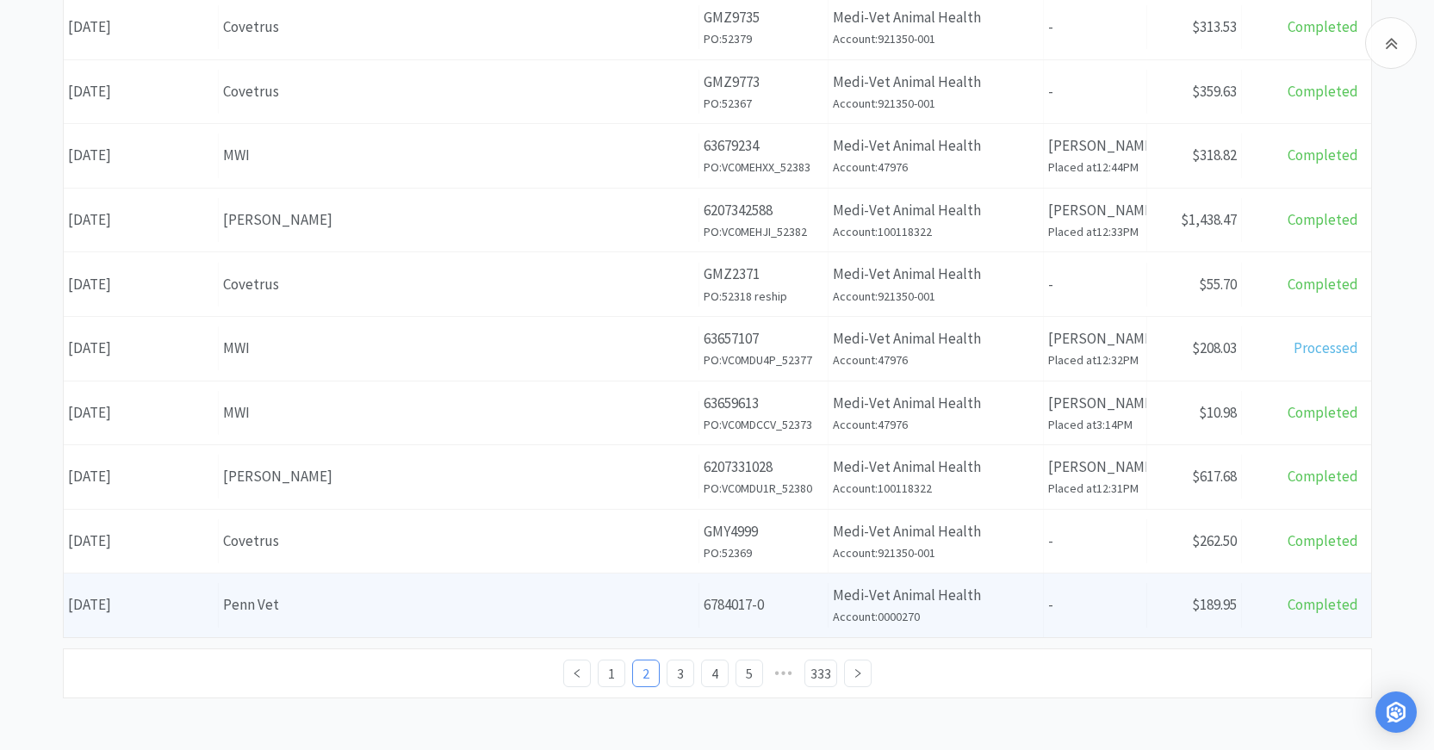
click at [329, 596] on div "Penn Vet" at bounding box center [458, 605] width 471 height 23
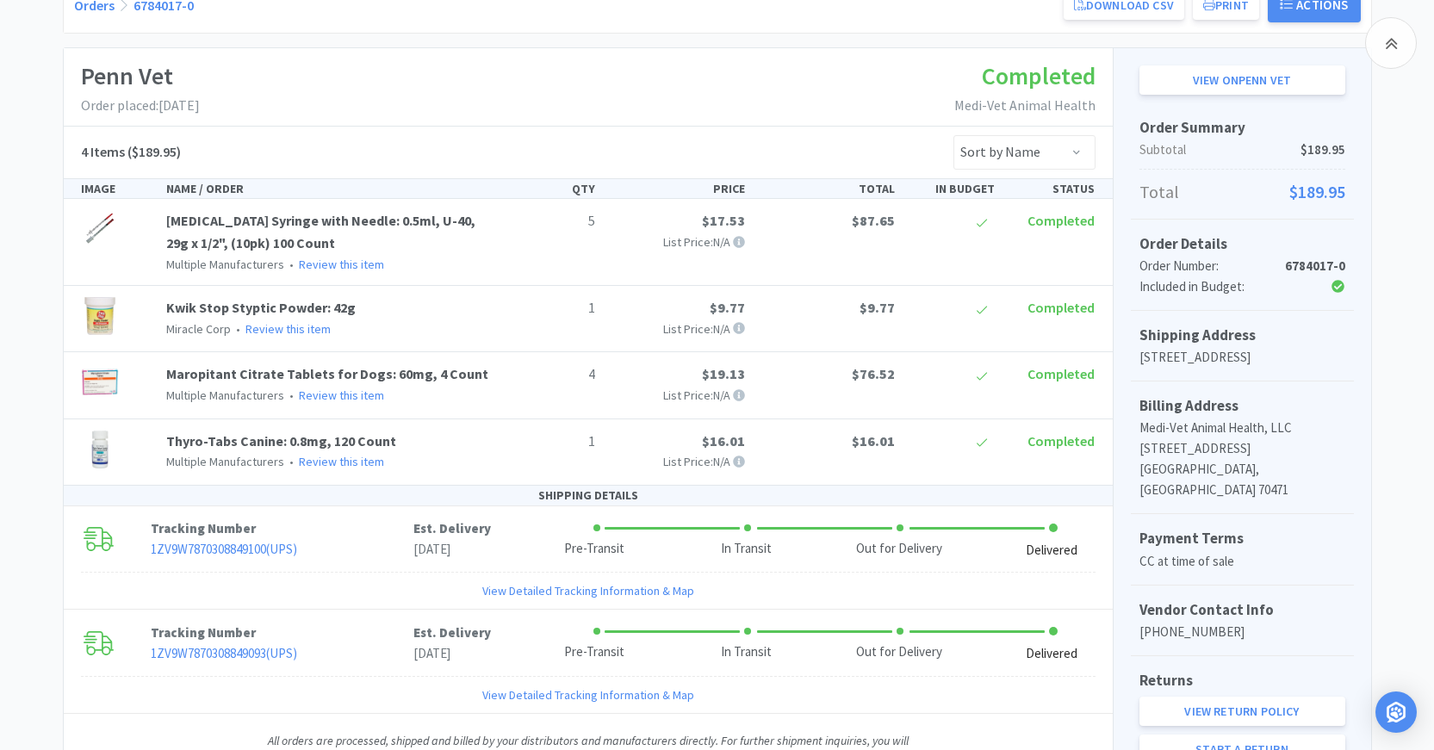
scroll to position [333, 0]
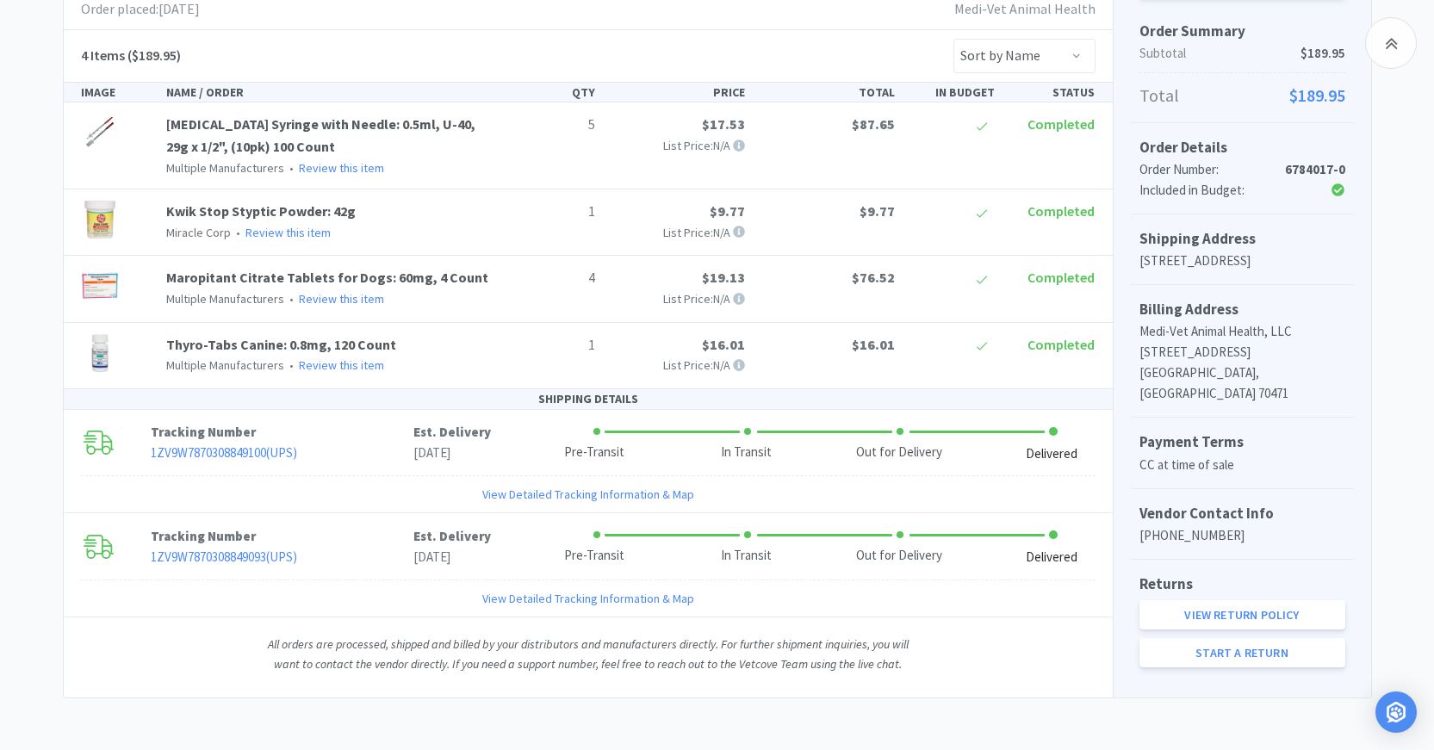
scroll to position [648, 0]
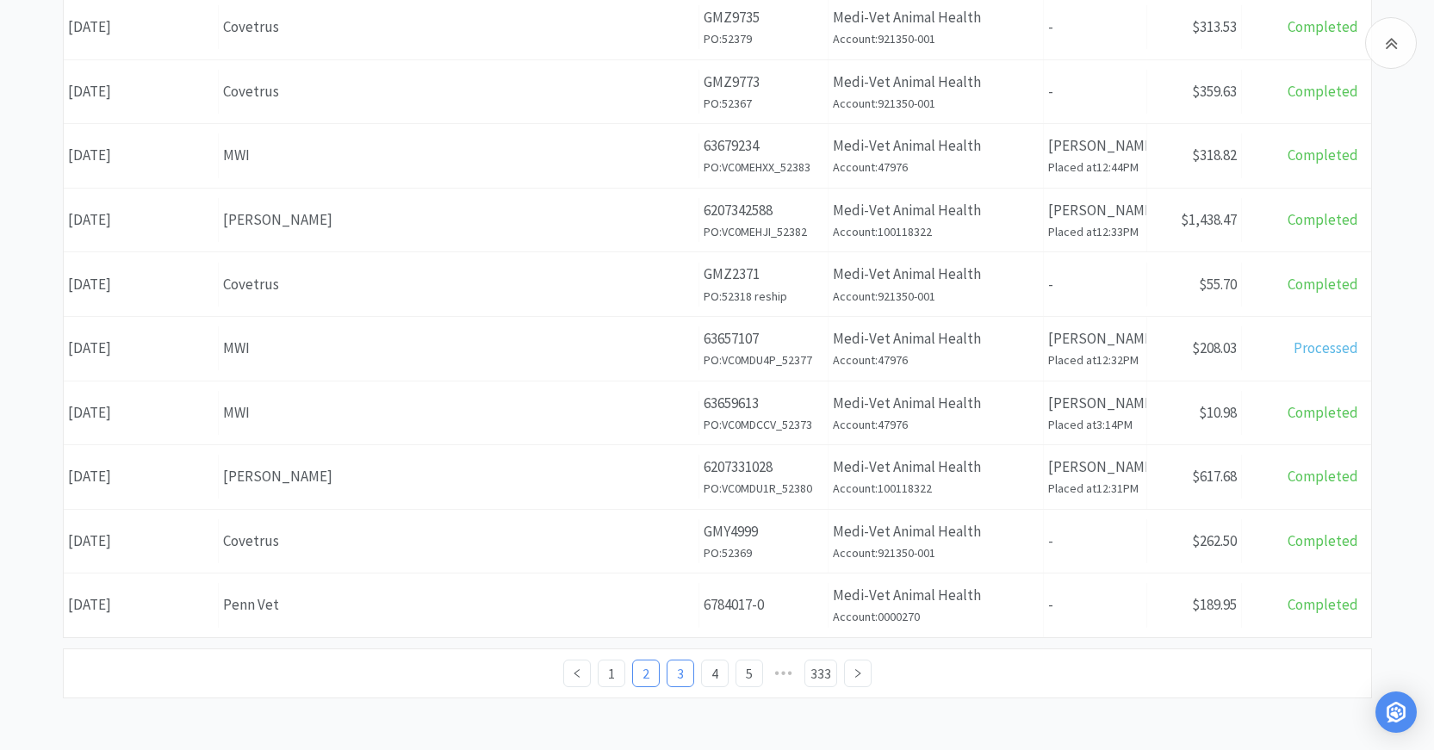
click at [678, 674] on link "3" at bounding box center [681, 674] width 26 height 26
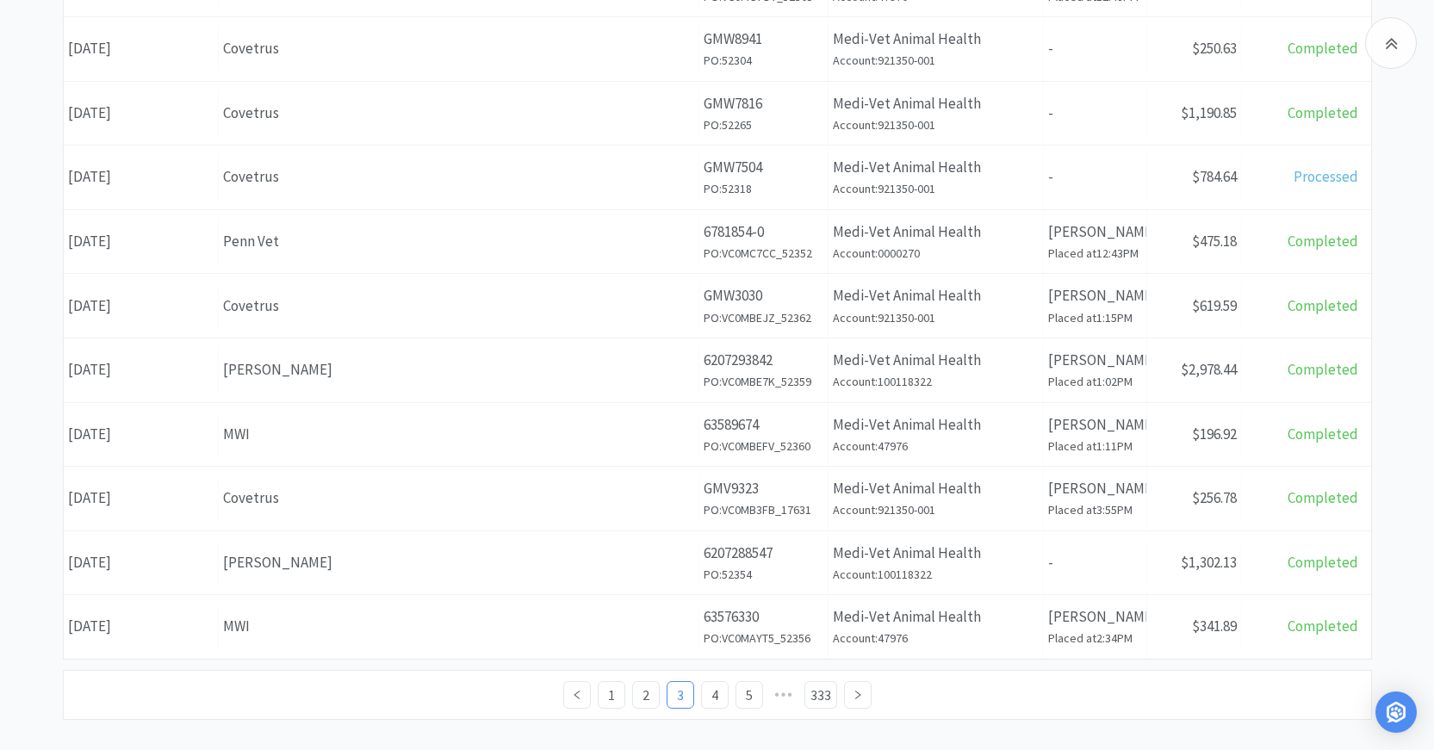
scroll to position [648, 0]
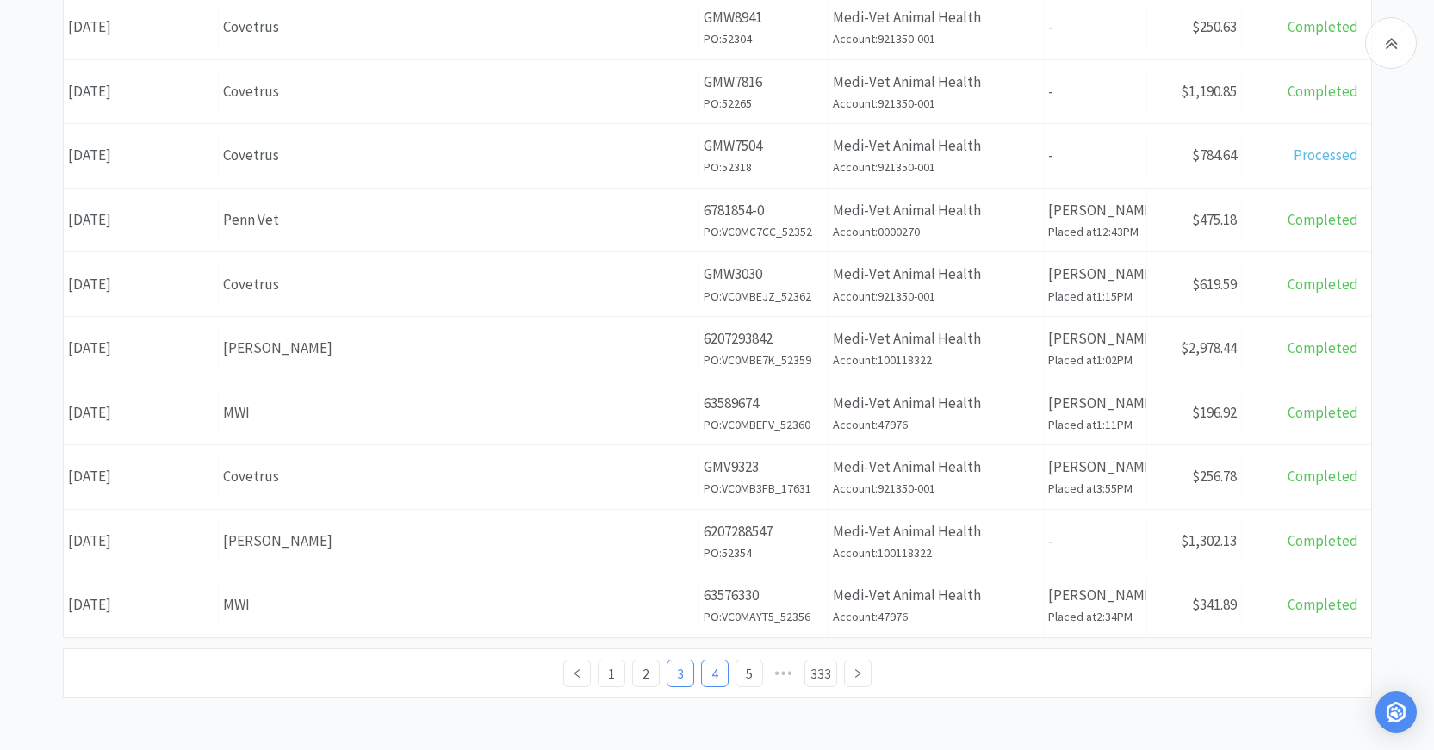
click at [718, 674] on link "4" at bounding box center [715, 674] width 26 height 26
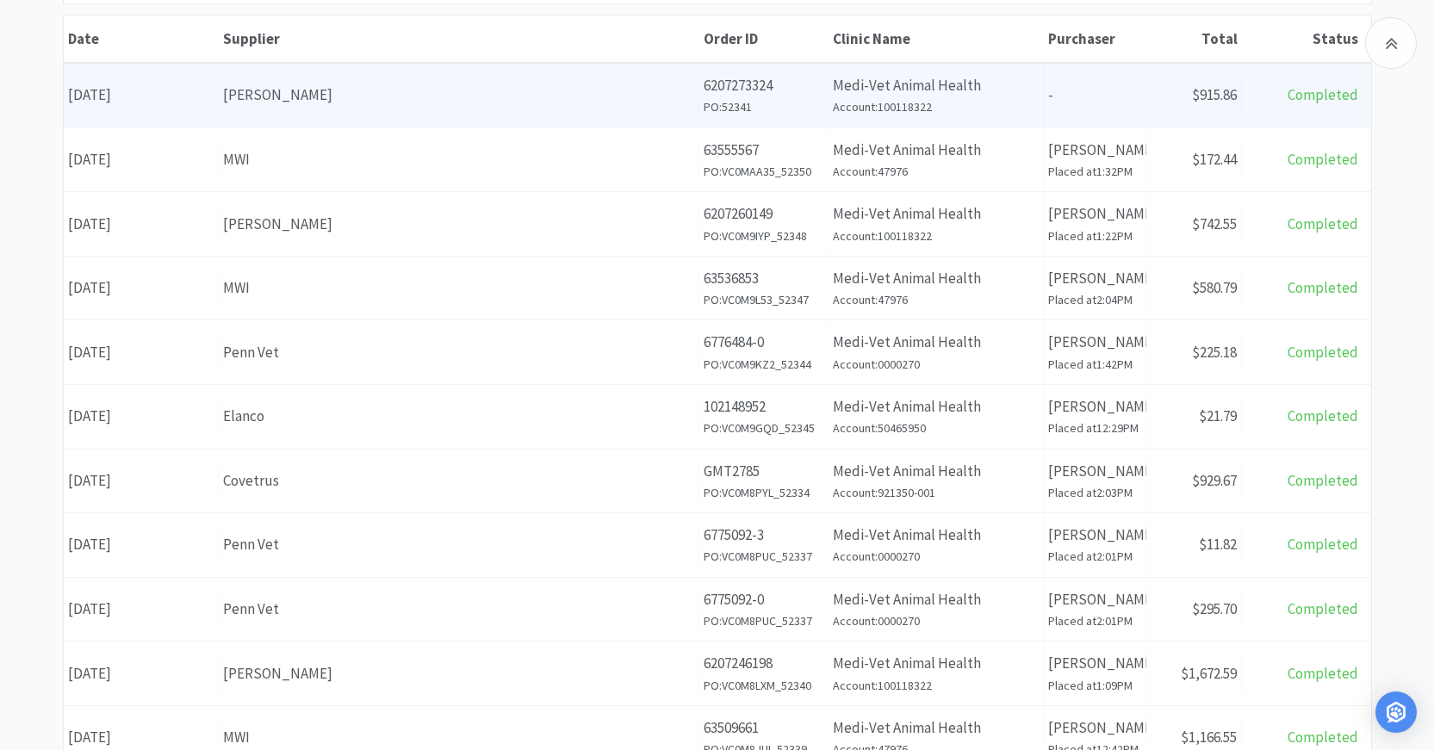
scroll to position [345, 0]
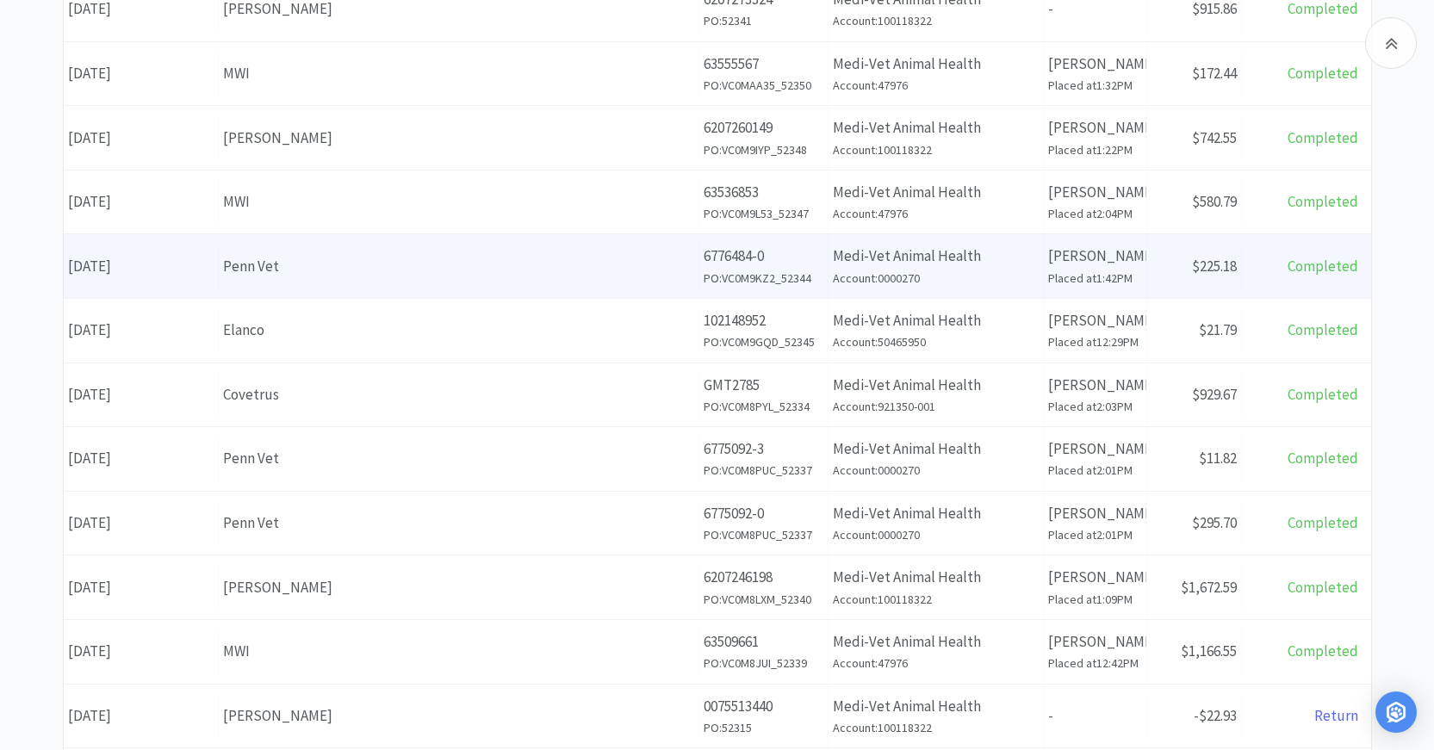
click at [240, 264] on div "Penn Vet" at bounding box center [458, 266] width 471 height 23
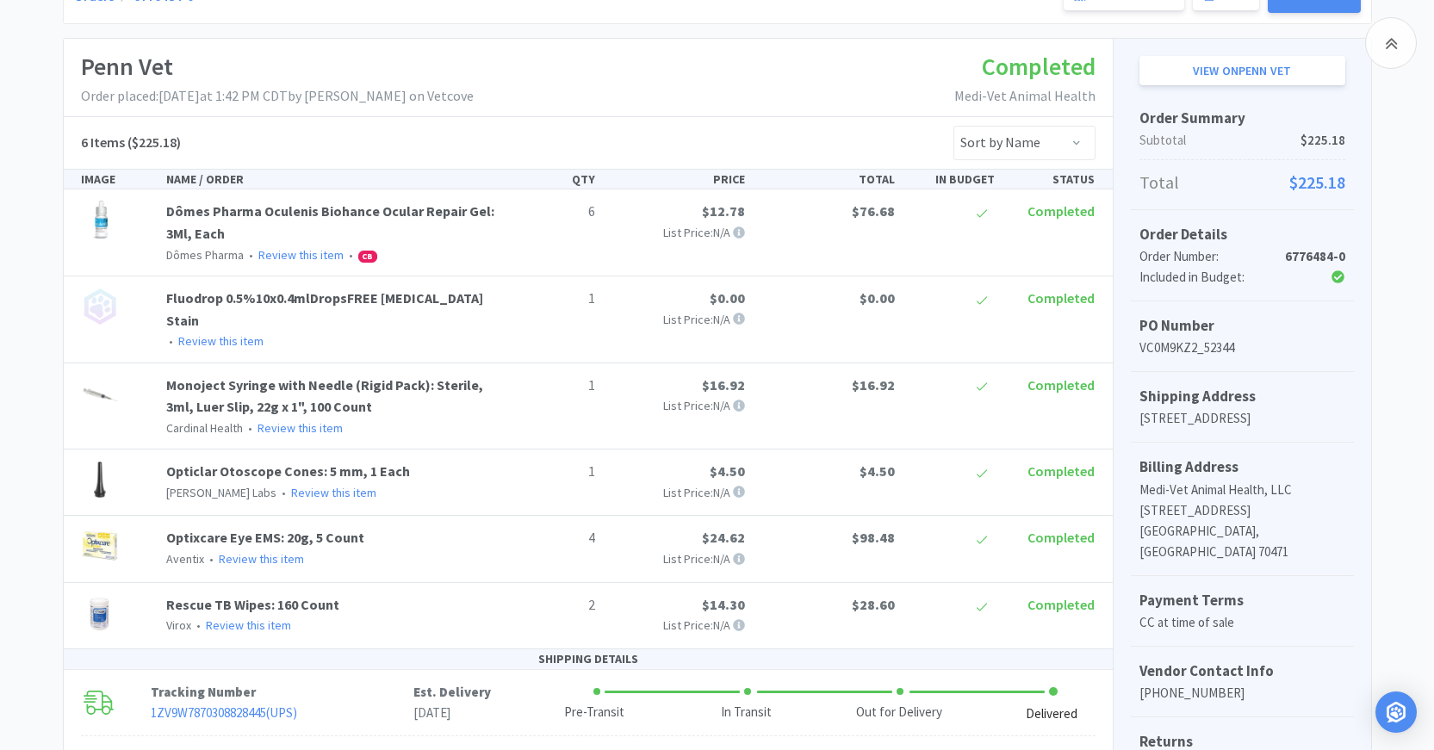
scroll to position [345, 0]
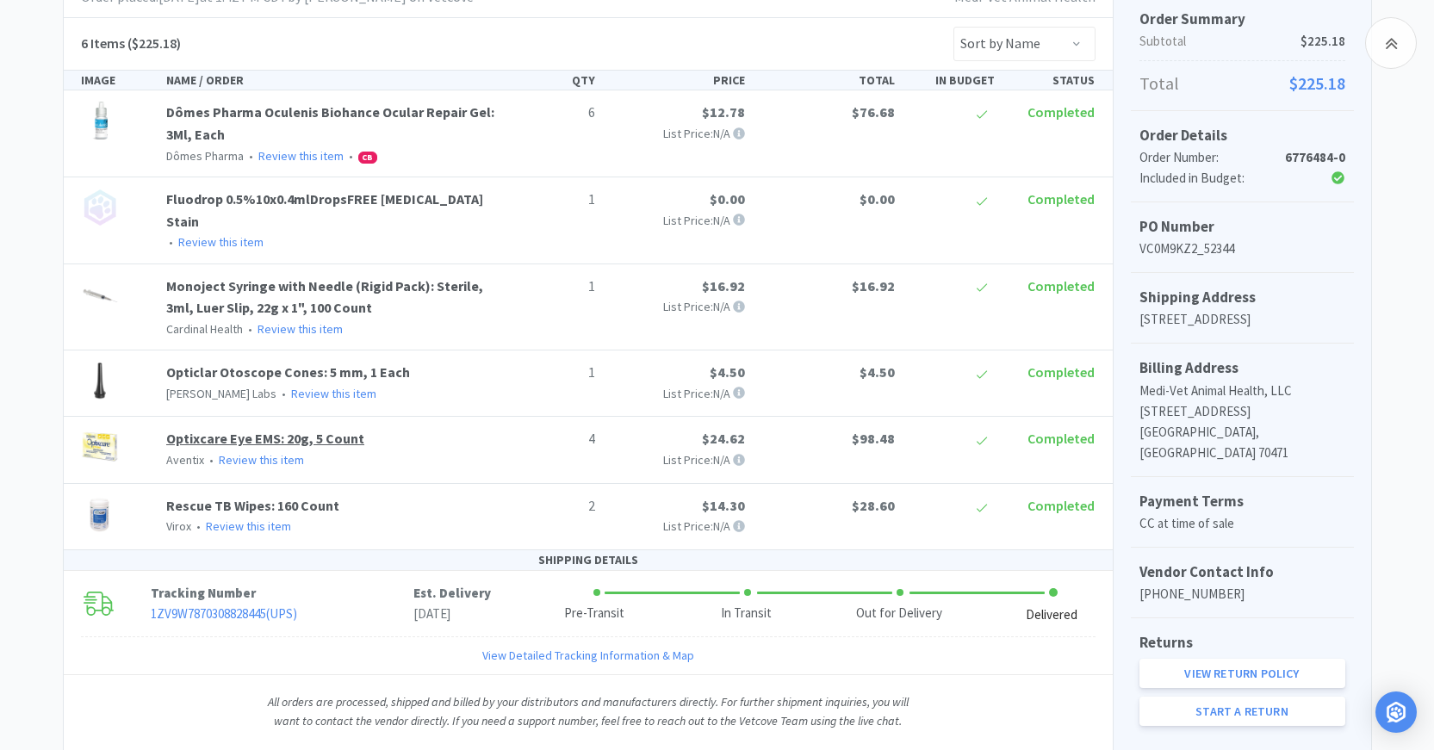
click at [309, 430] on link "Optixcare Eye EMS: 20g, 5 Count" at bounding box center [265, 438] width 198 height 17
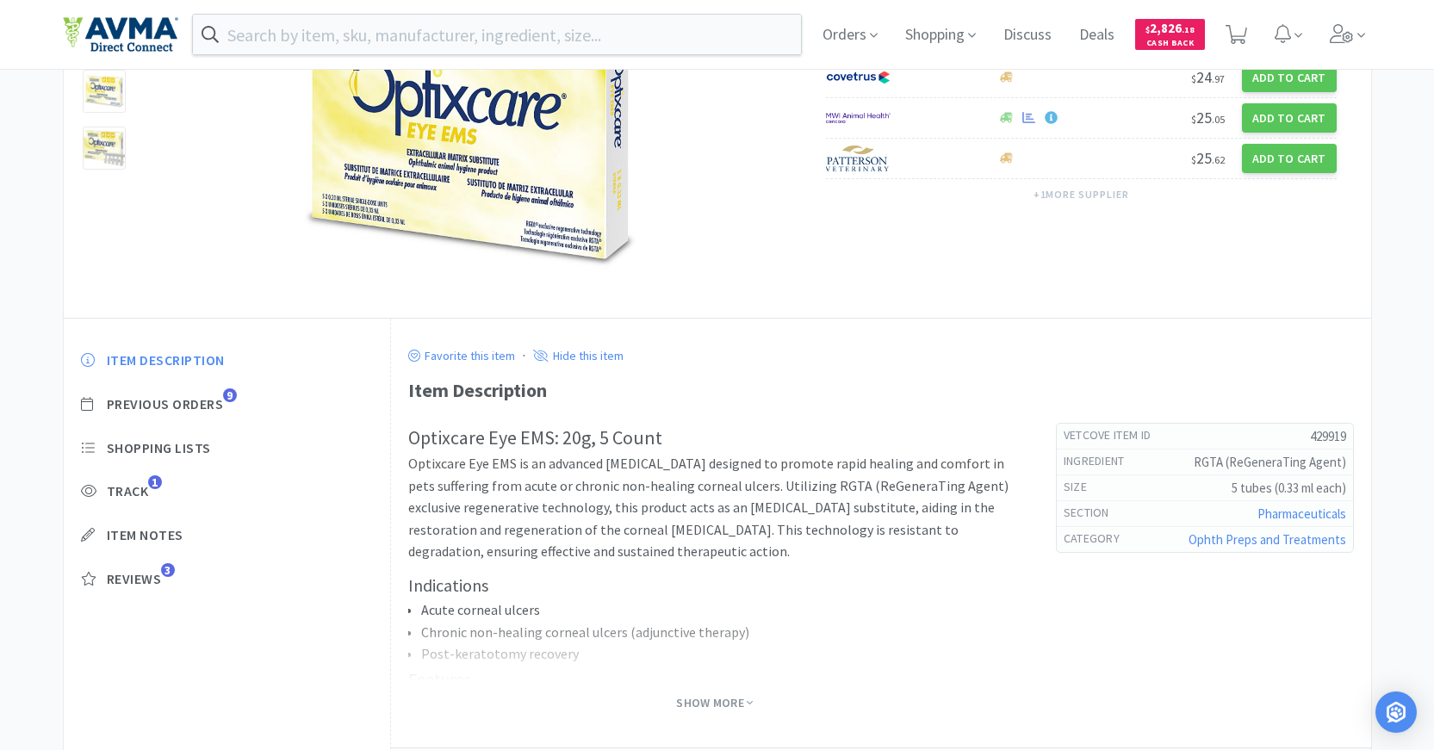
scroll to position [128, 0]
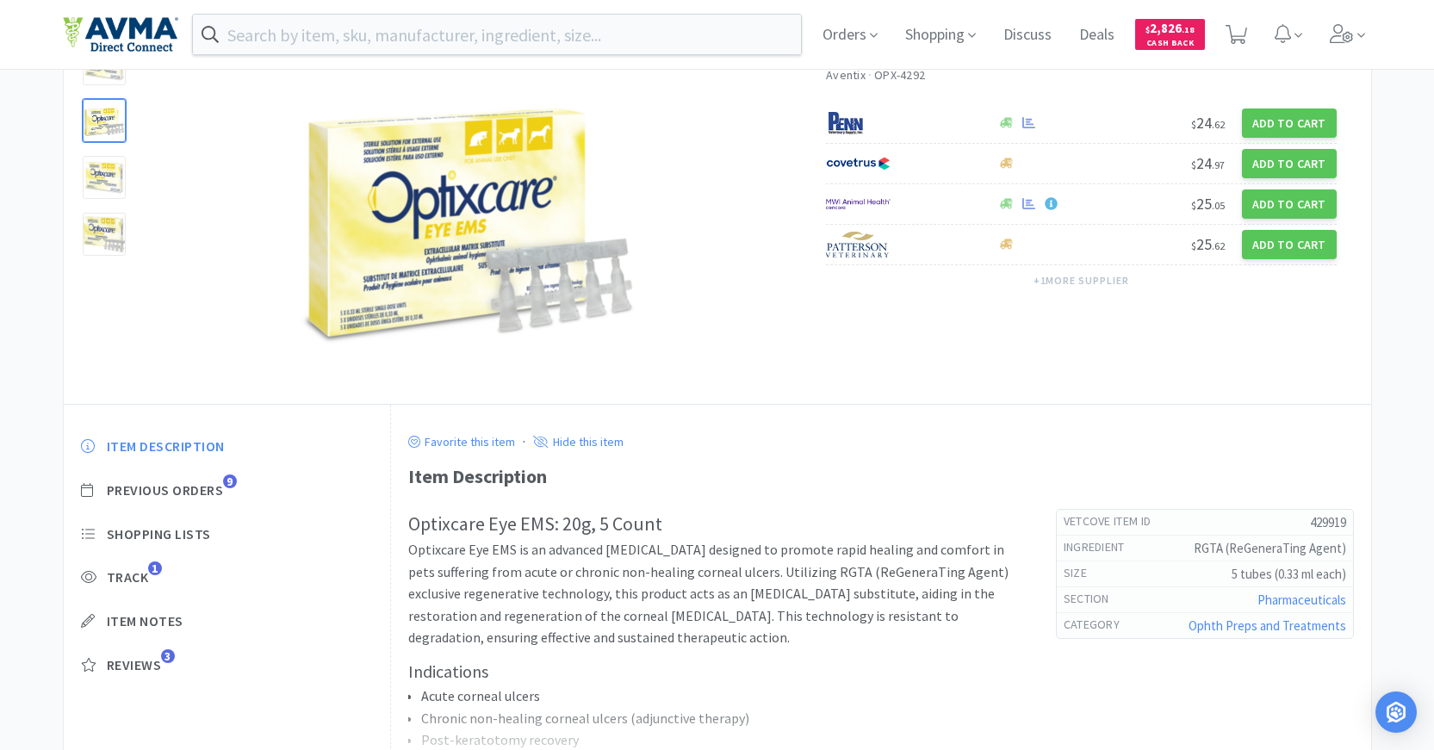
click at [118, 134] on div at bounding box center [104, 120] width 43 height 43
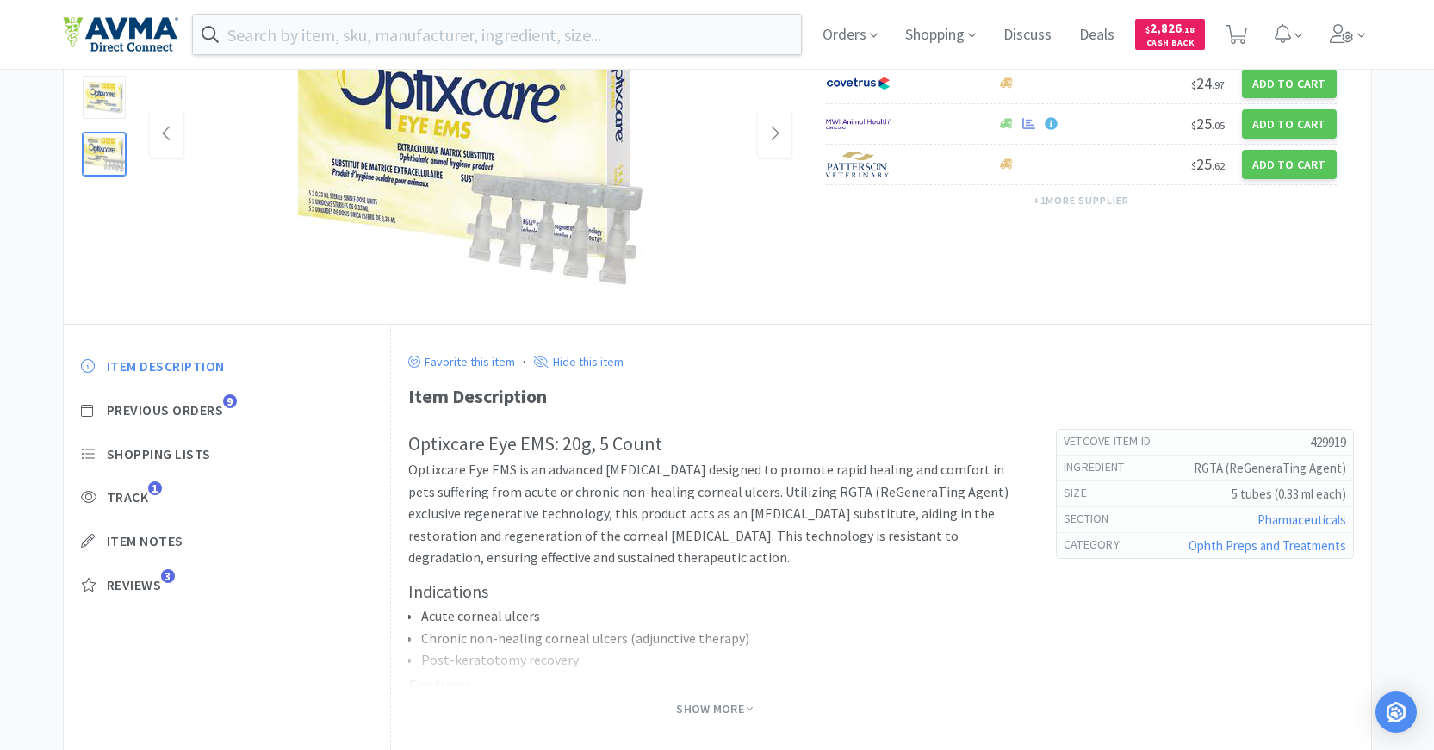
scroll to position [301, 0]
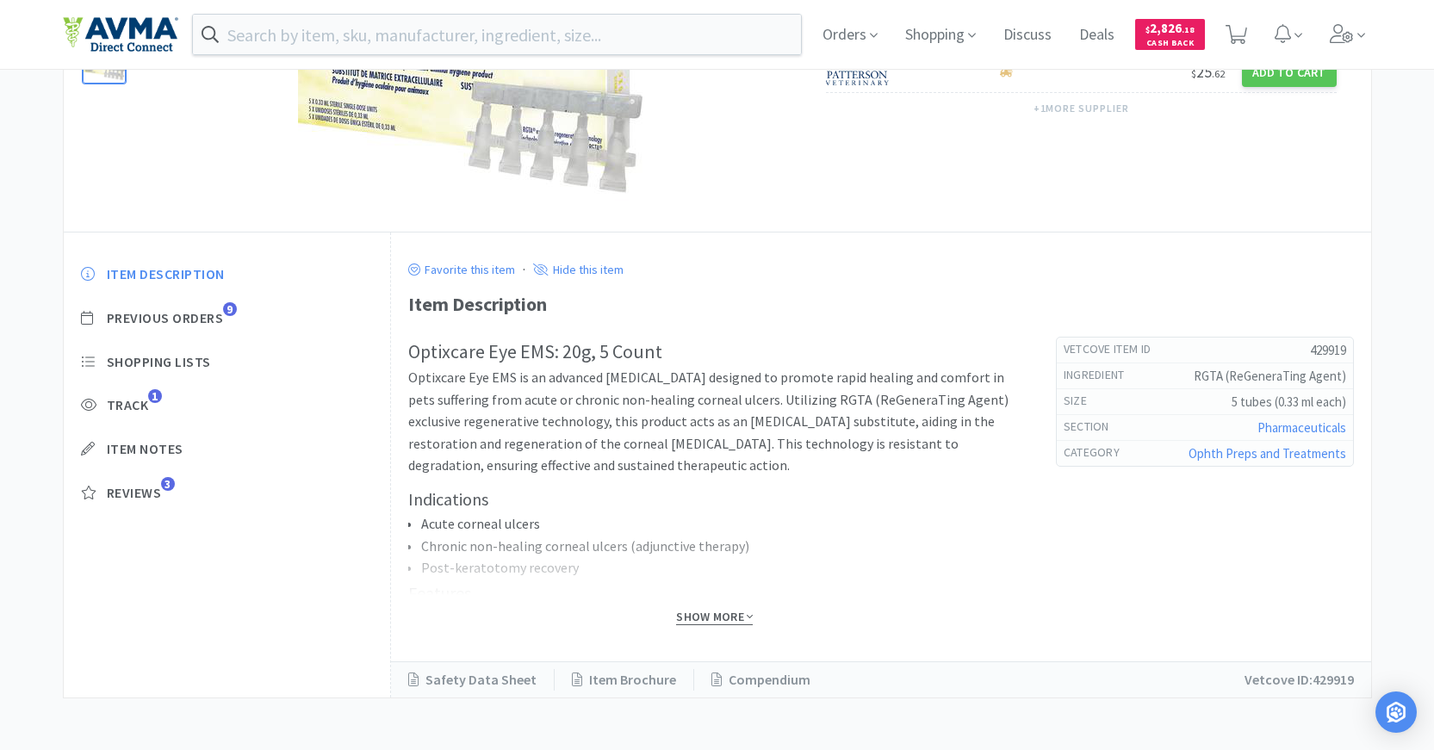
click at [716, 618] on span "Show More" at bounding box center [714, 617] width 77 height 16
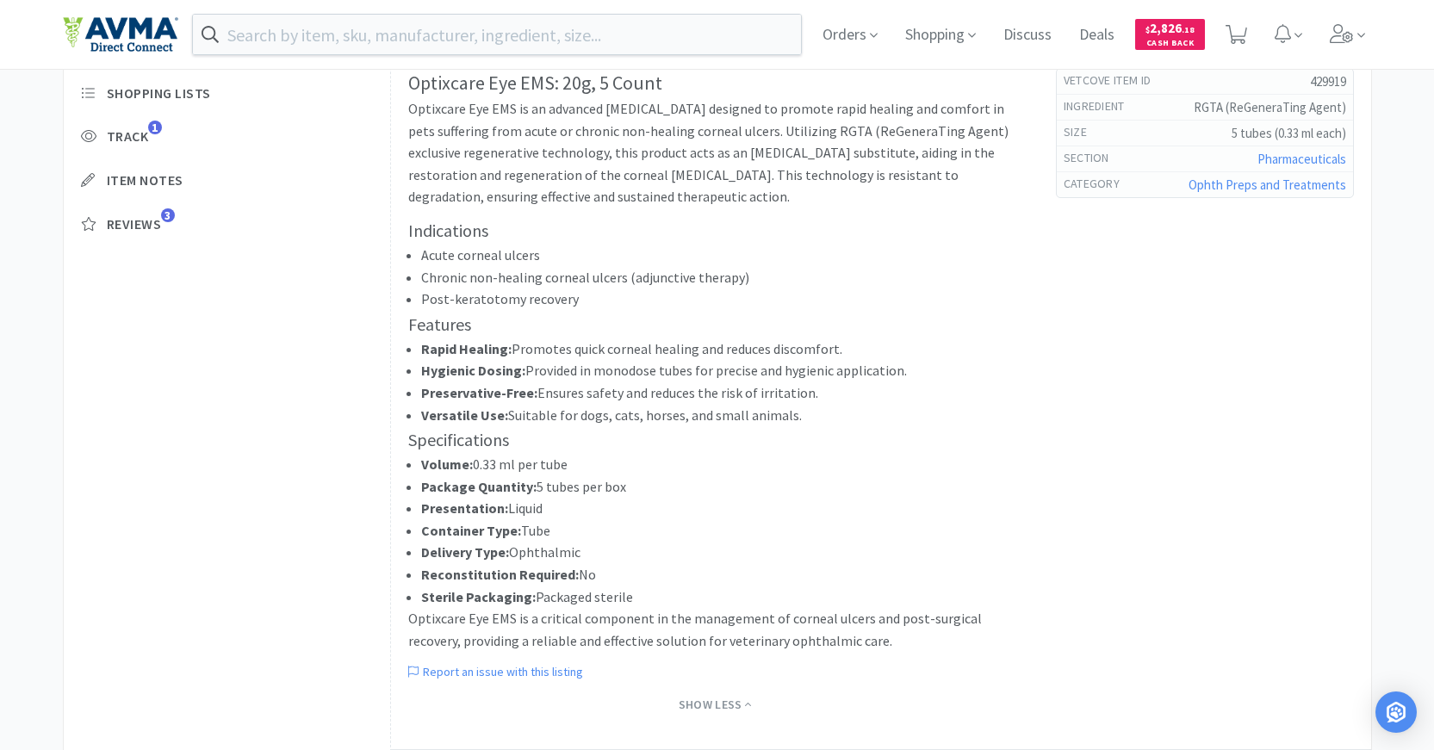
scroll to position [658, 0]
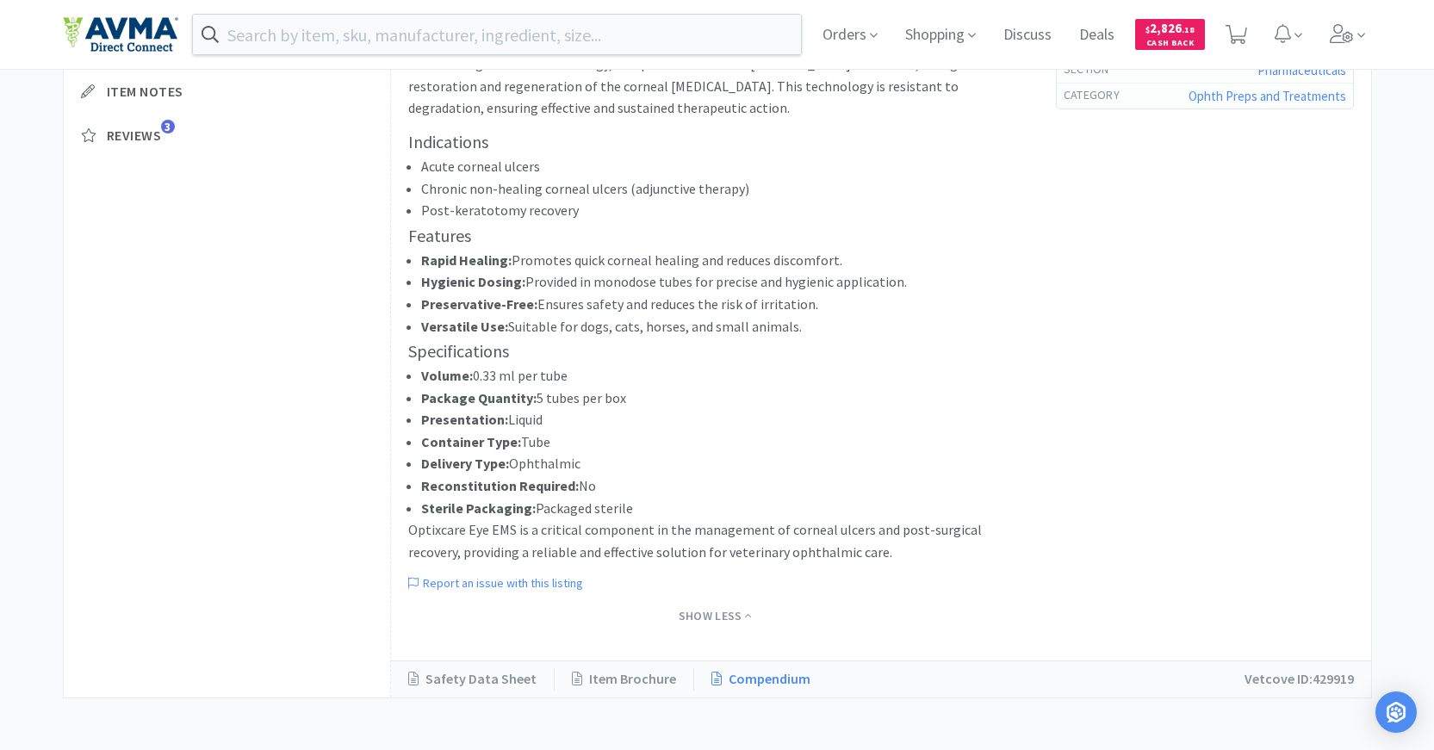
click at [770, 687] on link "Compendium" at bounding box center [761, 679] width 134 height 22
